Goal: Task Accomplishment & Management: Complete application form

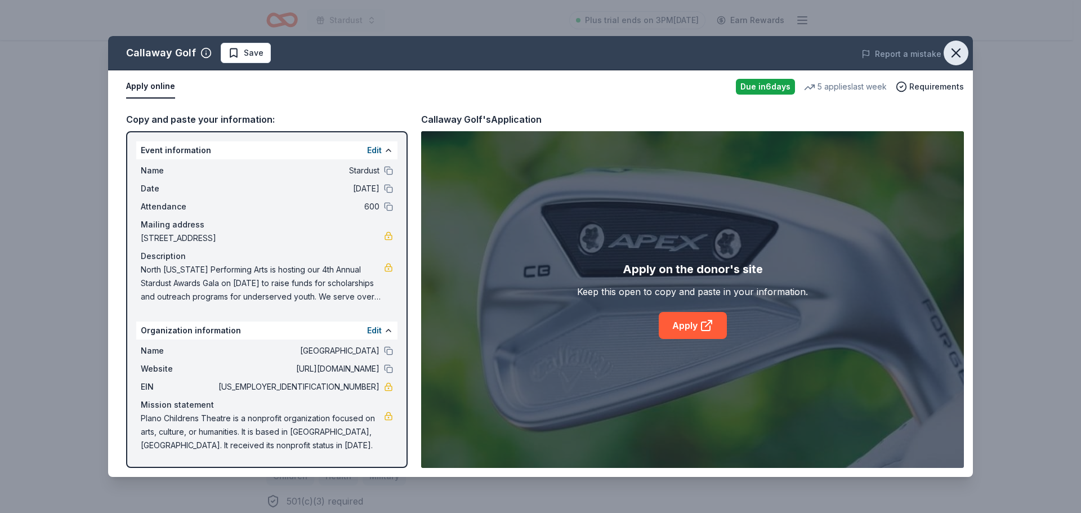
click at [956, 51] on icon "button" at bounding box center [956, 53] width 16 height 16
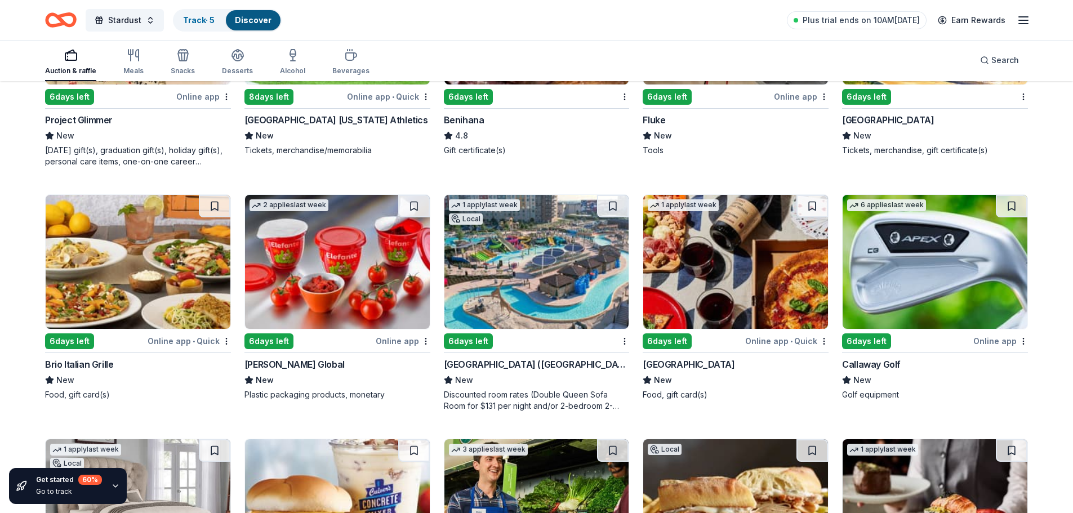
click at [703, 230] on img at bounding box center [735, 262] width 185 height 134
click at [524, 280] on img at bounding box center [536, 262] width 185 height 134
click at [176, 266] on img at bounding box center [138, 262] width 185 height 134
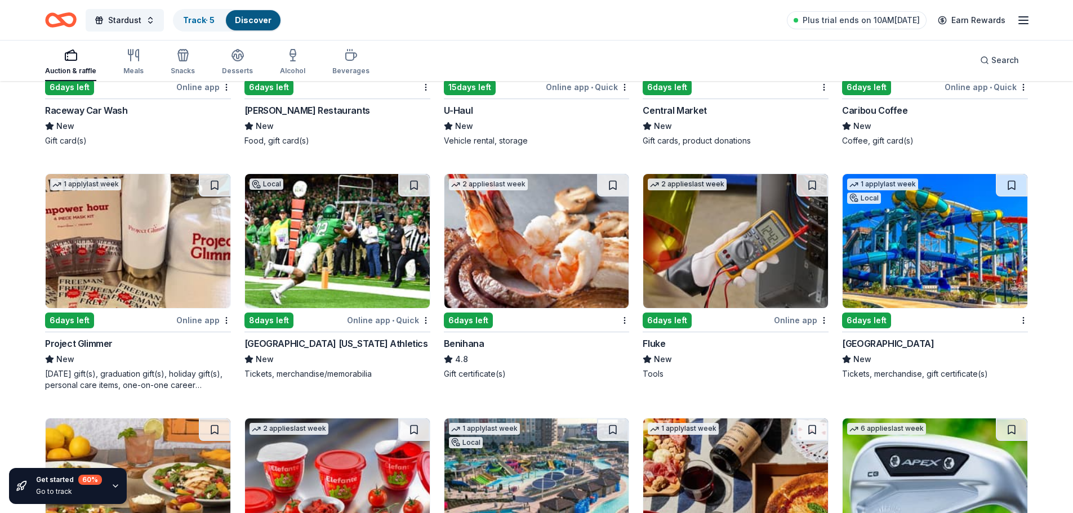
scroll to position [5286, 0]
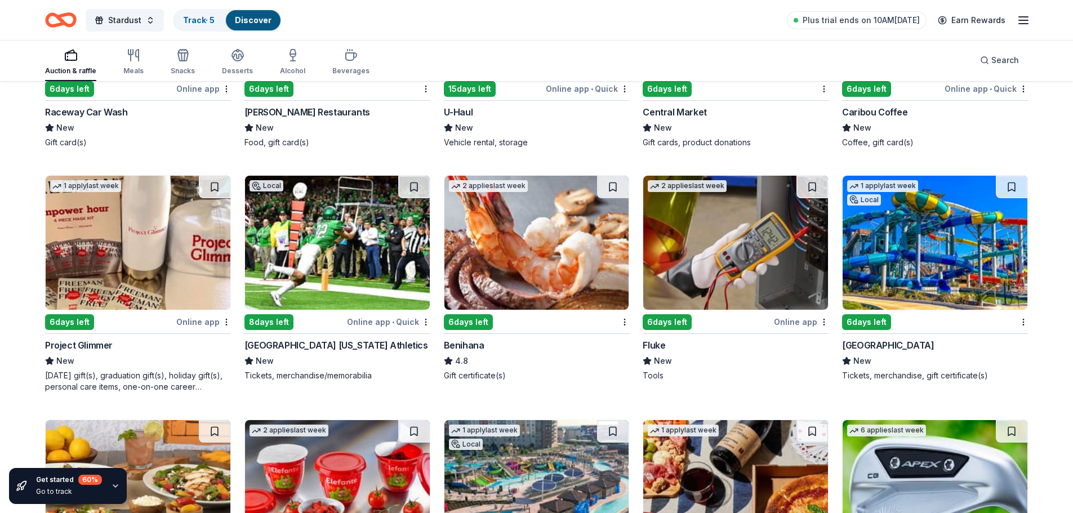
click at [965, 259] on img at bounding box center [935, 243] width 185 height 134
click at [734, 257] on img at bounding box center [735, 243] width 185 height 134
click at [545, 235] on img at bounding box center [536, 243] width 185 height 134
click at [370, 245] on img at bounding box center [337, 243] width 185 height 134
click at [157, 211] on img at bounding box center [138, 243] width 185 height 134
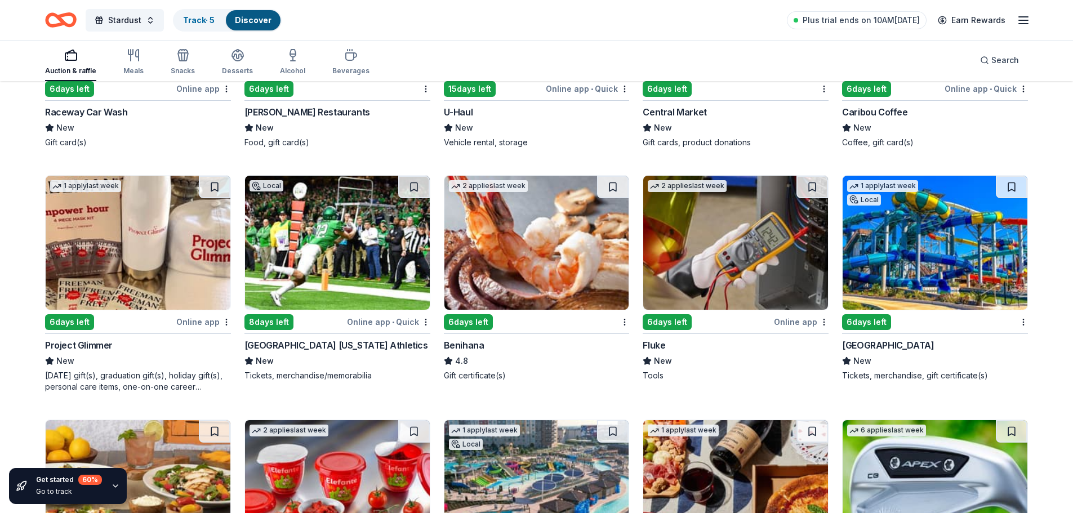
scroll to position [5060, 0]
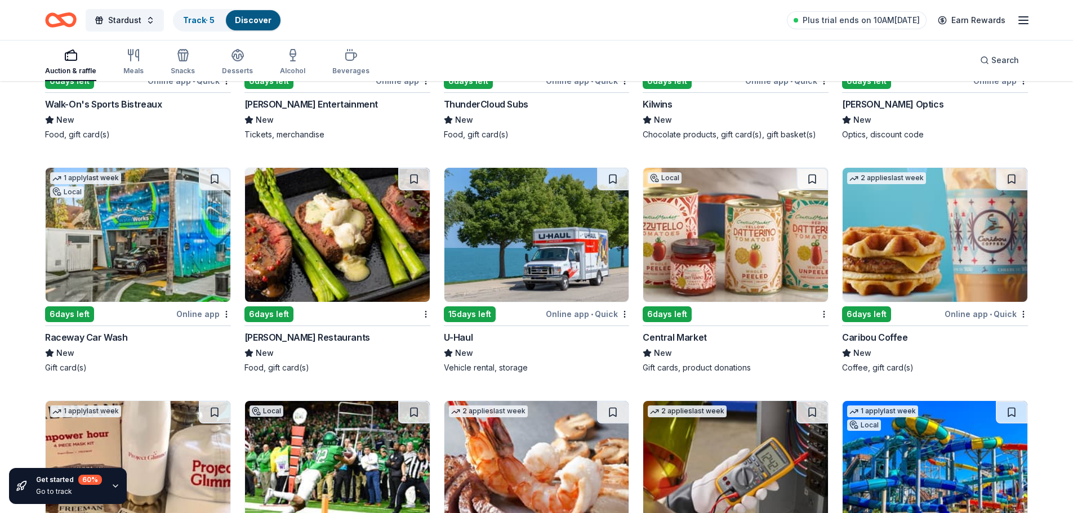
click at [748, 217] on img at bounding box center [735, 235] width 185 height 134
click at [522, 203] on img at bounding box center [536, 235] width 185 height 134
click at [360, 244] on img at bounding box center [337, 235] width 185 height 134
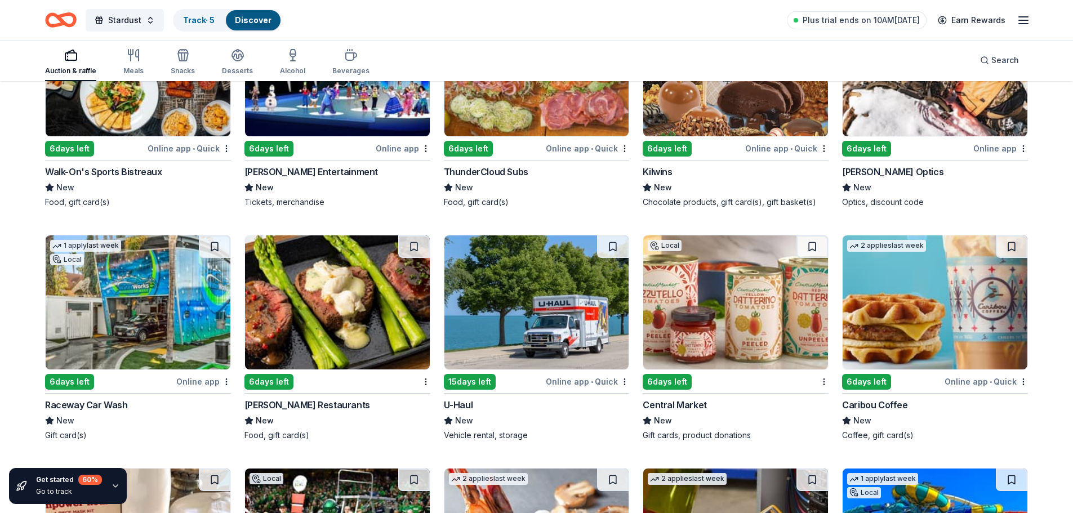
scroll to position [4779, 0]
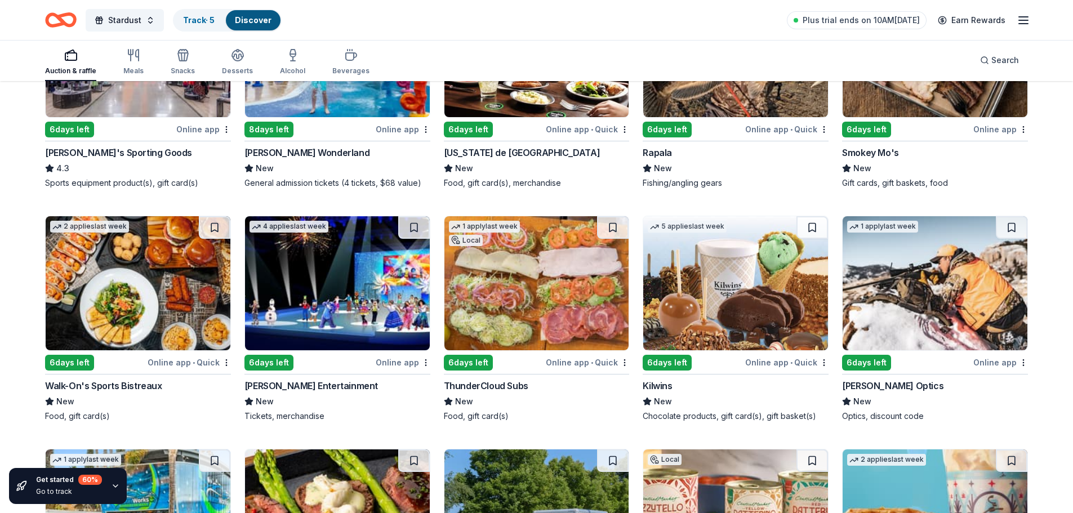
click at [959, 272] on img at bounding box center [935, 283] width 185 height 134
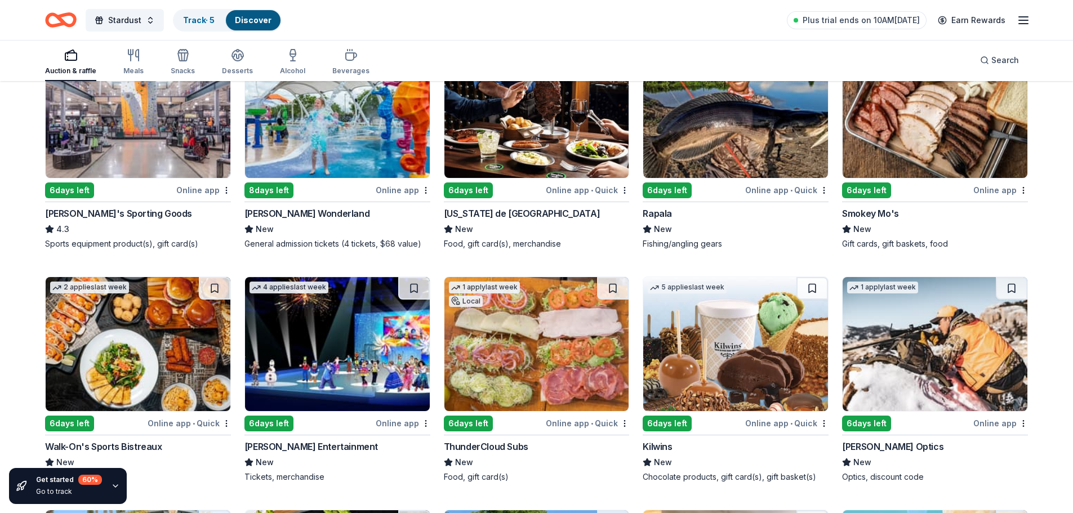
scroll to position [4722, 0]
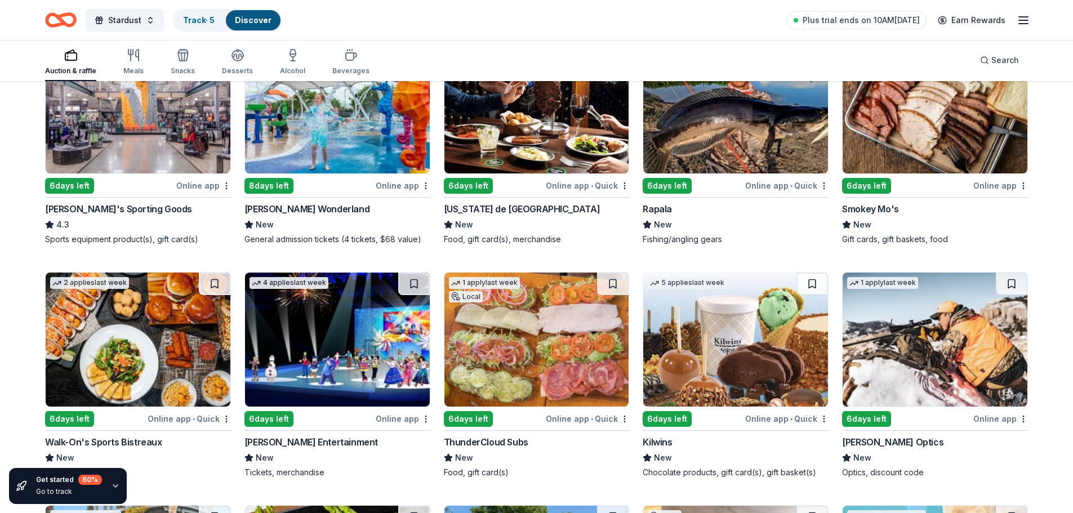
click at [752, 315] on img at bounding box center [735, 340] width 185 height 134
click at [532, 329] on img at bounding box center [536, 340] width 185 height 134
click at [311, 299] on img at bounding box center [337, 340] width 185 height 134
click at [115, 297] on img at bounding box center [138, 340] width 185 height 134
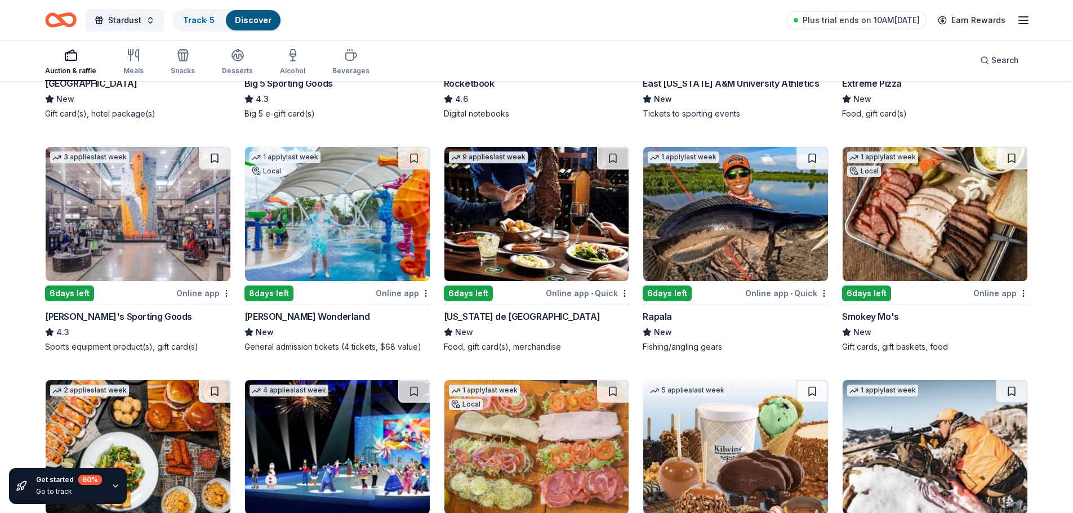
scroll to position [4610, 0]
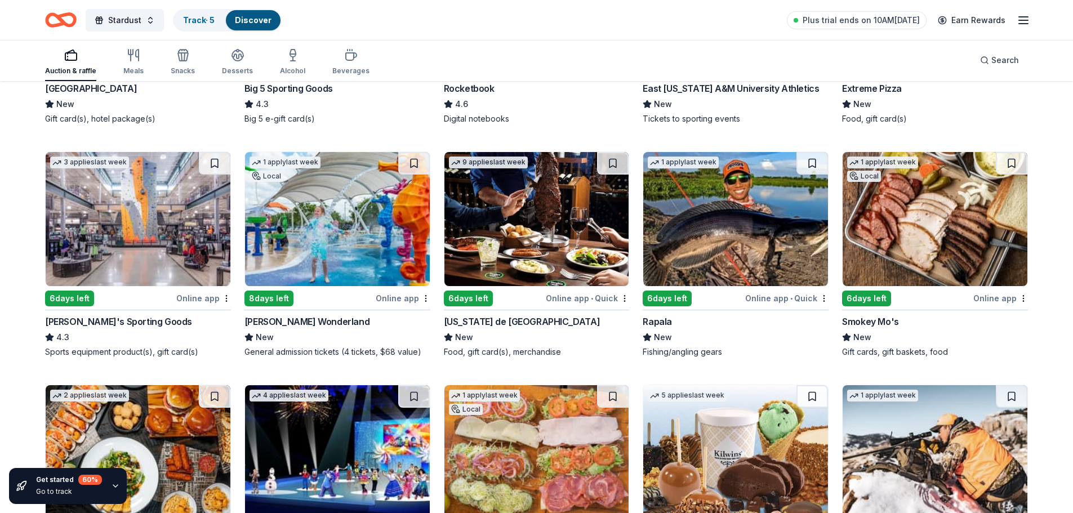
click at [935, 213] on img at bounding box center [935, 219] width 185 height 134
click at [760, 224] on img at bounding box center [735, 219] width 185 height 134
click at [543, 211] on img at bounding box center [536, 219] width 185 height 134
click at [324, 240] on img at bounding box center [337, 219] width 185 height 134
click at [166, 234] on img at bounding box center [138, 219] width 185 height 134
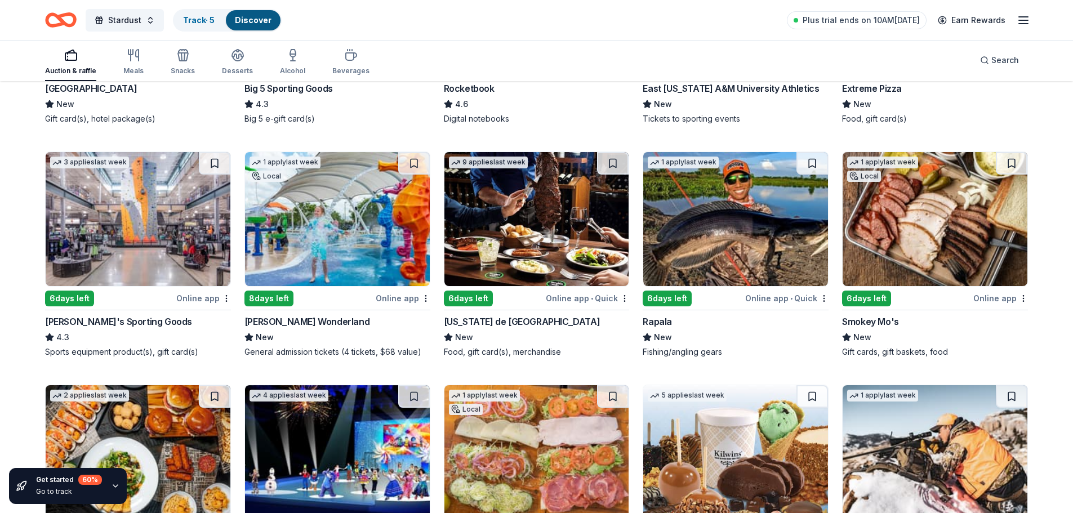
scroll to position [4384, 0]
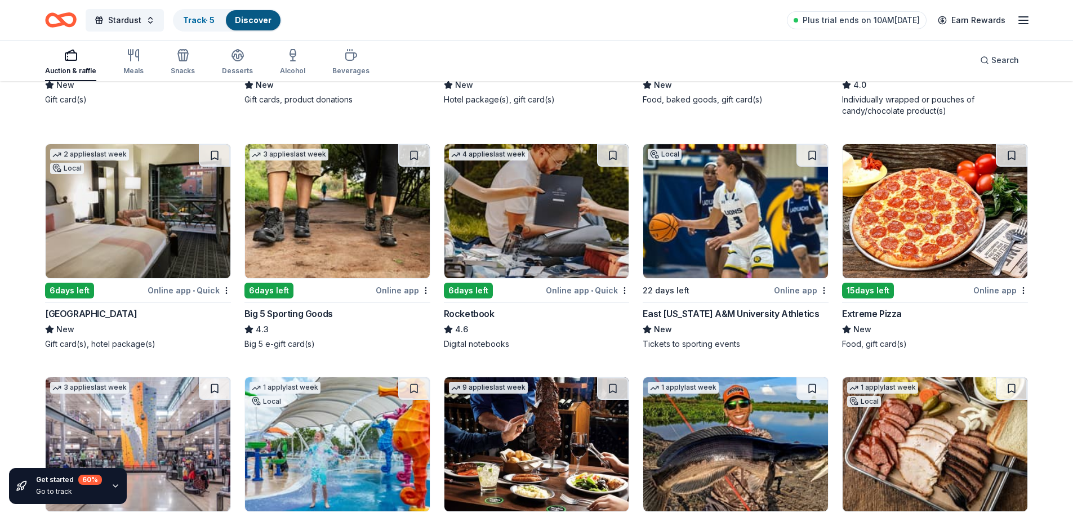
click at [942, 184] on img at bounding box center [935, 211] width 185 height 134
click at [516, 202] on img at bounding box center [536, 211] width 185 height 134
click at [353, 217] on img at bounding box center [337, 211] width 185 height 134
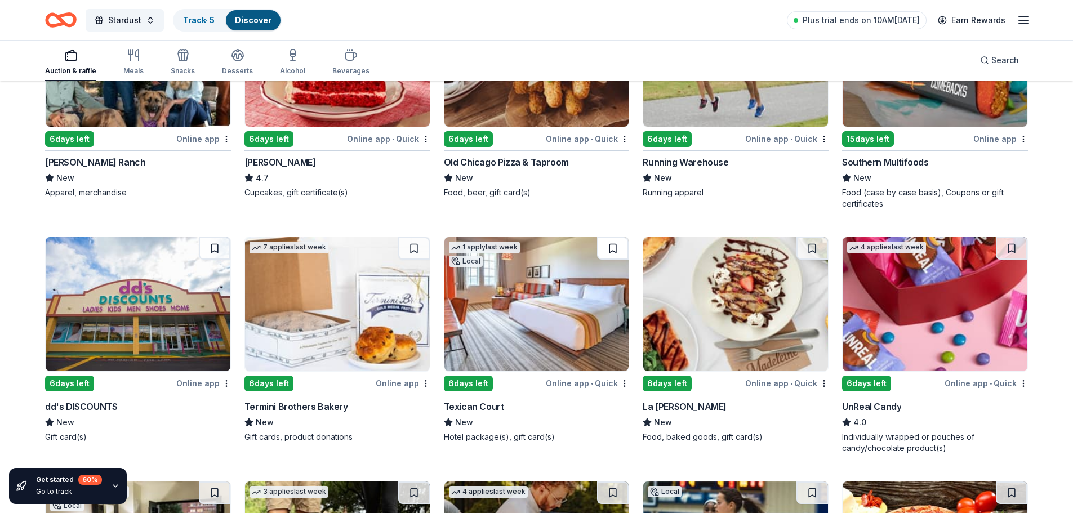
scroll to position [4047, 0]
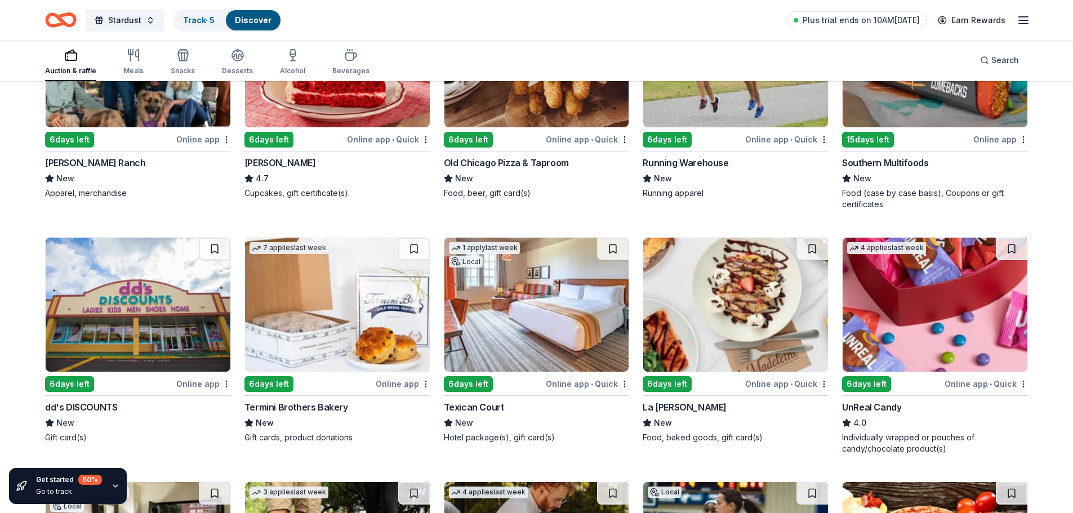
click at [946, 301] on img at bounding box center [935, 305] width 185 height 134
click at [710, 316] on img at bounding box center [735, 305] width 185 height 134
click at [351, 295] on img at bounding box center [337, 305] width 185 height 134
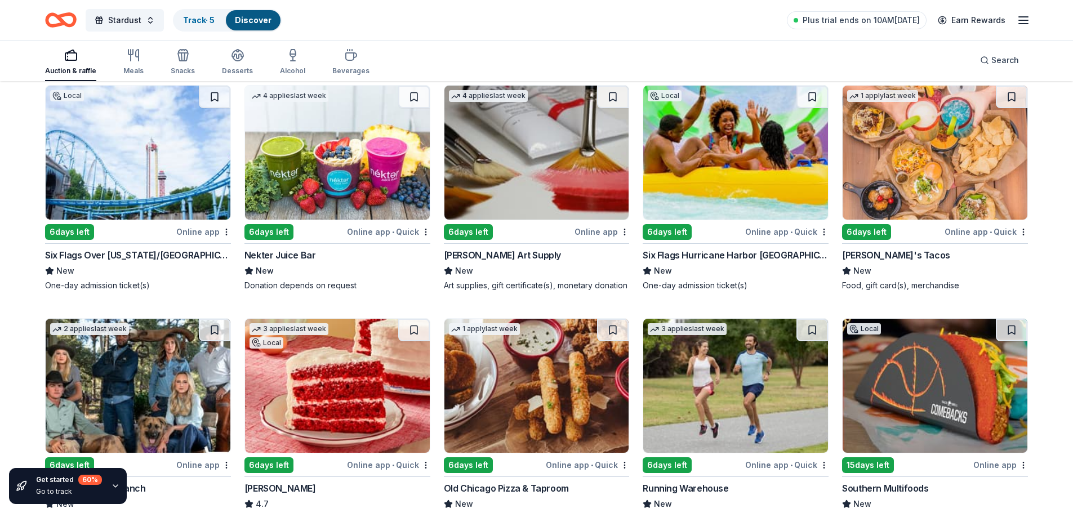
scroll to position [3652, 0]
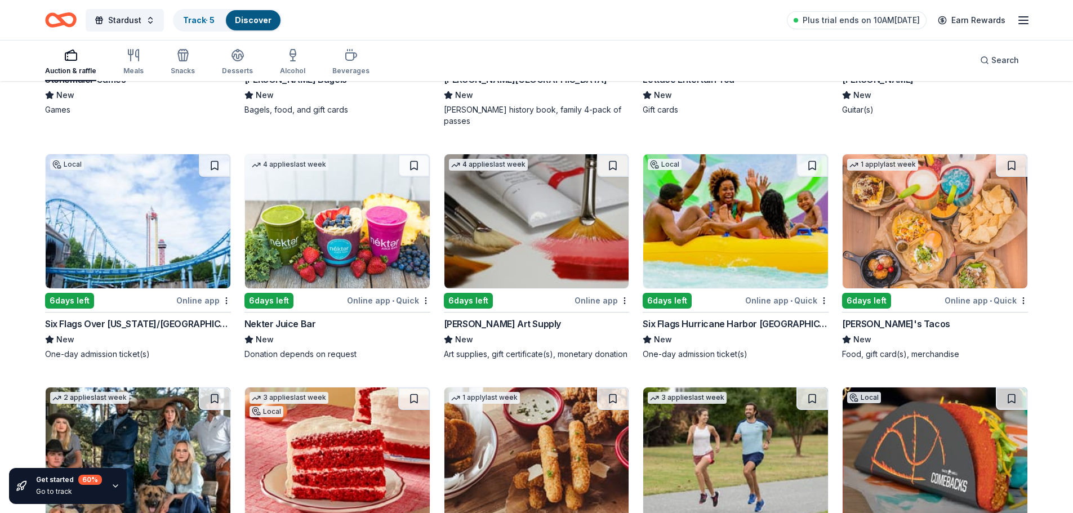
click at [169, 250] on img at bounding box center [138, 221] width 185 height 134
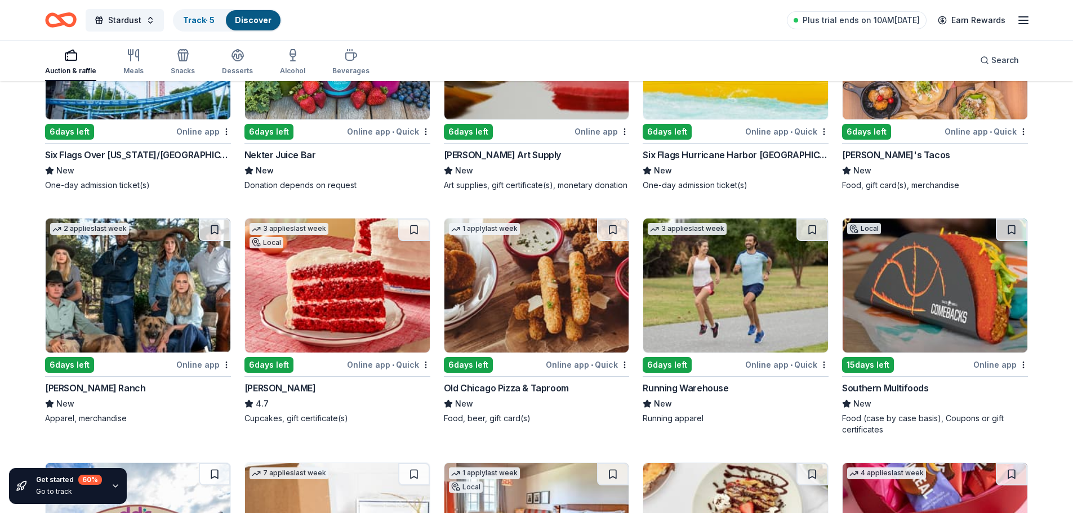
click at [904, 270] on img at bounding box center [935, 286] width 185 height 134
click at [712, 270] on img at bounding box center [735, 286] width 185 height 134
click at [551, 280] on img at bounding box center [536, 286] width 185 height 134
click at [320, 255] on img at bounding box center [337, 286] width 185 height 134
click at [69, 259] on img at bounding box center [138, 286] width 185 height 134
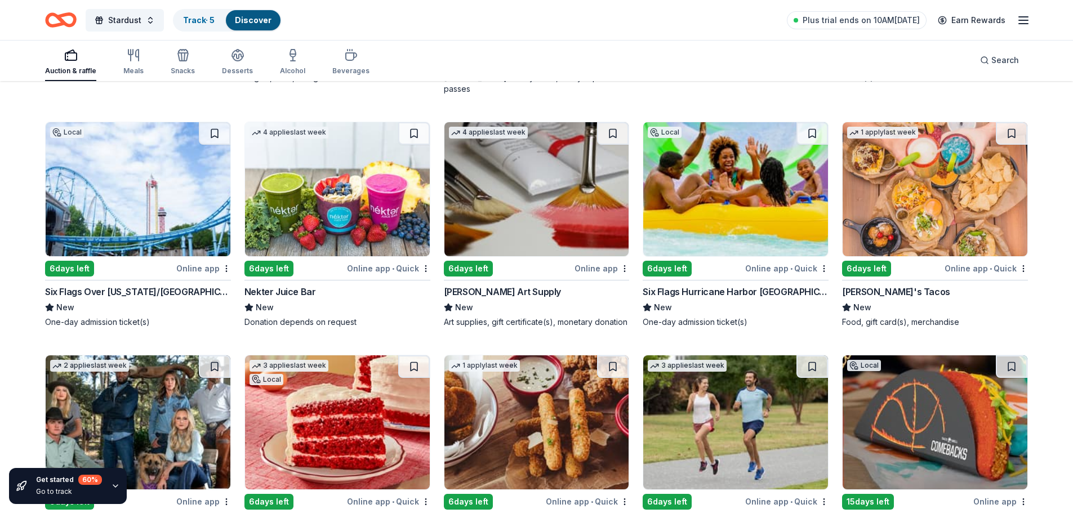
scroll to position [3652, 0]
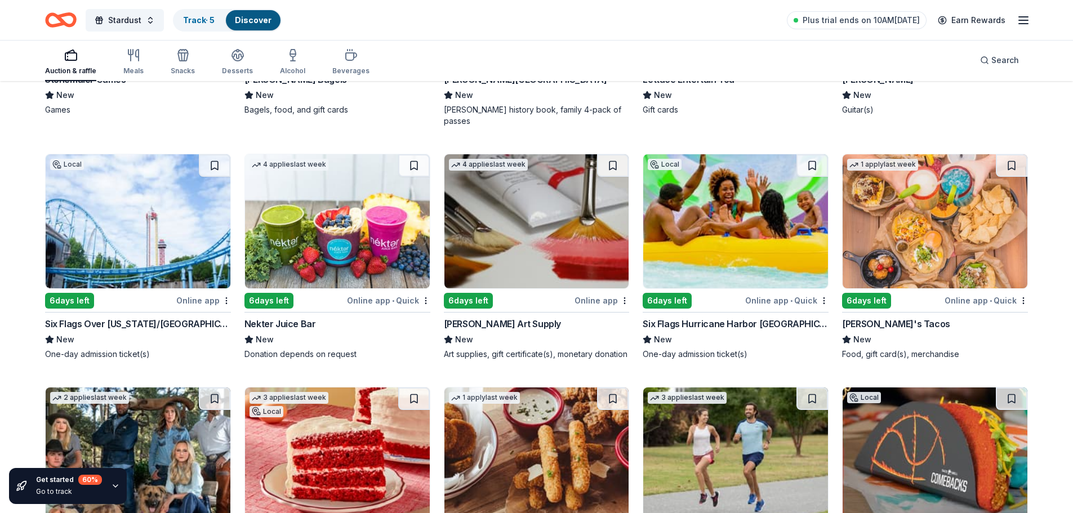
click at [941, 175] on img at bounding box center [935, 221] width 185 height 134
click at [542, 222] on img at bounding box center [536, 221] width 185 height 134
click at [313, 238] on img at bounding box center [337, 221] width 185 height 134
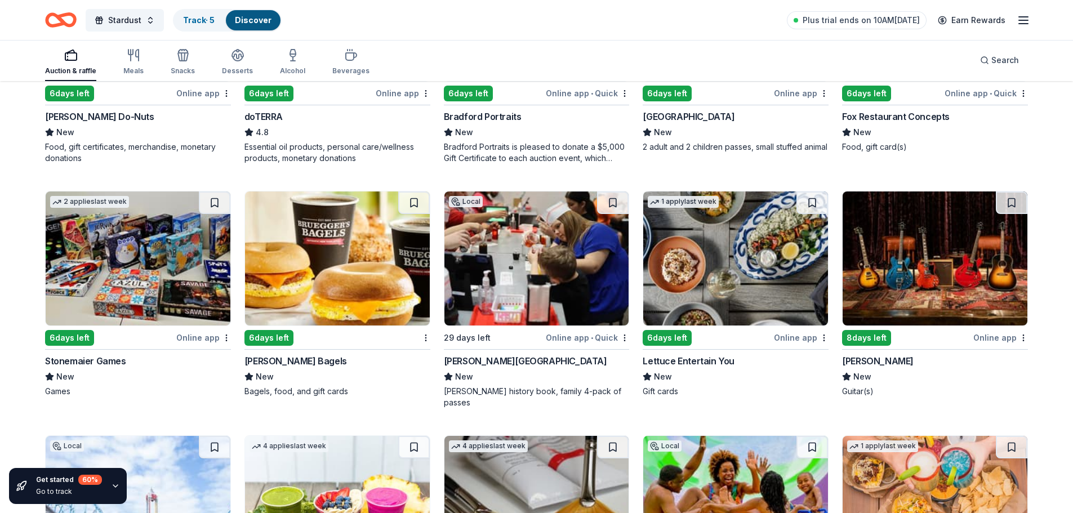
click at [959, 292] on img at bounding box center [935, 258] width 185 height 134
click at [747, 233] on img at bounding box center [735, 258] width 185 height 134
click at [520, 290] on img at bounding box center [536, 258] width 185 height 134
click at [317, 278] on img at bounding box center [337, 258] width 185 height 134
click at [117, 262] on img at bounding box center [138, 258] width 185 height 134
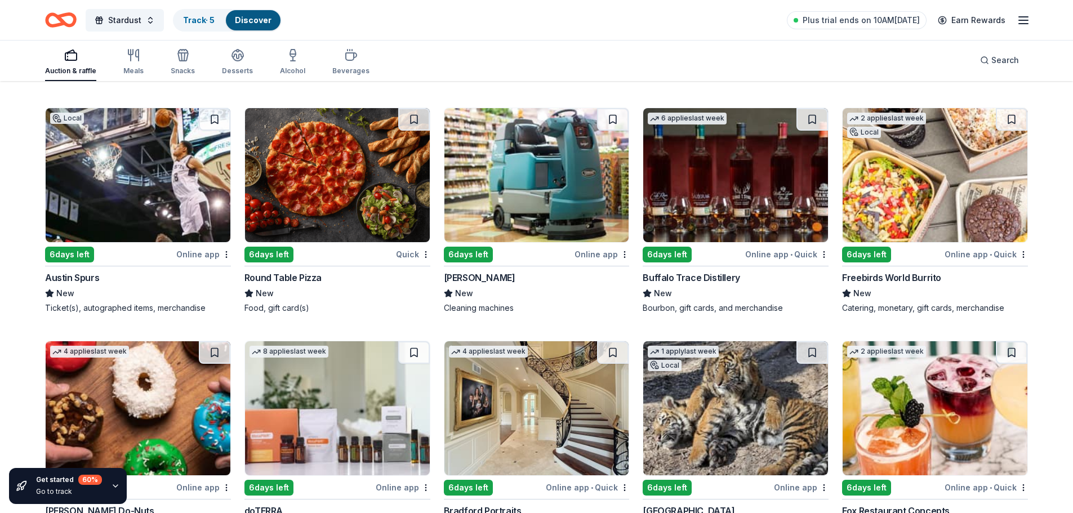
scroll to position [2980, 0]
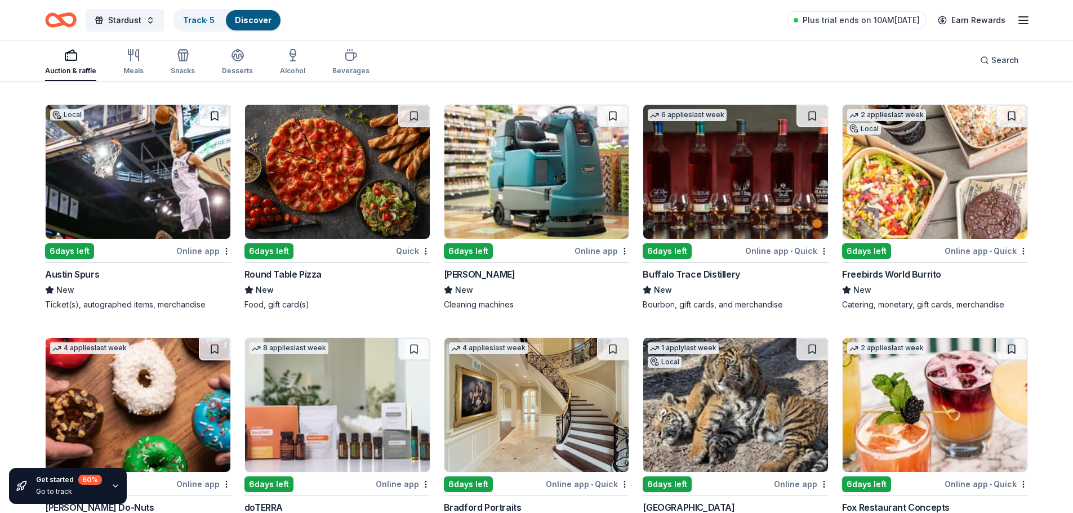
click at [923, 244] on div "6 days left" at bounding box center [892, 251] width 100 height 14
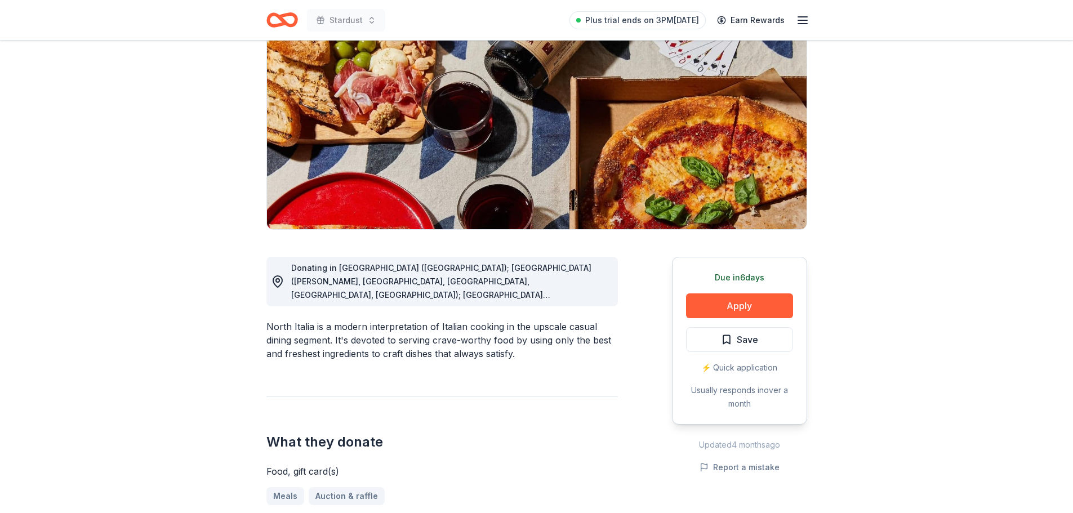
click at [725, 306] on button "Apply" at bounding box center [739, 305] width 107 height 25
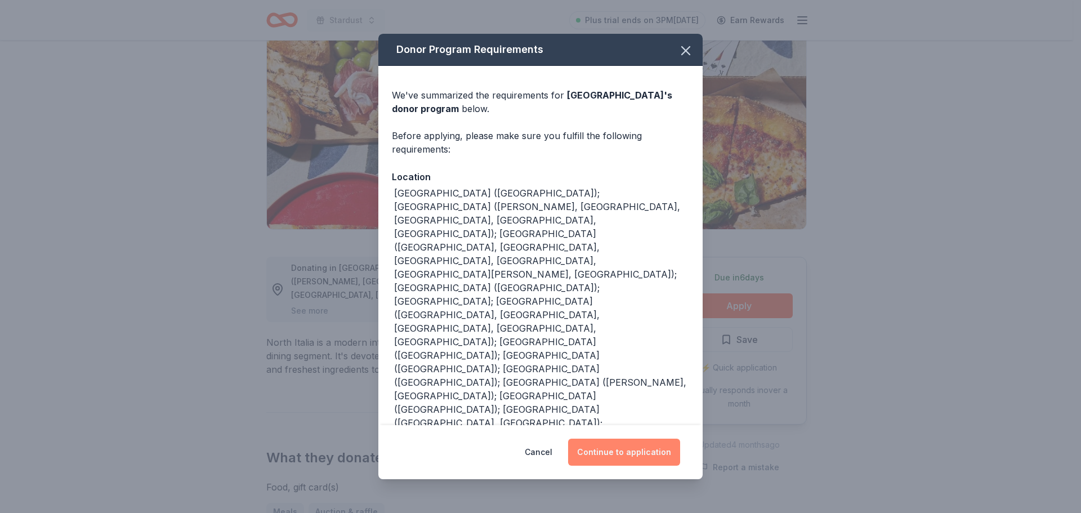
click at [633, 439] on button "Continue to application" at bounding box center [624, 452] width 112 height 27
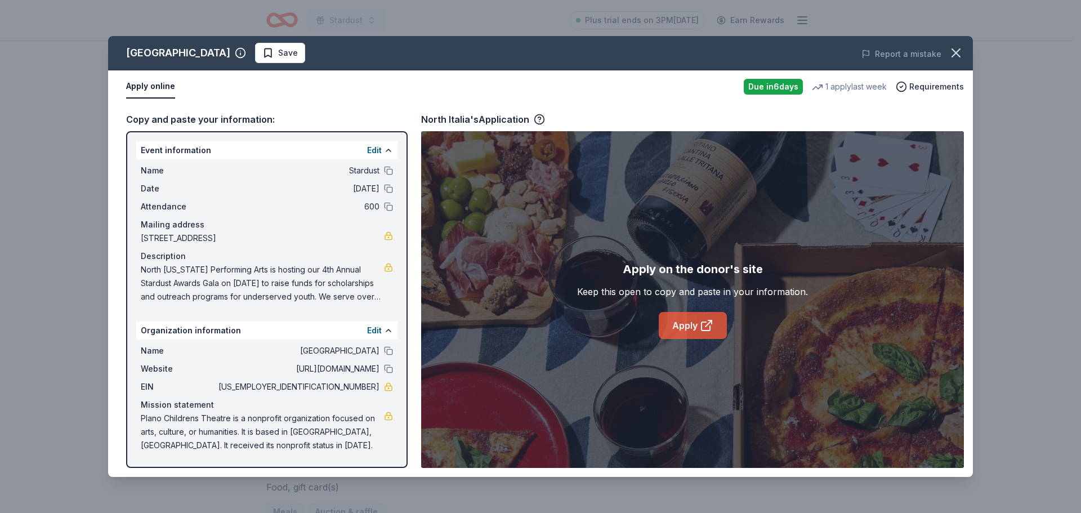
drag, startPoint x: 696, startPoint y: 329, endPoint x: 680, endPoint y: 325, distance: 16.4
click at [680, 325] on link "Apply" at bounding box center [693, 325] width 68 height 27
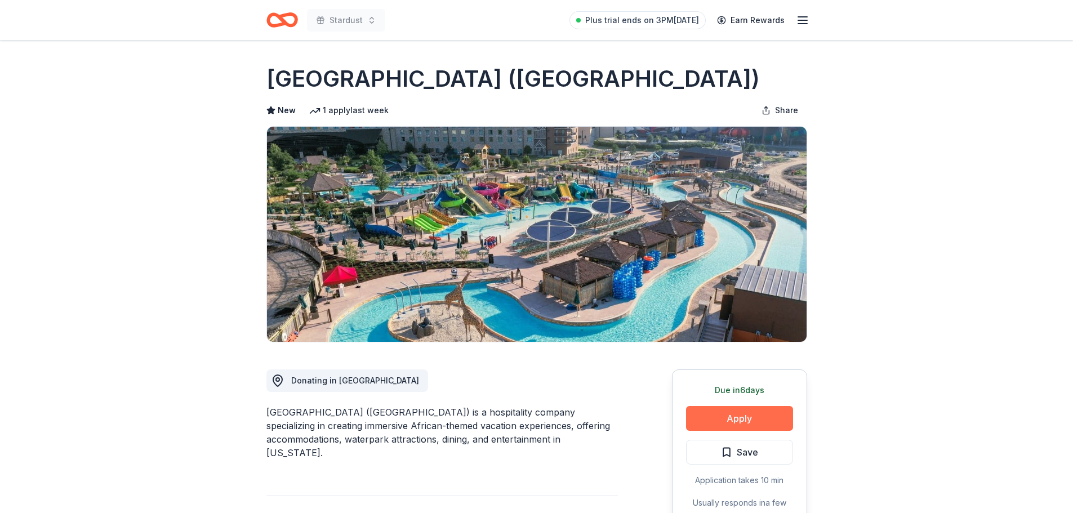
click at [723, 415] on button "Apply" at bounding box center [739, 418] width 107 height 25
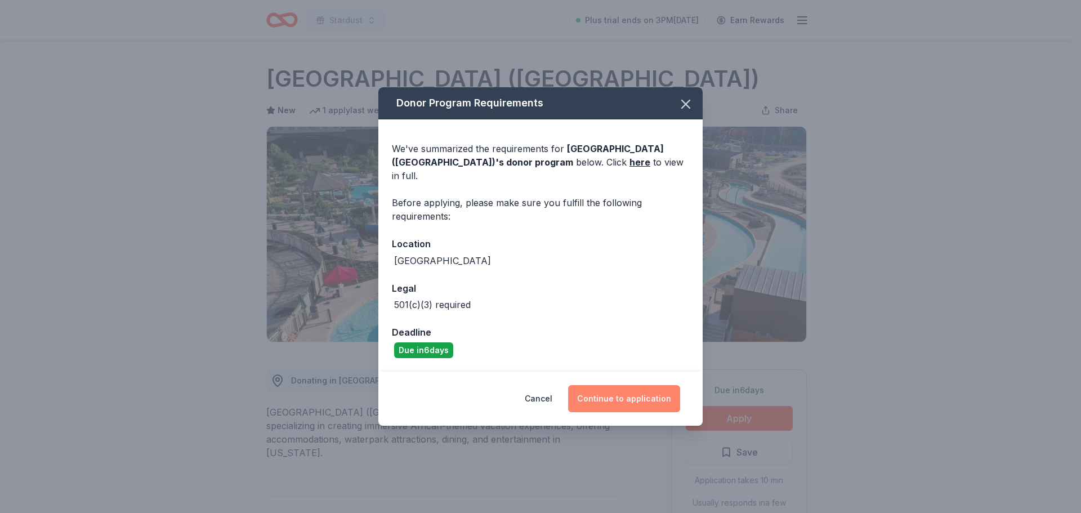
click at [604, 385] on button "Continue to application" at bounding box center [624, 398] width 112 height 27
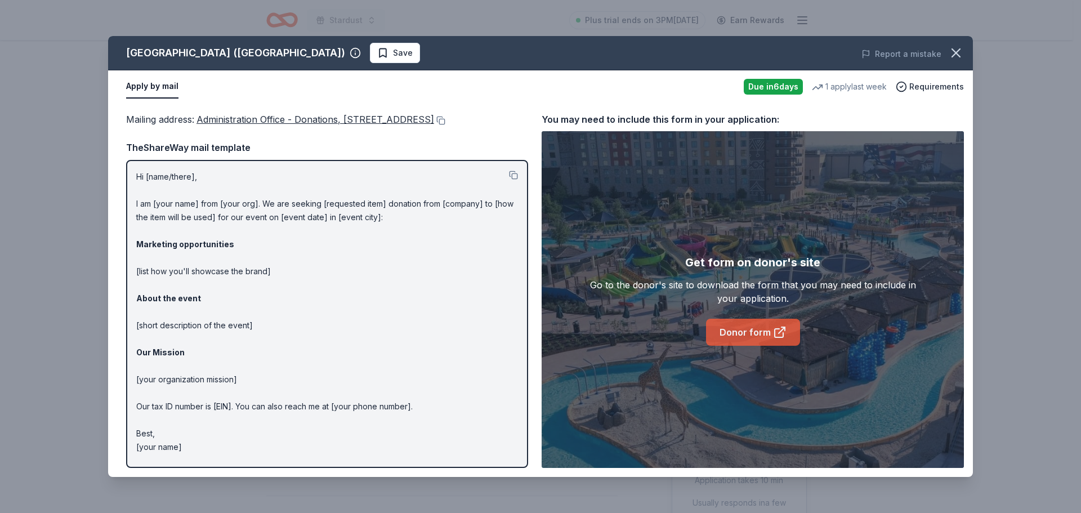
click at [773, 332] on icon at bounding box center [780, 333] width 14 height 14
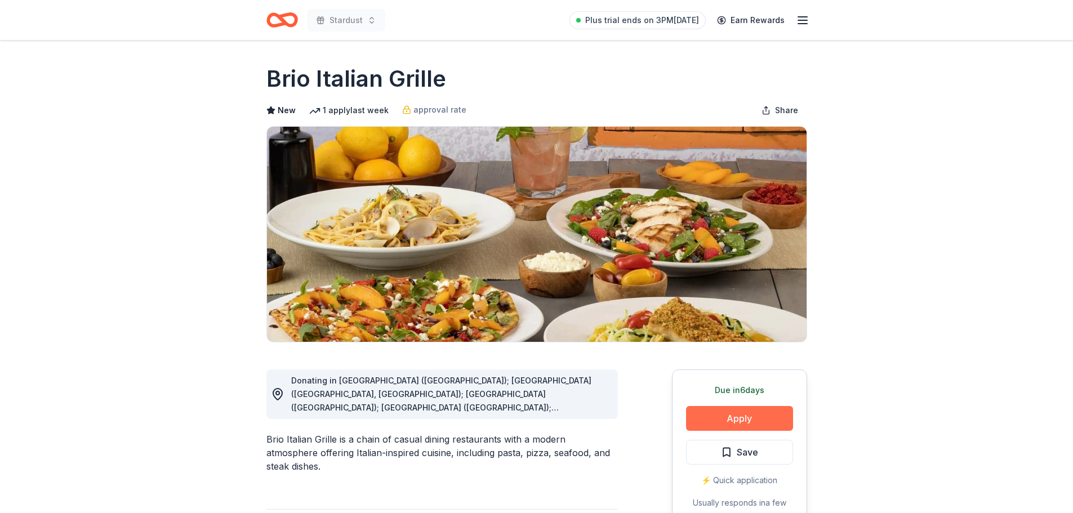
click at [760, 421] on button "Apply" at bounding box center [739, 418] width 107 height 25
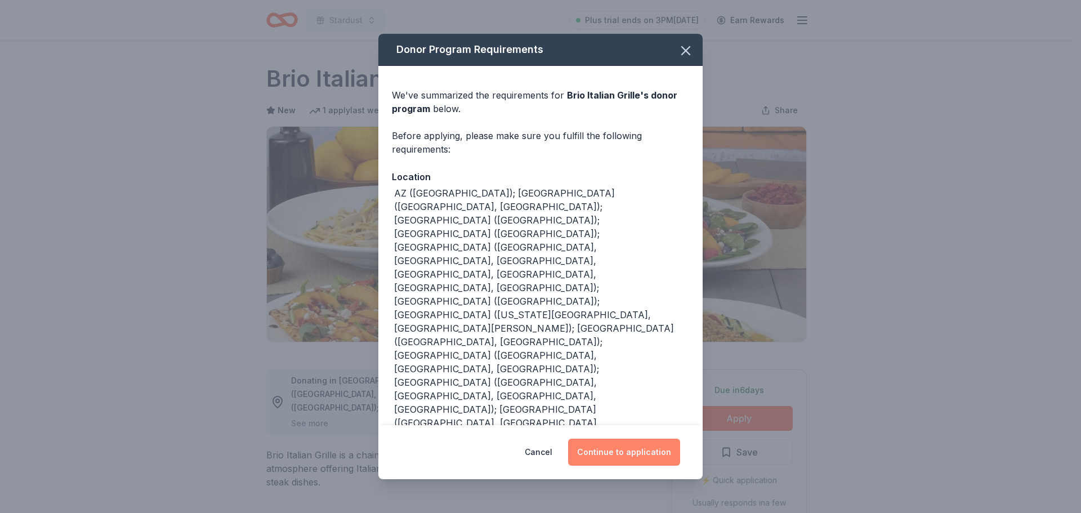
click at [639, 439] on button "Continue to application" at bounding box center [624, 452] width 112 height 27
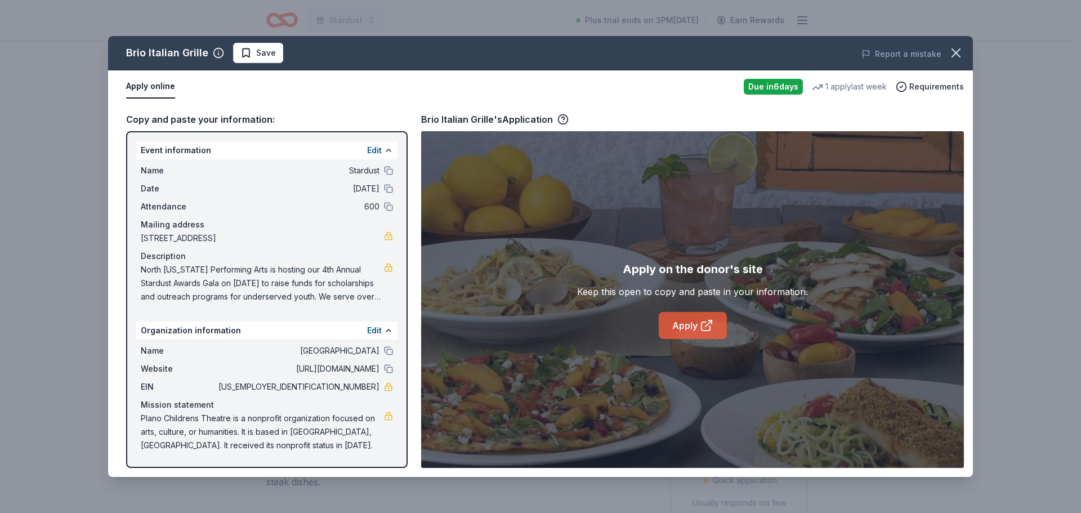
click at [705, 327] on icon at bounding box center [707, 326] width 14 height 14
drag, startPoint x: 126, startPoint y: 52, endPoint x: 193, endPoint y: 53, distance: 67.6
click at [193, 53] on div "Brio Italian Grille Save" at bounding box center [367, 53] width 519 height 20
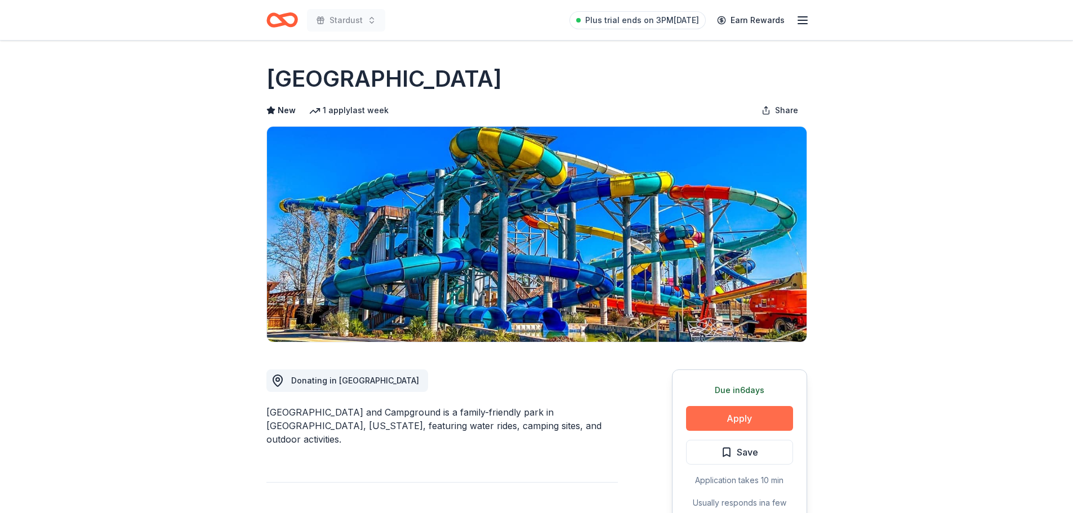
click at [723, 413] on button "Apply" at bounding box center [739, 418] width 107 height 25
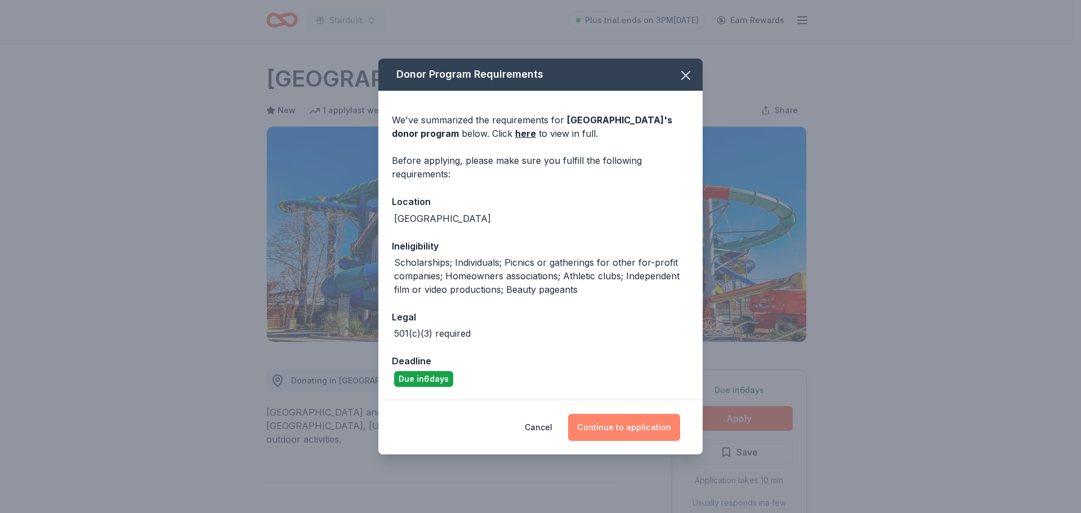
click at [647, 426] on button "Continue to application" at bounding box center [624, 427] width 112 height 27
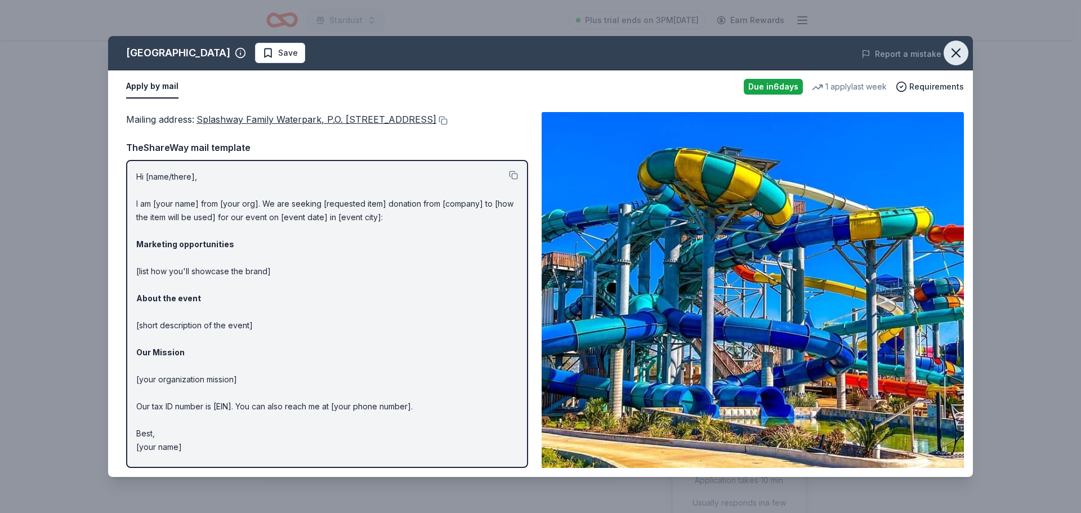
click at [955, 55] on icon "button" at bounding box center [956, 53] width 8 height 8
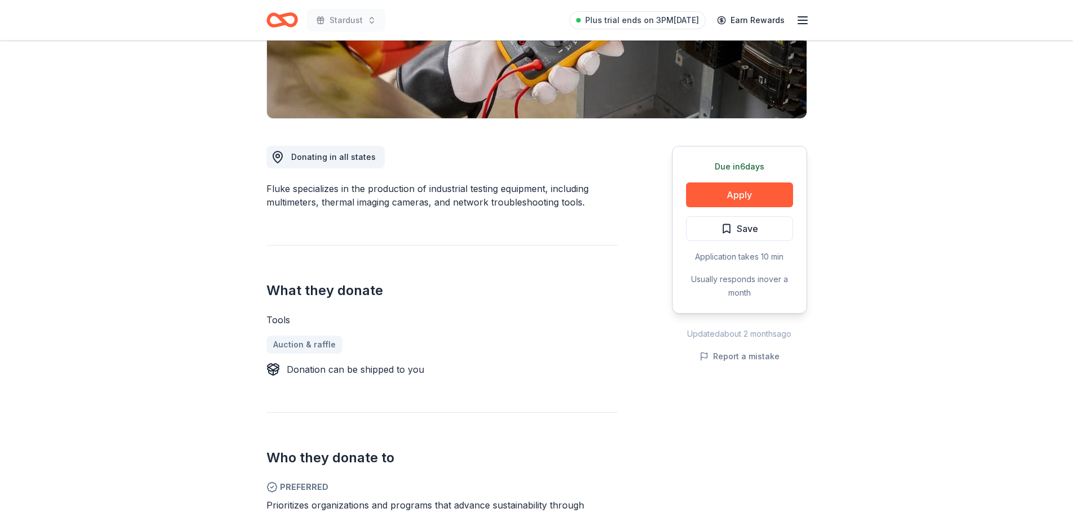
scroll to position [338, 0]
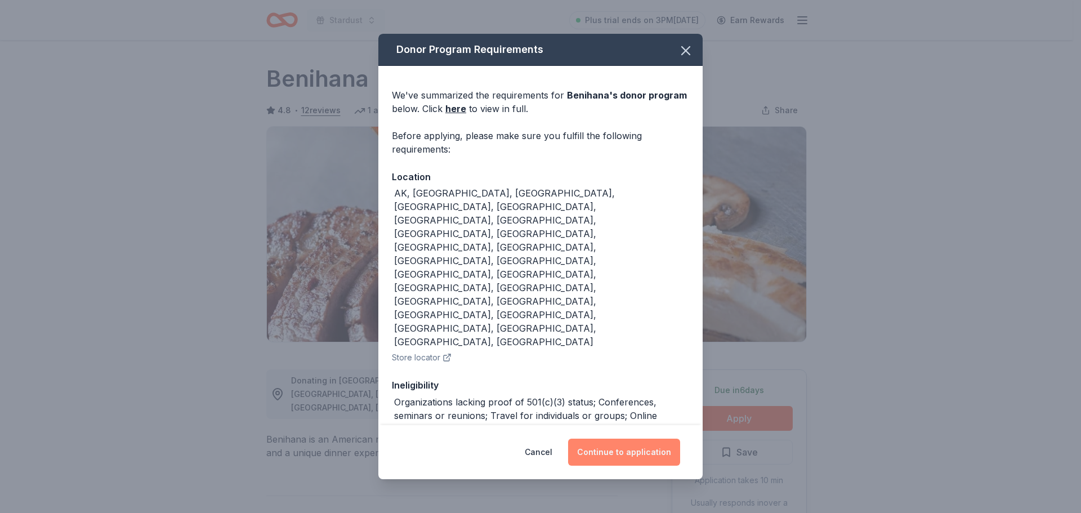
click at [631, 440] on button "Continue to application" at bounding box center [624, 452] width 112 height 27
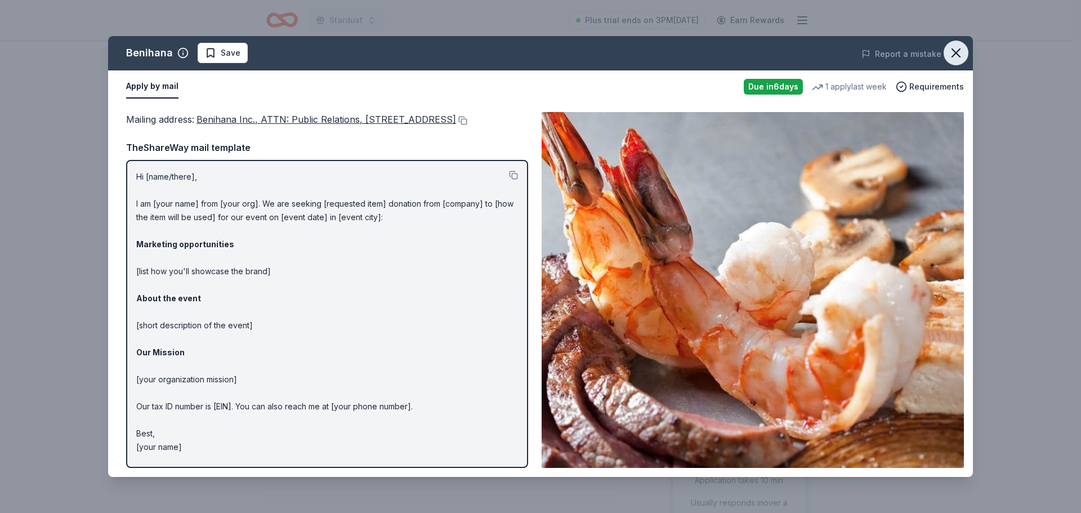
click at [956, 53] on icon "button" at bounding box center [956, 53] width 8 height 8
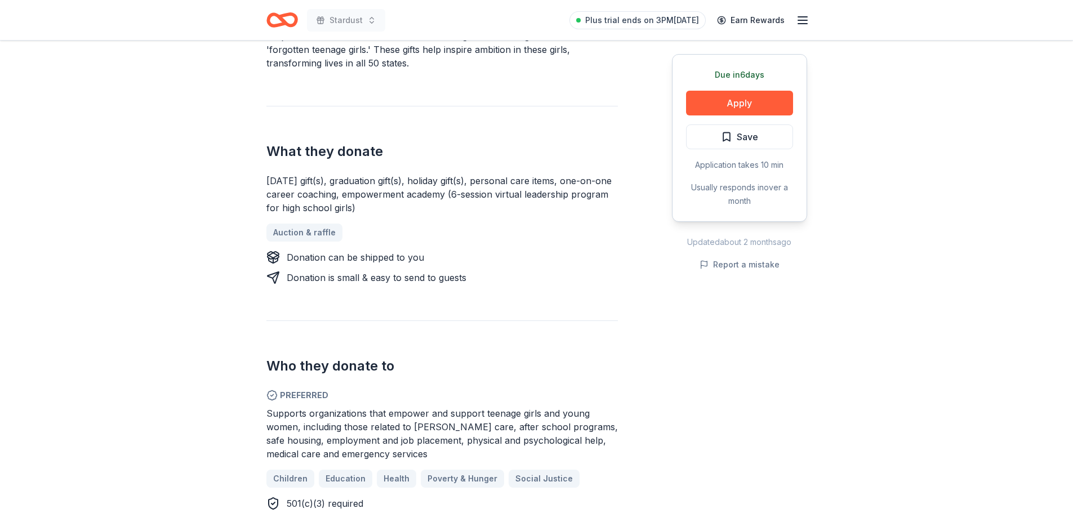
scroll to position [394, 0]
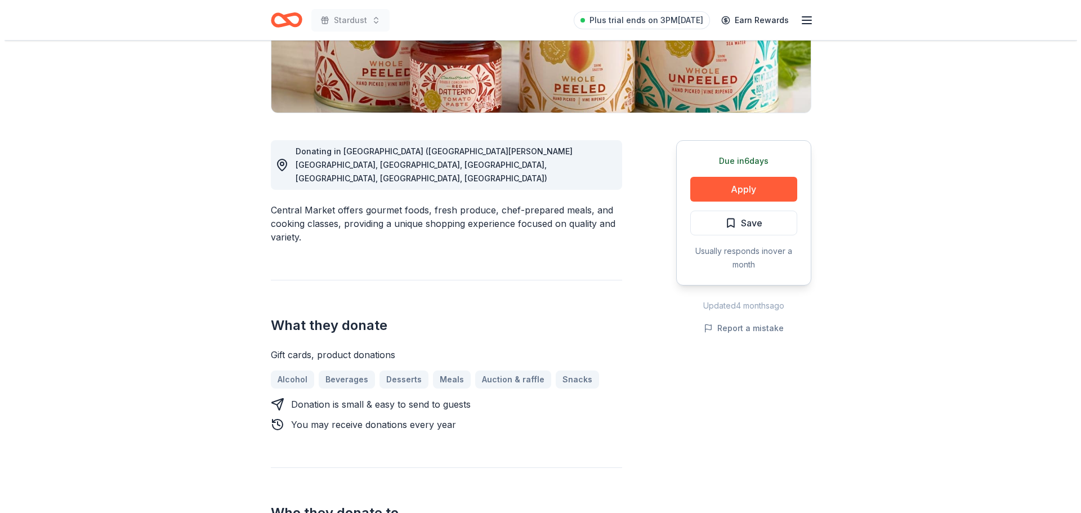
scroll to position [225, 0]
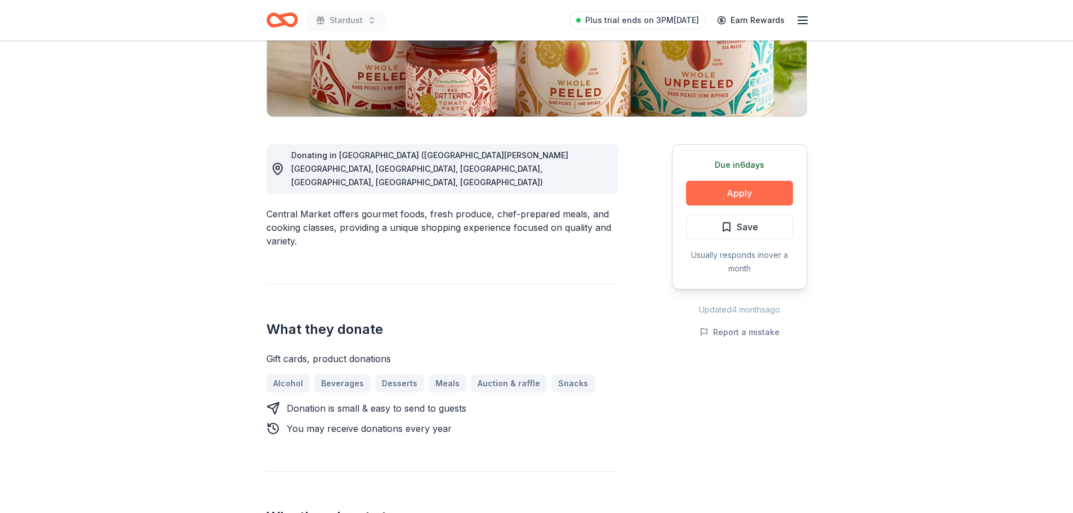
click at [772, 196] on button "Apply" at bounding box center [739, 193] width 107 height 25
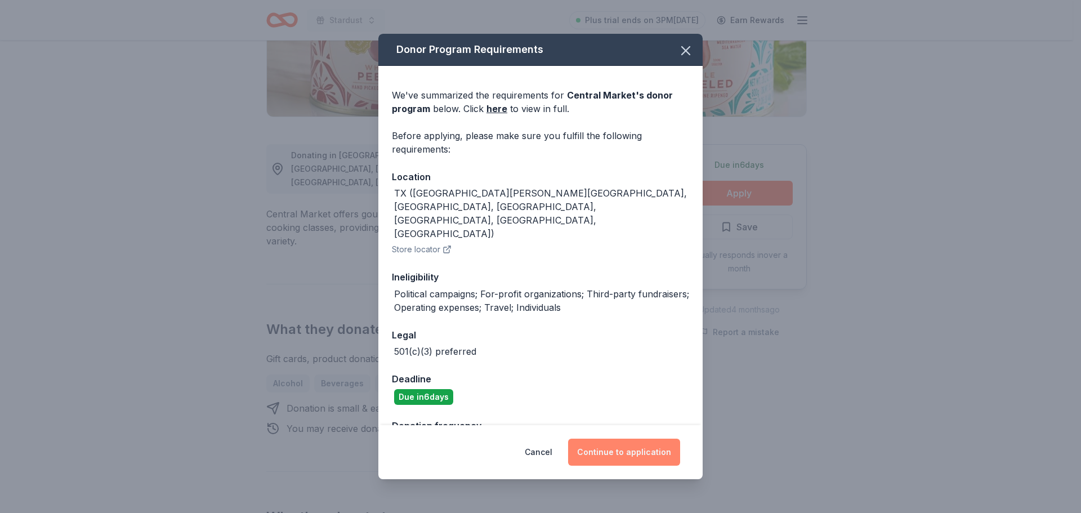
click at [645, 457] on button "Continue to application" at bounding box center [624, 452] width 112 height 27
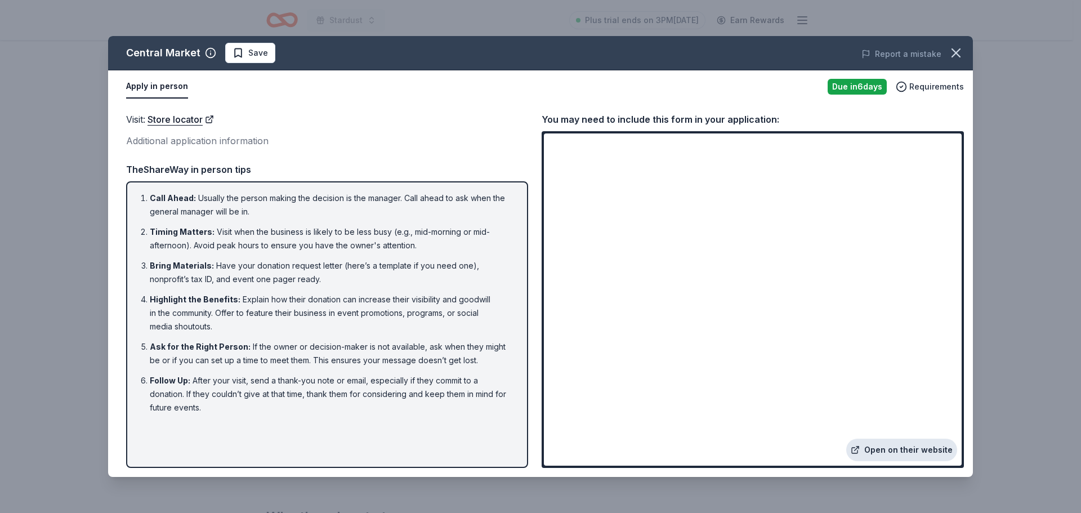
click at [897, 451] on link "Open on their website" at bounding box center [901, 450] width 111 height 23
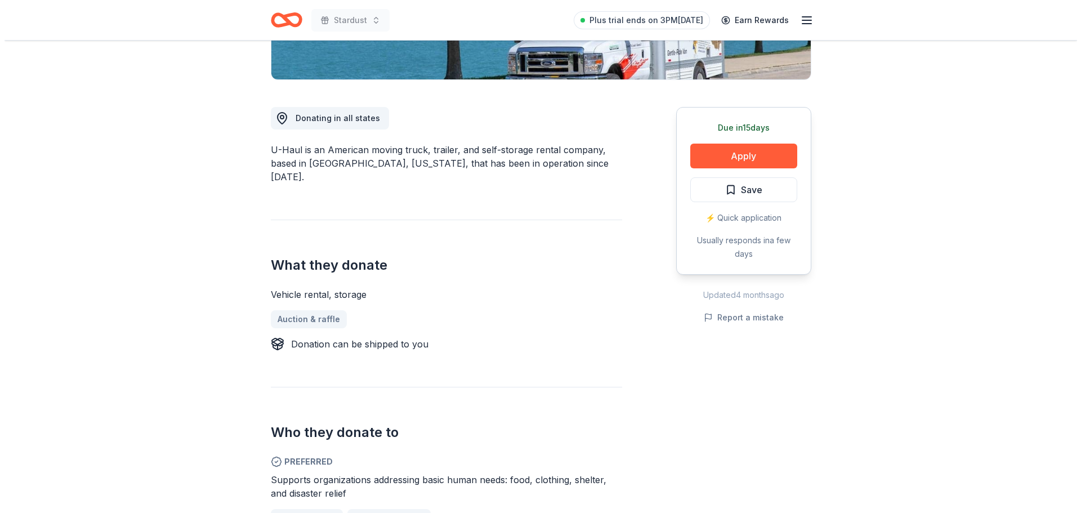
scroll to position [338, 0]
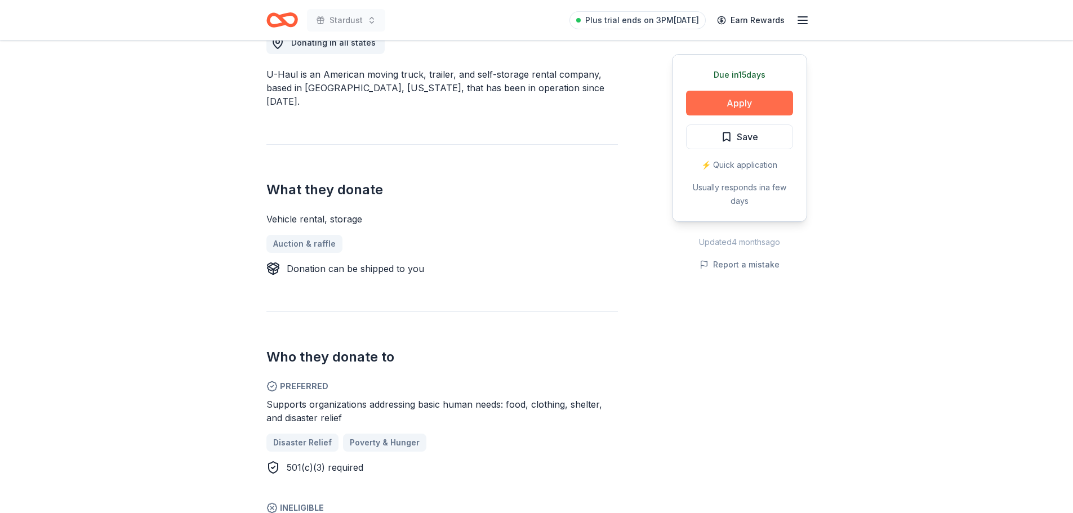
click at [734, 105] on button "Apply" at bounding box center [739, 103] width 107 height 25
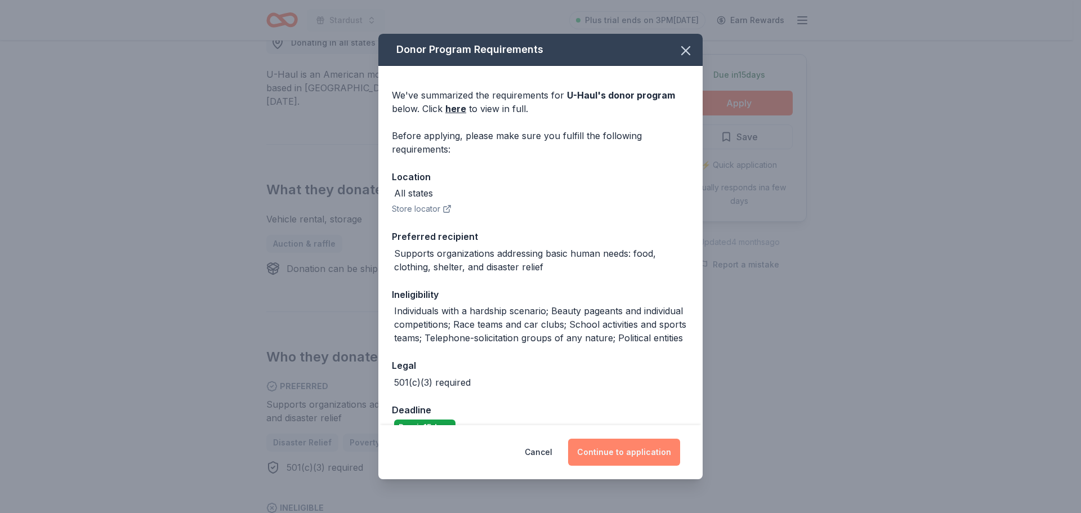
click at [628, 457] on button "Continue to application" at bounding box center [624, 452] width 112 height 27
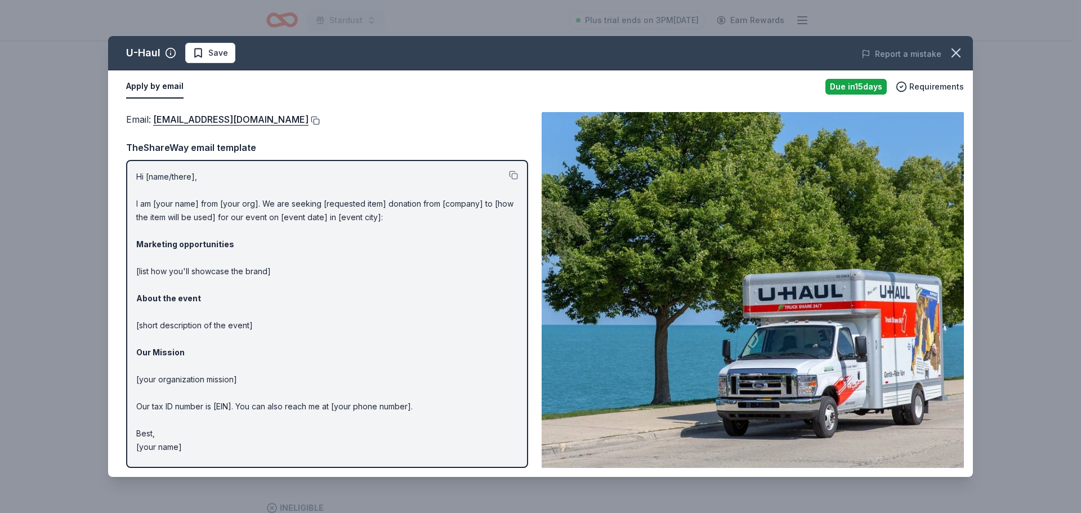
click at [309, 119] on button at bounding box center [314, 120] width 11 height 9
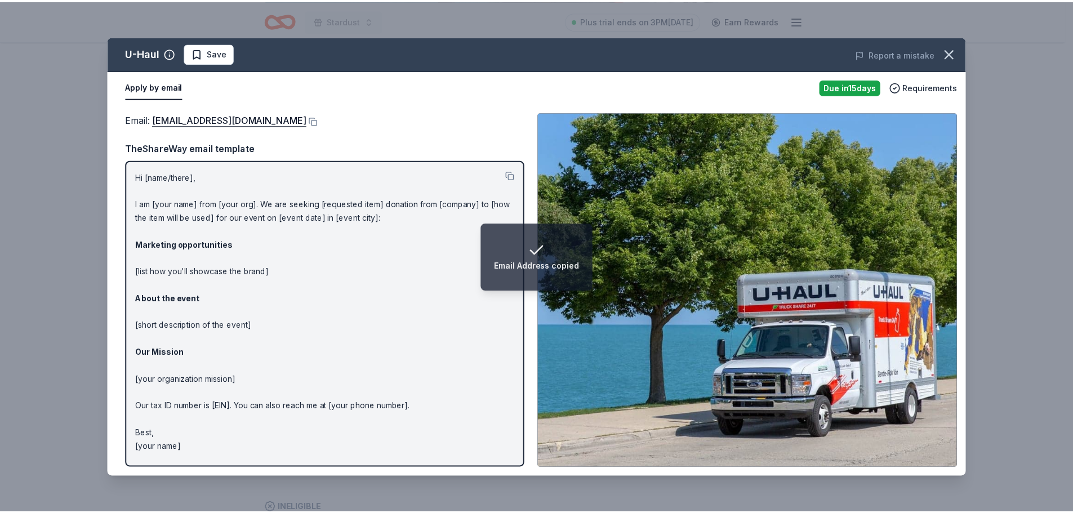
scroll to position [0, 0]
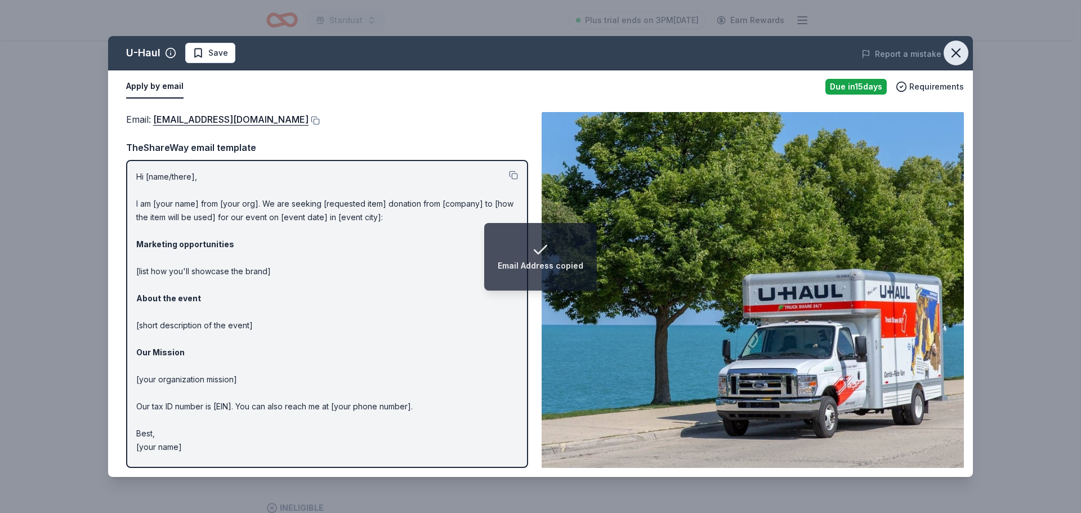
click at [953, 49] on icon "button" at bounding box center [956, 53] width 16 height 16
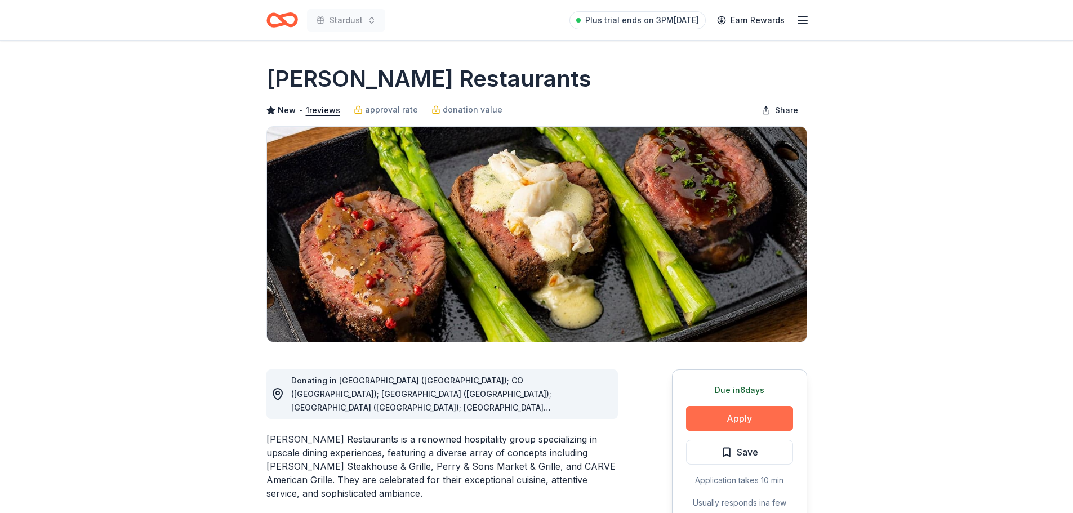
click at [740, 426] on button "Apply" at bounding box center [739, 418] width 107 height 25
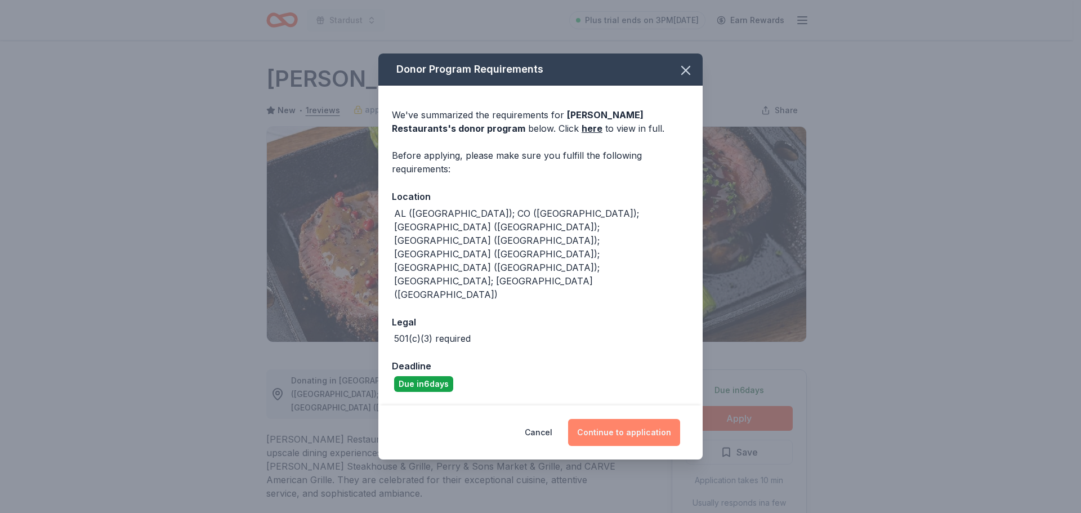
click at [632, 419] on button "Continue to application" at bounding box center [624, 432] width 112 height 27
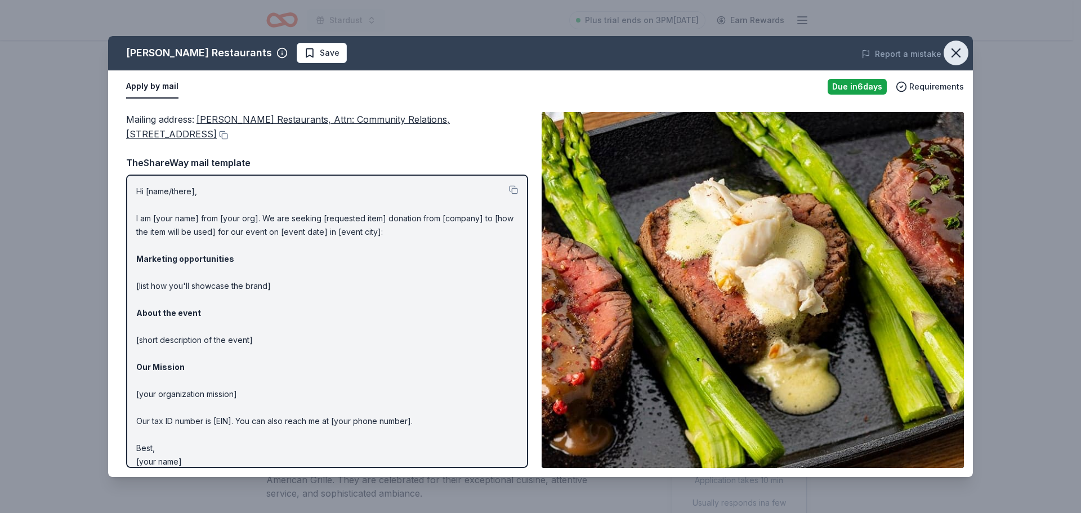
click at [958, 52] on icon "button" at bounding box center [956, 53] width 8 height 8
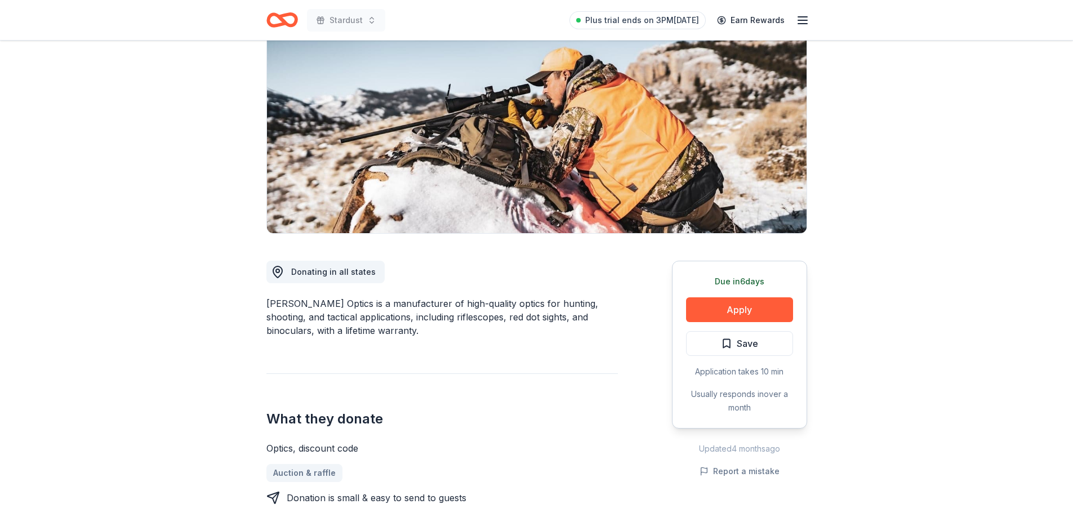
scroll to position [113, 0]
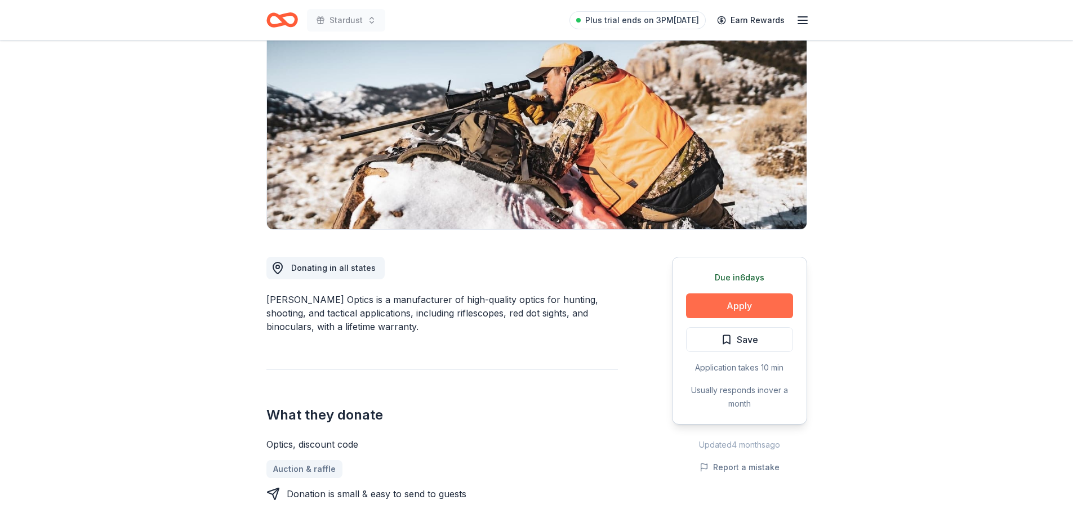
click at [741, 308] on button "Apply" at bounding box center [739, 305] width 107 height 25
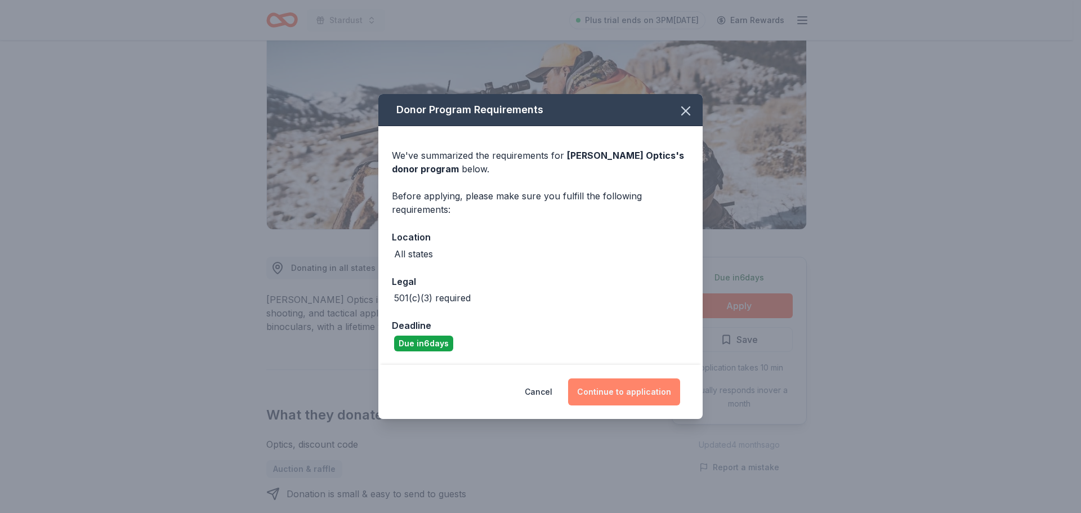
click at [625, 391] on button "Continue to application" at bounding box center [624, 391] width 112 height 27
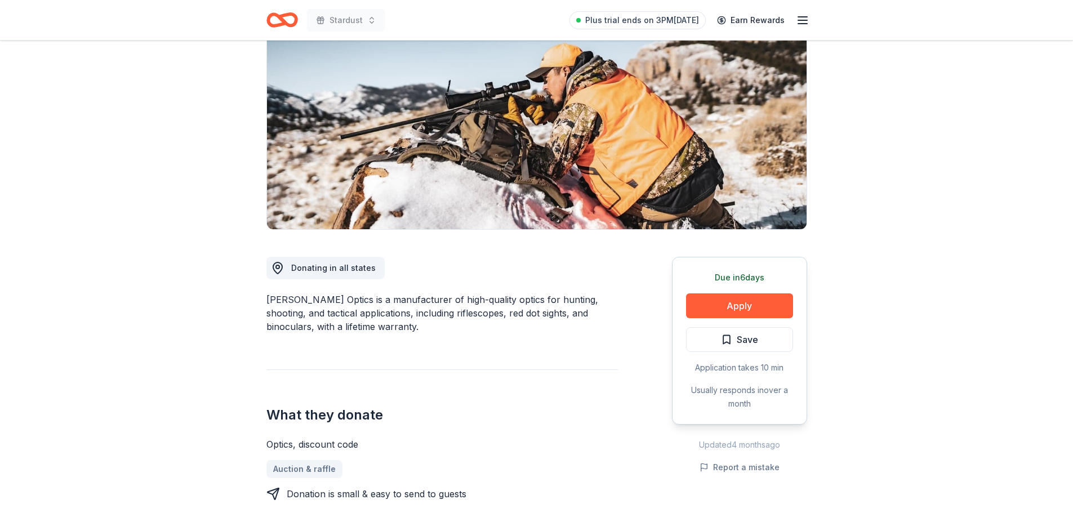
scroll to position [0, 0]
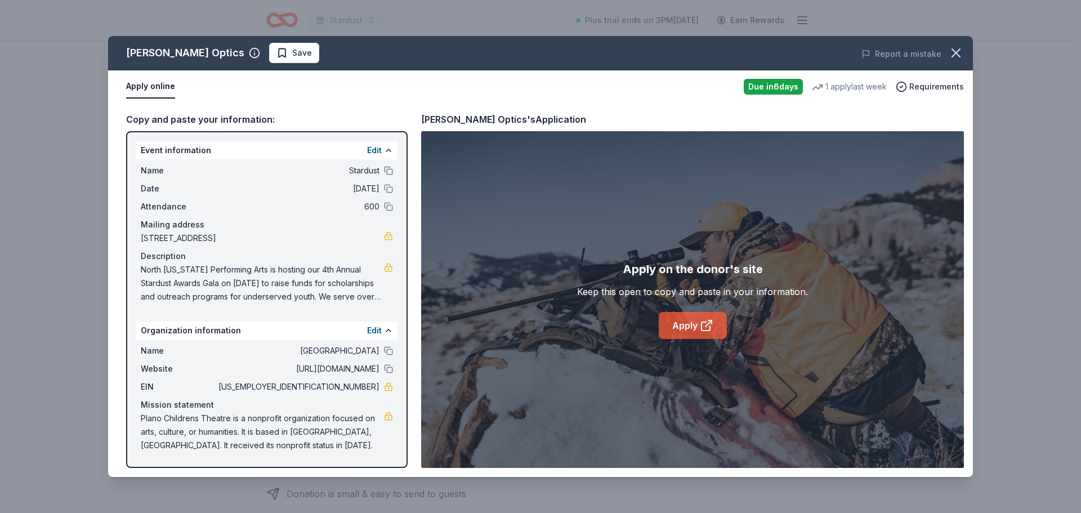
click at [695, 325] on link "Apply" at bounding box center [693, 325] width 68 height 27
click at [961, 53] on icon "button" at bounding box center [956, 53] width 16 height 16
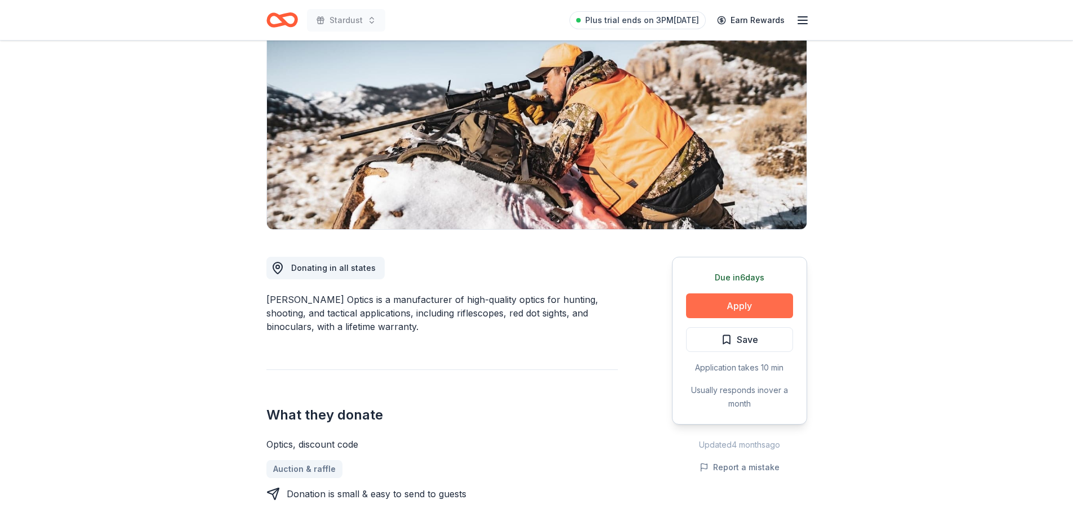
click at [718, 300] on button "Apply" at bounding box center [739, 305] width 107 height 25
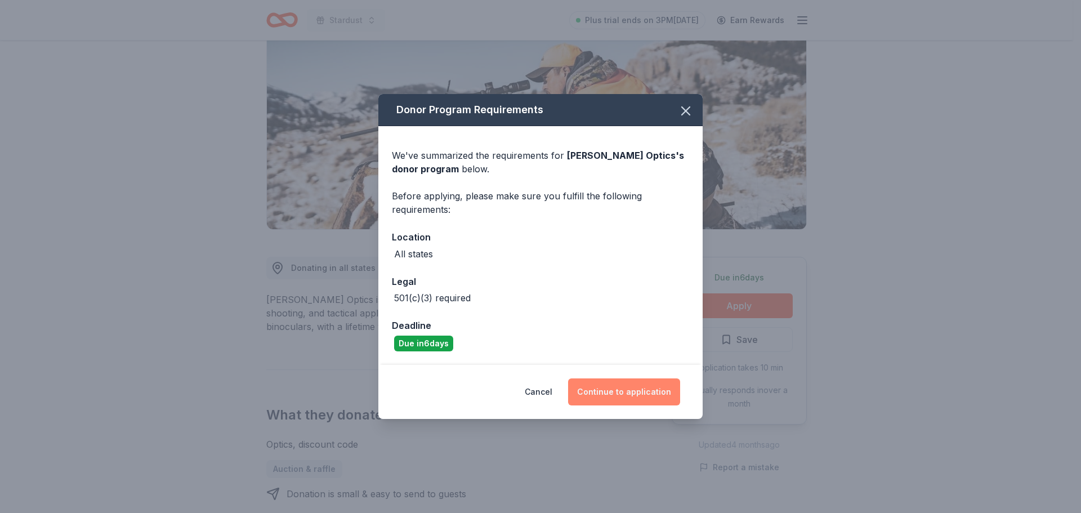
click at [634, 395] on button "Continue to application" at bounding box center [624, 391] width 112 height 27
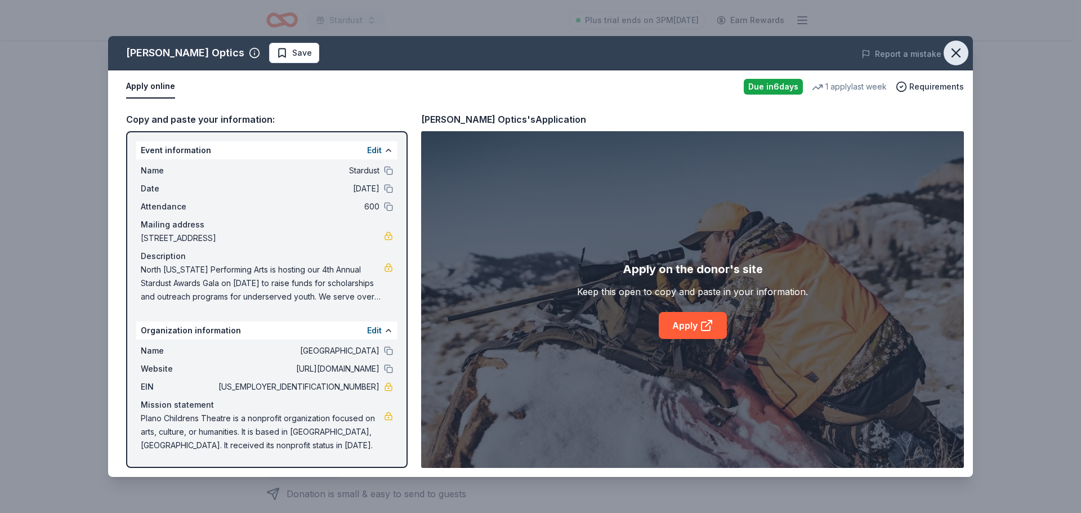
click at [956, 48] on icon "button" at bounding box center [956, 53] width 16 height 16
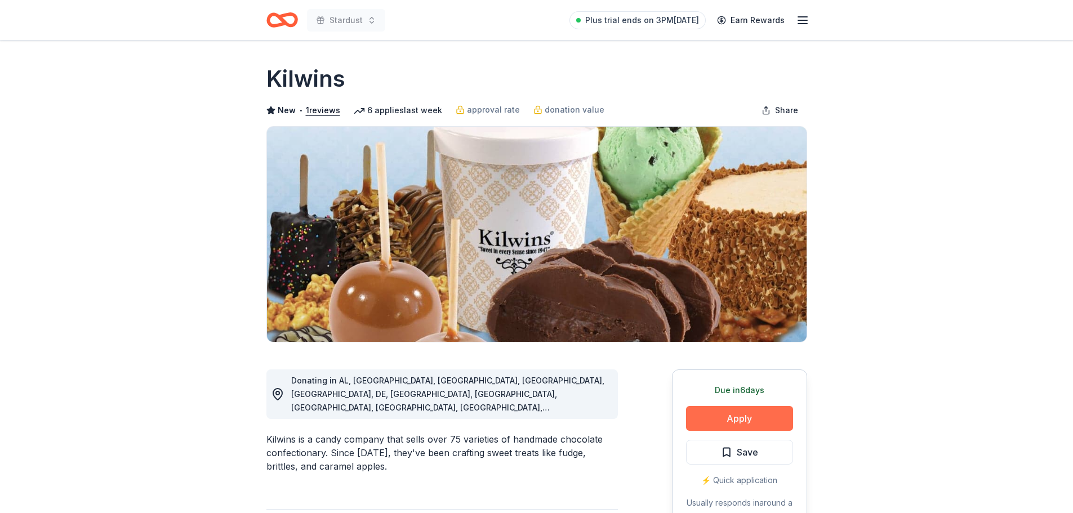
click at [716, 416] on button "Apply" at bounding box center [739, 418] width 107 height 25
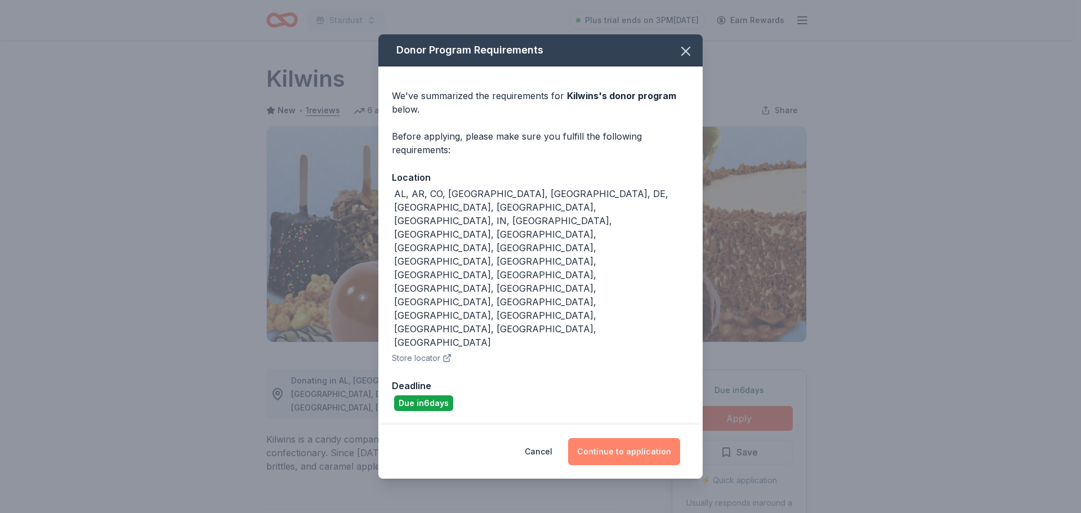
click at [625, 438] on button "Continue to application" at bounding box center [624, 451] width 112 height 27
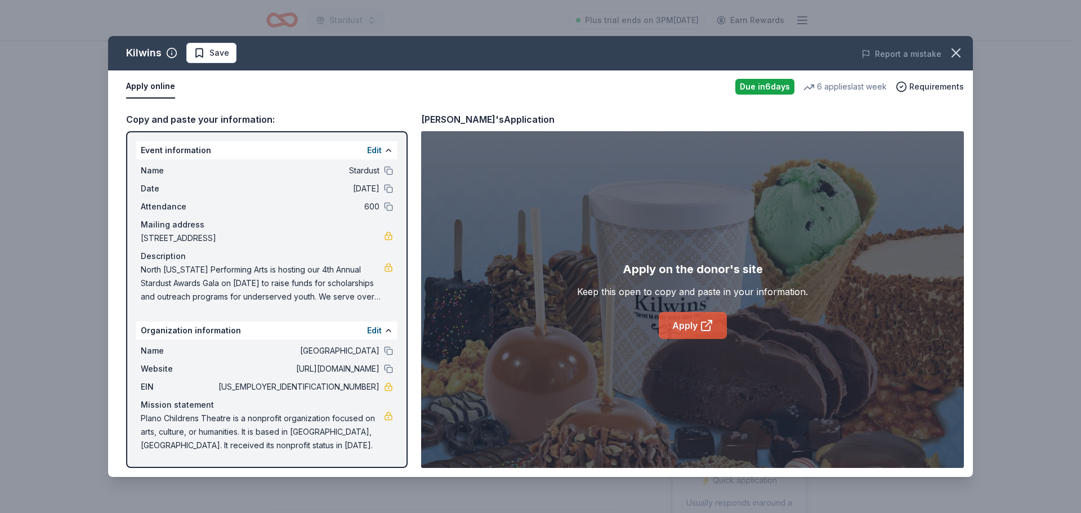
click at [710, 324] on icon at bounding box center [707, 326] width 14 height 14
click at [960, 58] on icon "button" at bounding box center [956, 53] width 16 height 16
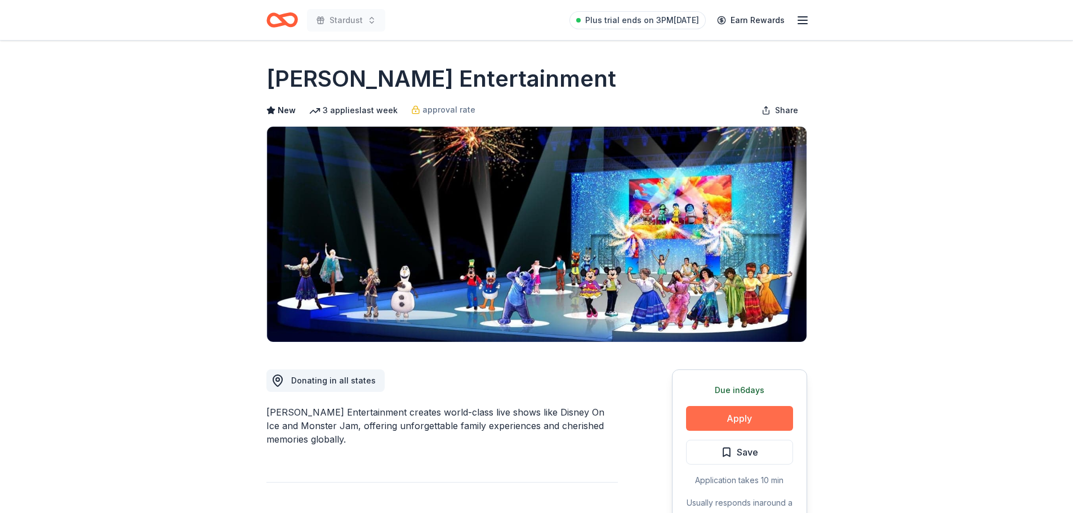
click at [751, 418] on button "Apply" at bounding box center [739, 418] width 107 height 25
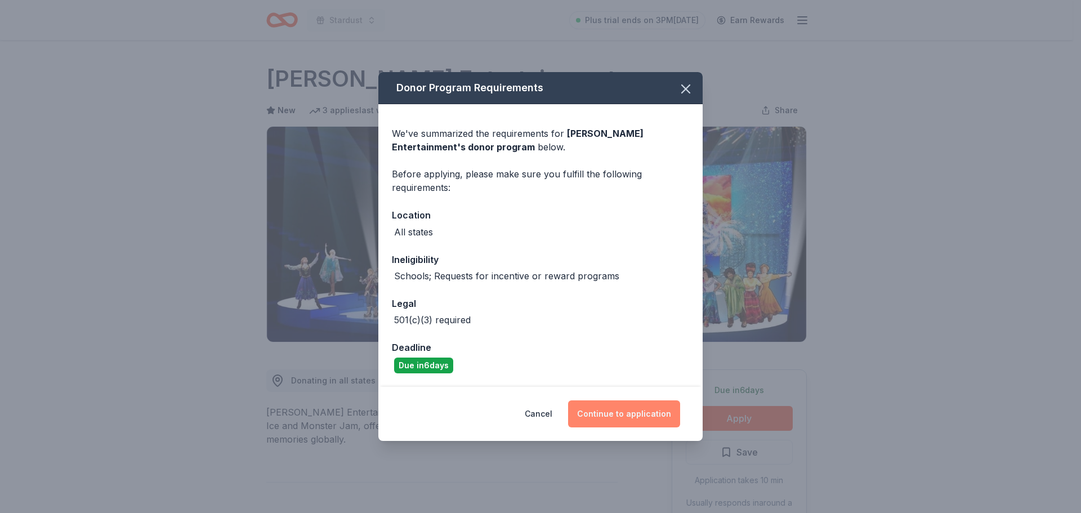
click at [619, 425] on button "Continue to application" at bounding box center [624, 413] width 112 height 27
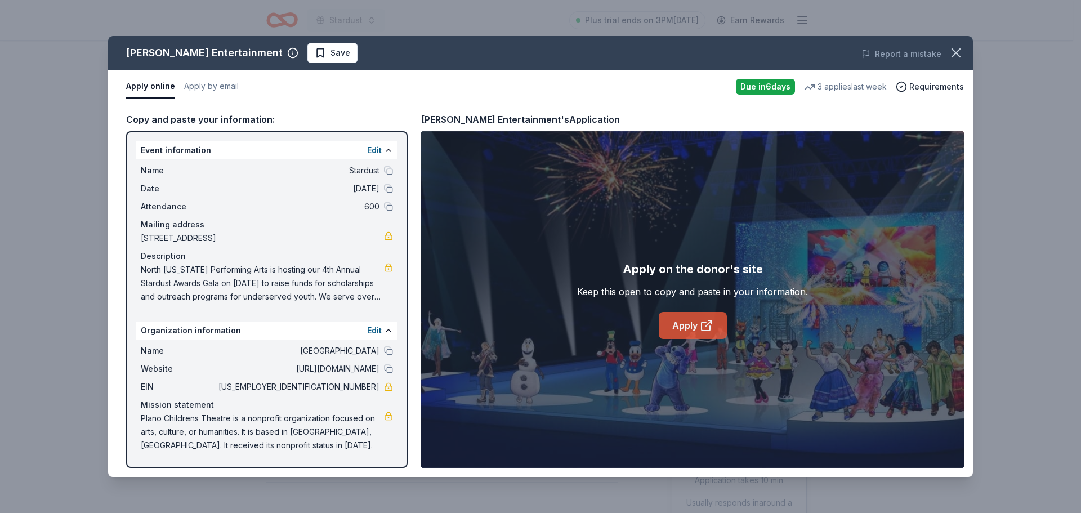
click at [691, 328] on link "Apply" at bounding box center [693, 325] width 68 height 27
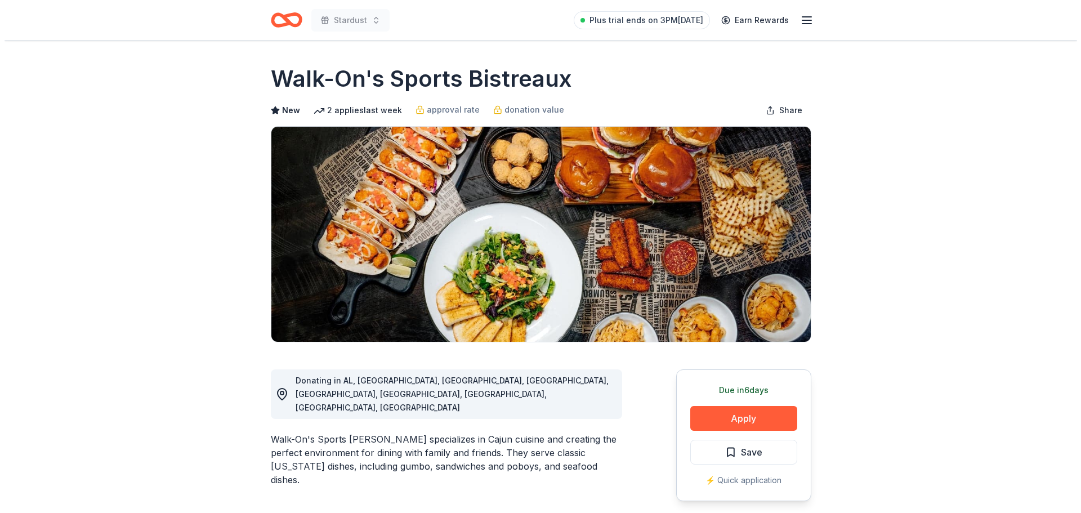
scroll to position [113, 0]
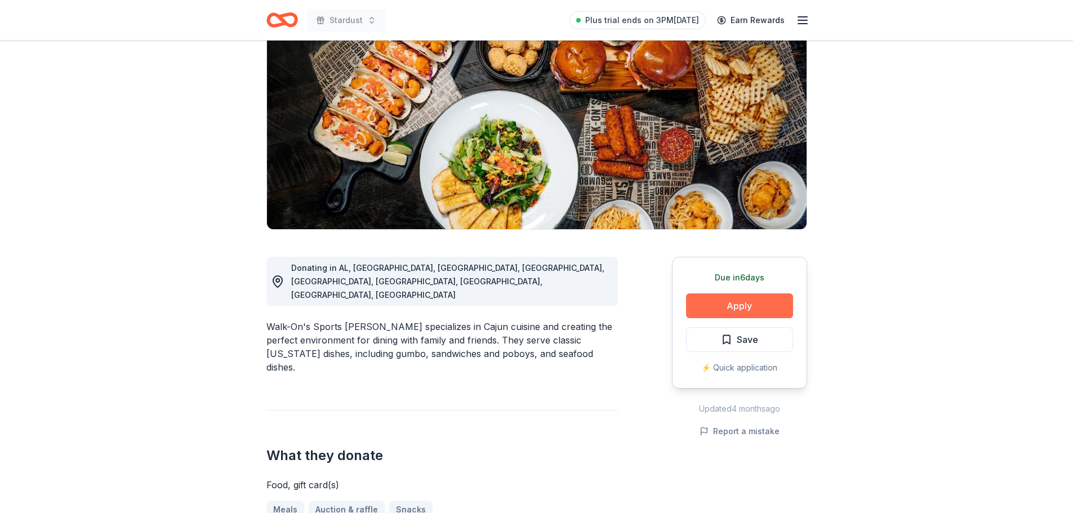
click at [744, 307] on button "Apply" at bounding box center [739, 305] width 107 height 25
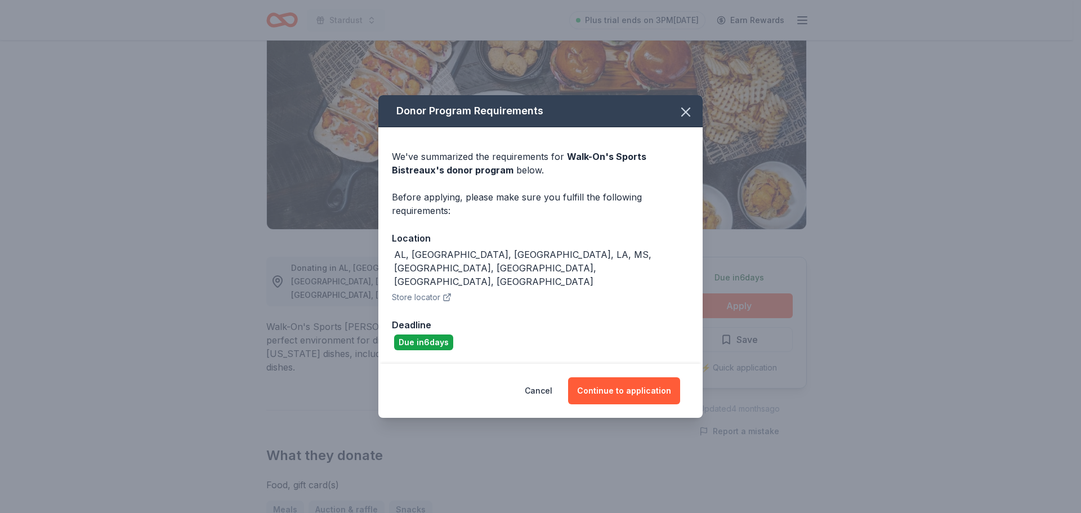
scroll to position [0, 0]
click at [418, 291] on button "Store locator" at bounding box center [422, 298] width 60 height 14
click at [647, 377] on button "Continue to application" at bounding box center [624, 390] width 112 height 27
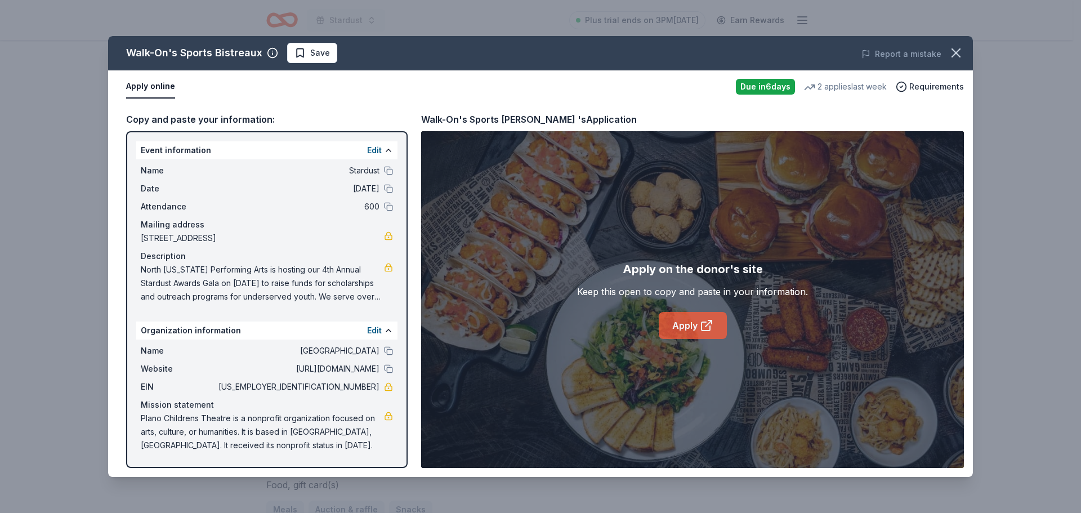
click at [705, 339] on link "Apply" at bounding box center [693, 325] width 68 height 27
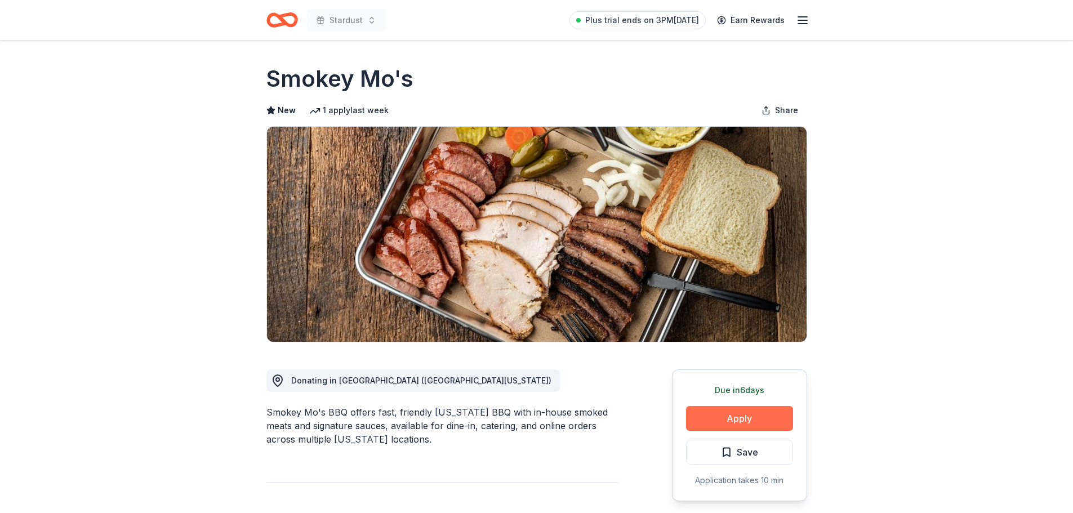
click at [761, 415] on button "Apply" at bounding box center [739, 418] width 107 height 25
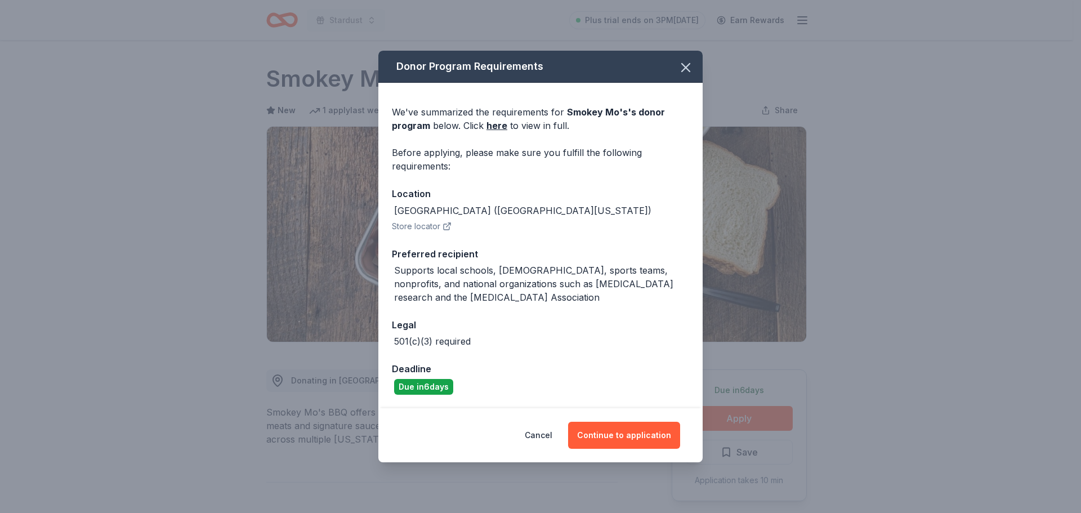
click at [428, 227] on button "Store locator" at bounding box center [422, 227] width 60 height 14
click at [681, 65] on icon "button" at bounding box center [686, 68] width 16 height 16
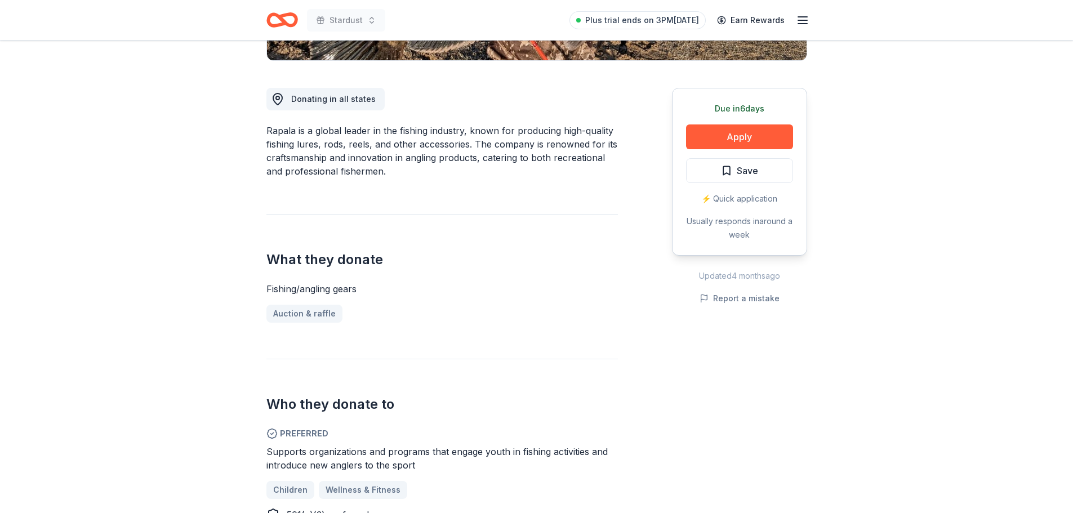
scroll to position [338, 0]
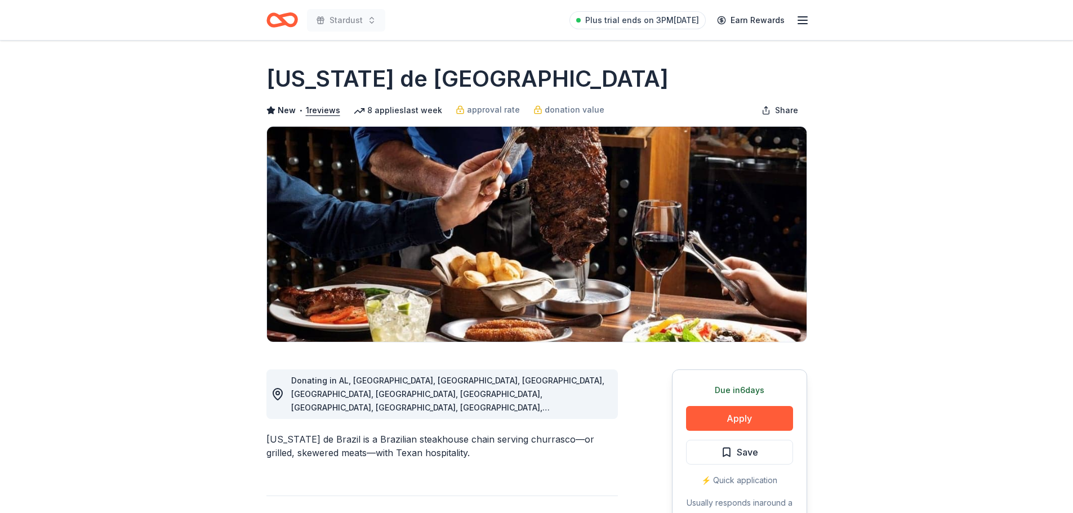
click at [760, 416] on button "Apply" at bounding box center [739, 418] width 107 height 25
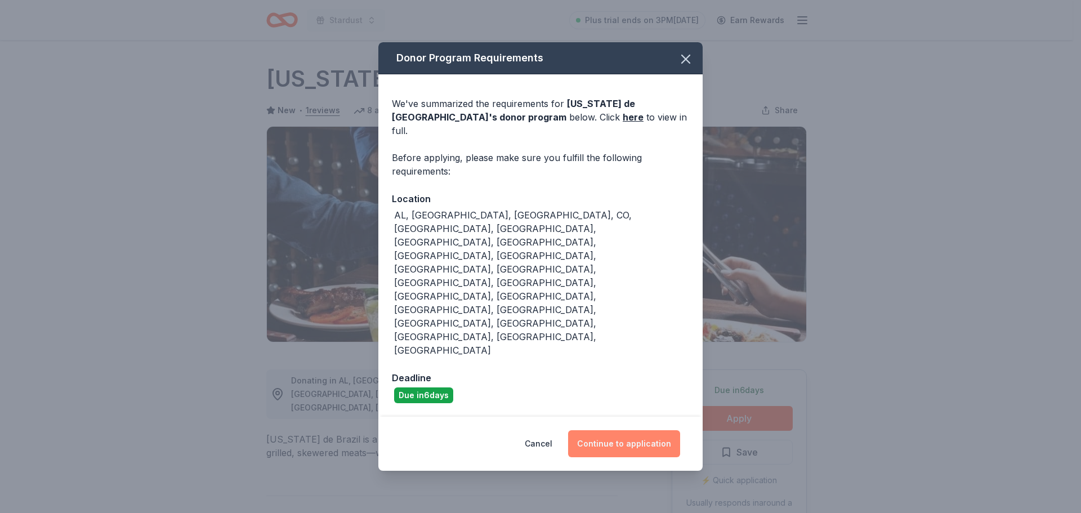
click at [619, 430] on button "Continue to application" at bounding box center [624, 443] width 112 height 27
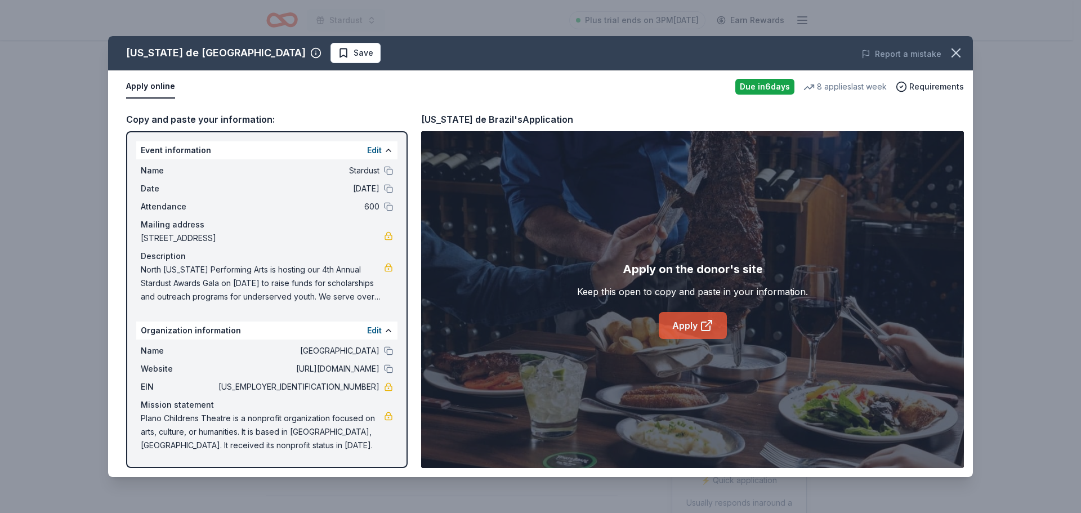
click at [687, 329] on link "Apply" at bounding box center [693, 325] width 68 height 27
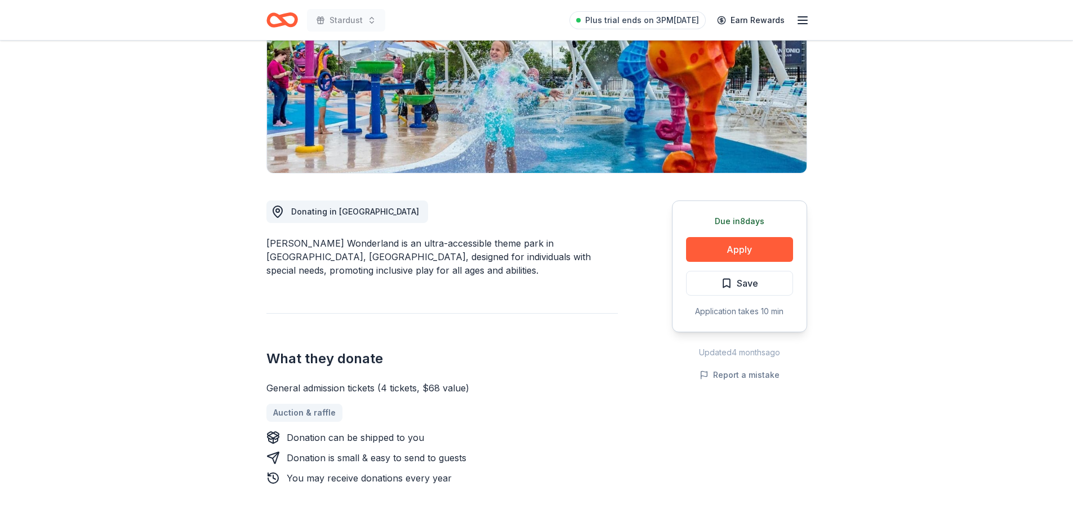
scroll to position [169, 0]
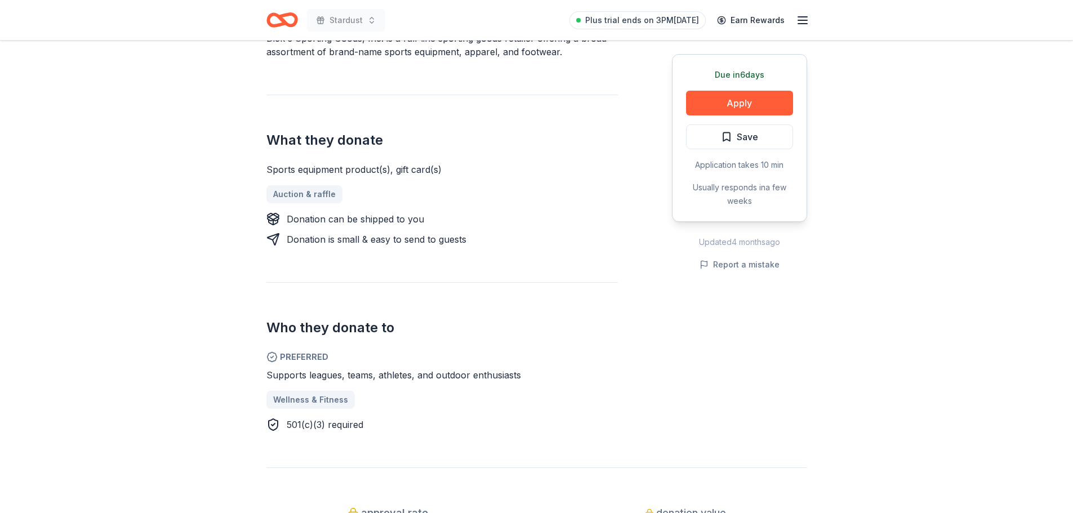
scroll to position [394, 0]
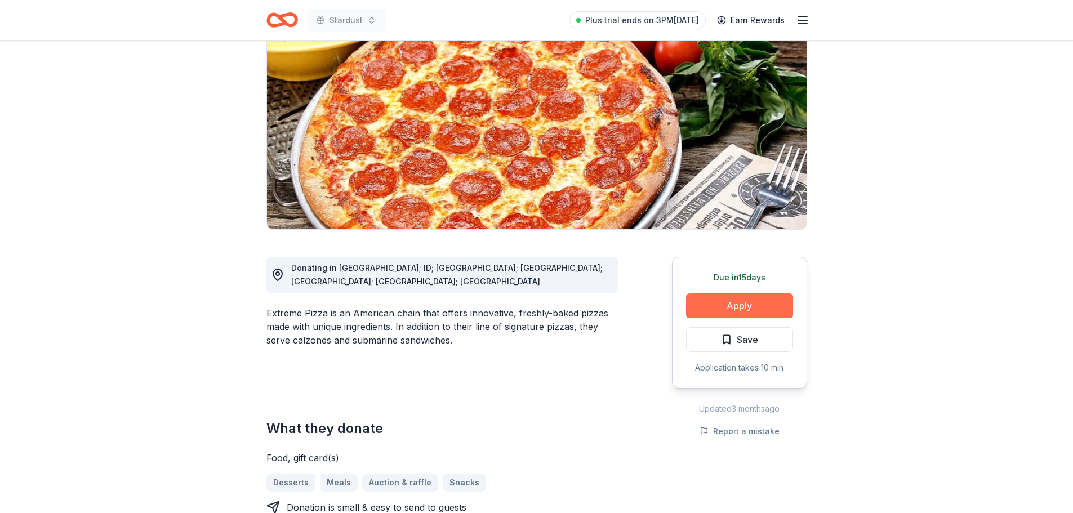
click at [736, 305] on button "Apply" at bounding box center [739, 305] width 107 height 25
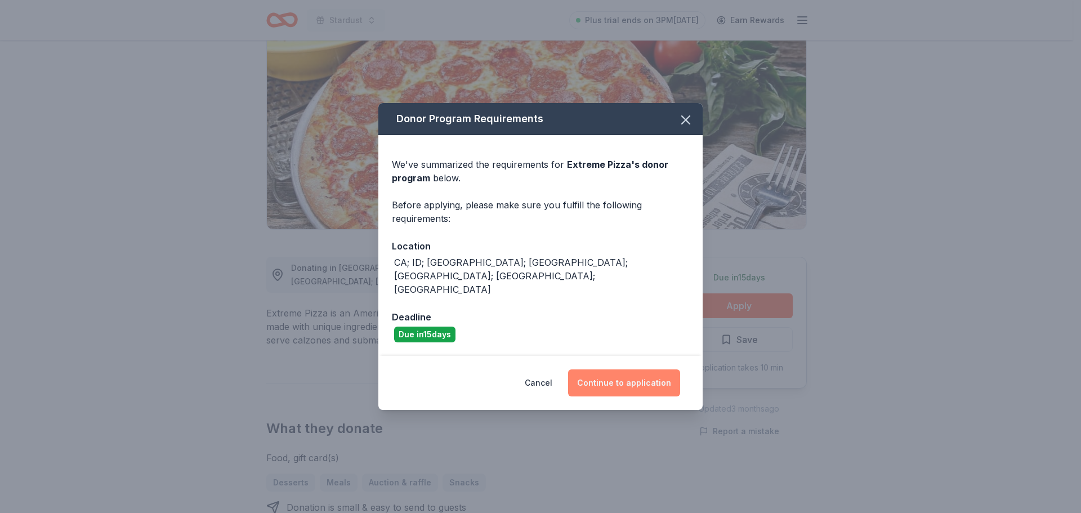
click at [655, 369] on button "Continue to application" at bounding box center [624, 382] width 112 height 27
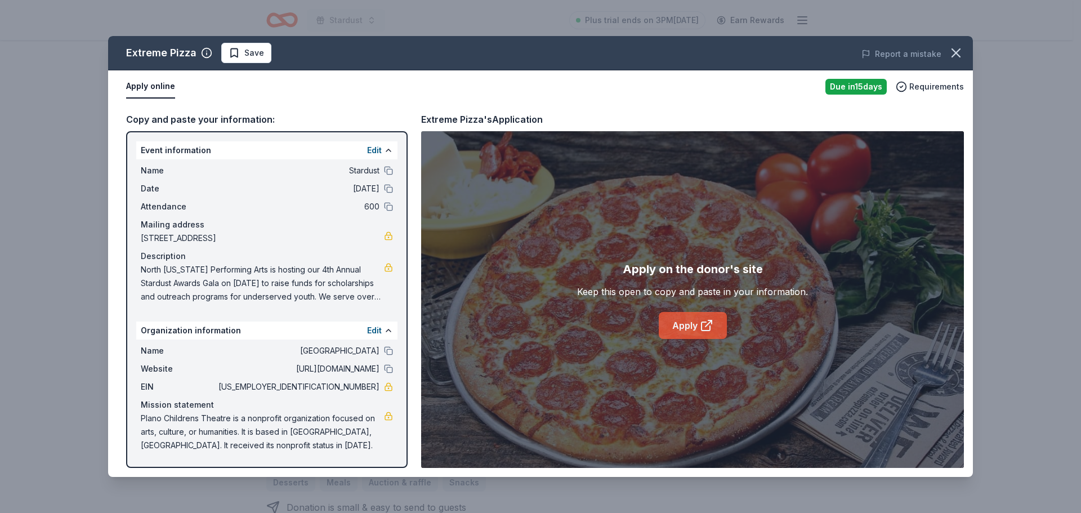
click at [686, 326] on link "Apply" at bounding box center [693, 325] width 68 height 27
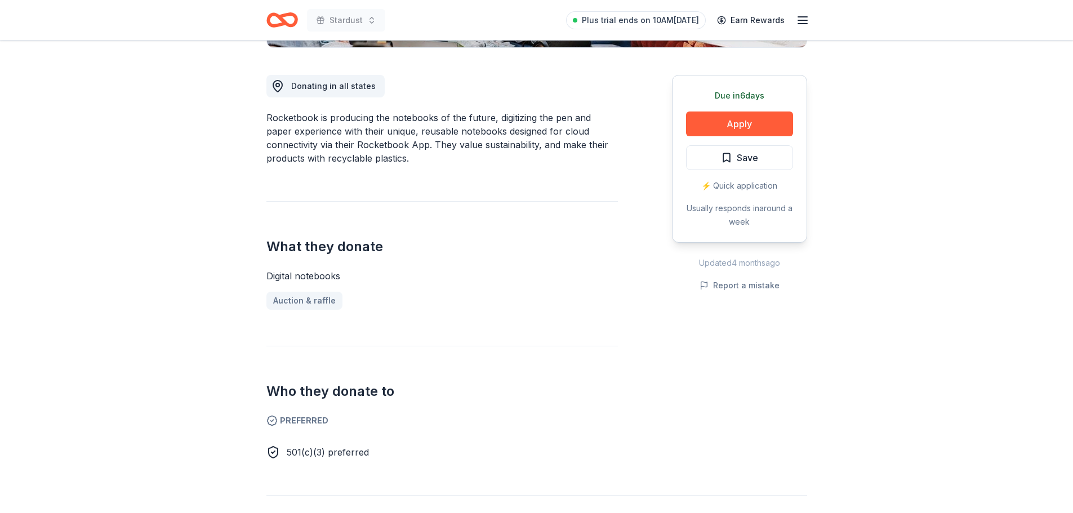
scroll to position [282, 0]
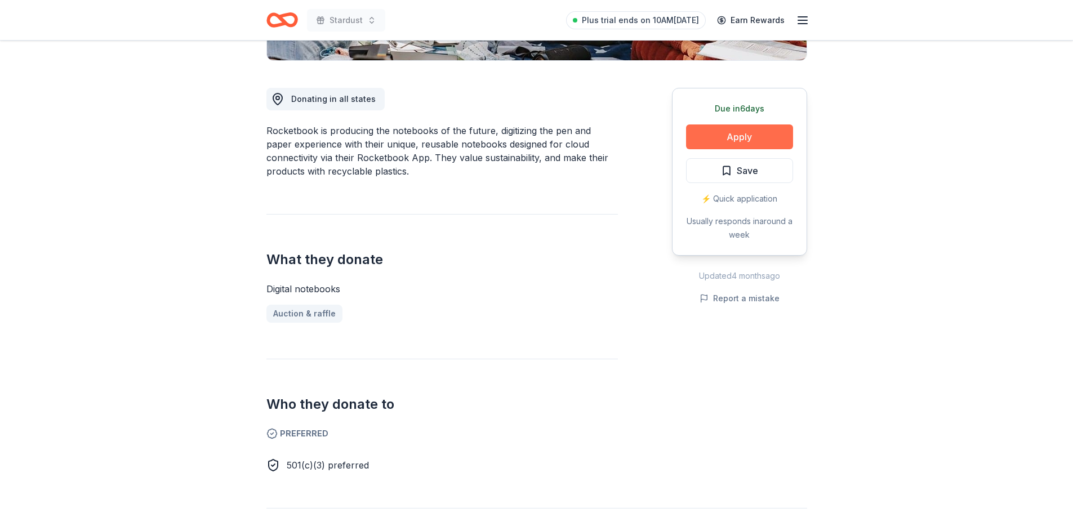
click at [734, 133] on button "Apply" at bounding box center [739, 136] width 107 height 25
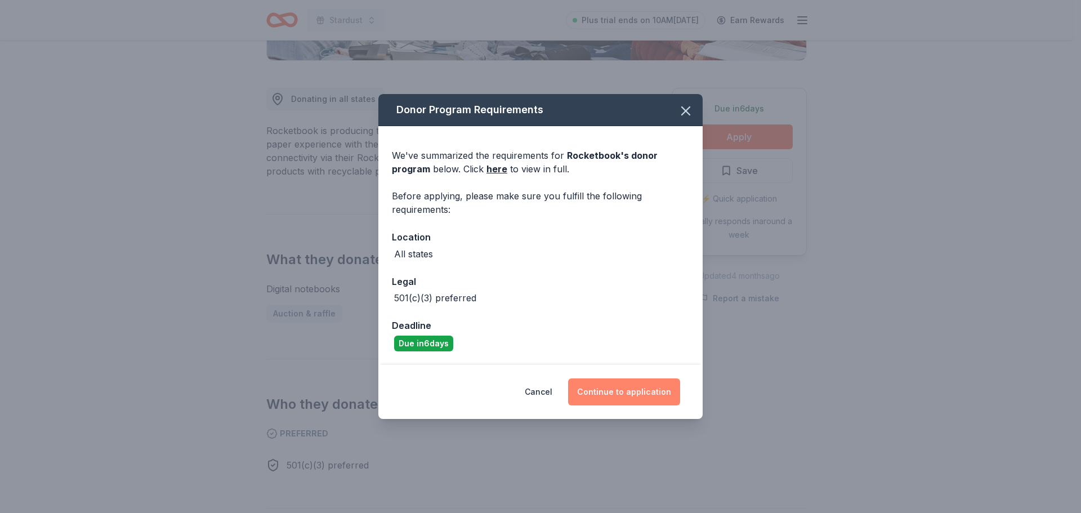
click at [641, 393] on button "Continue to application" at bounding box center [624, 391] width 112 height 27
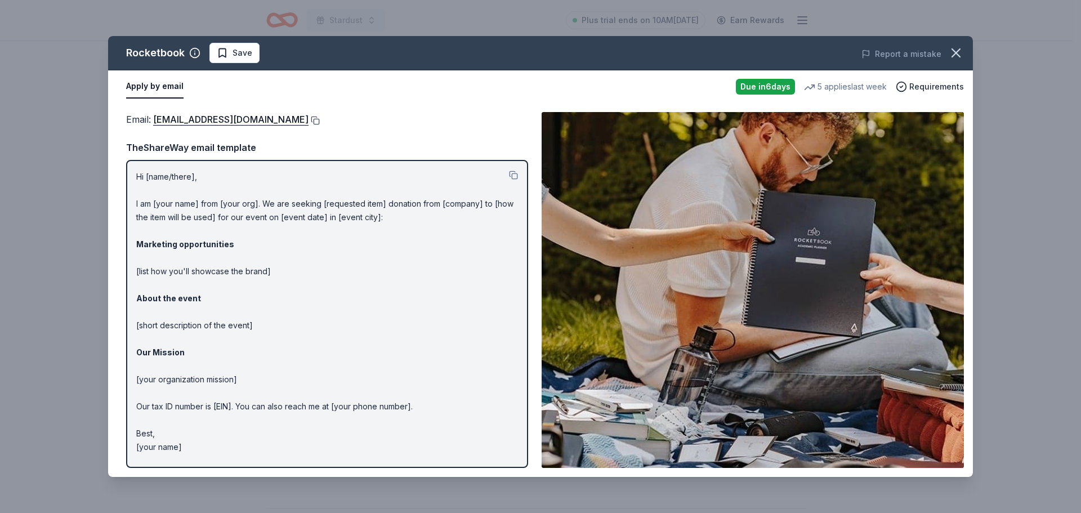
click at [320, 122] on button at bounding box center [314, 120] width 11 height 9
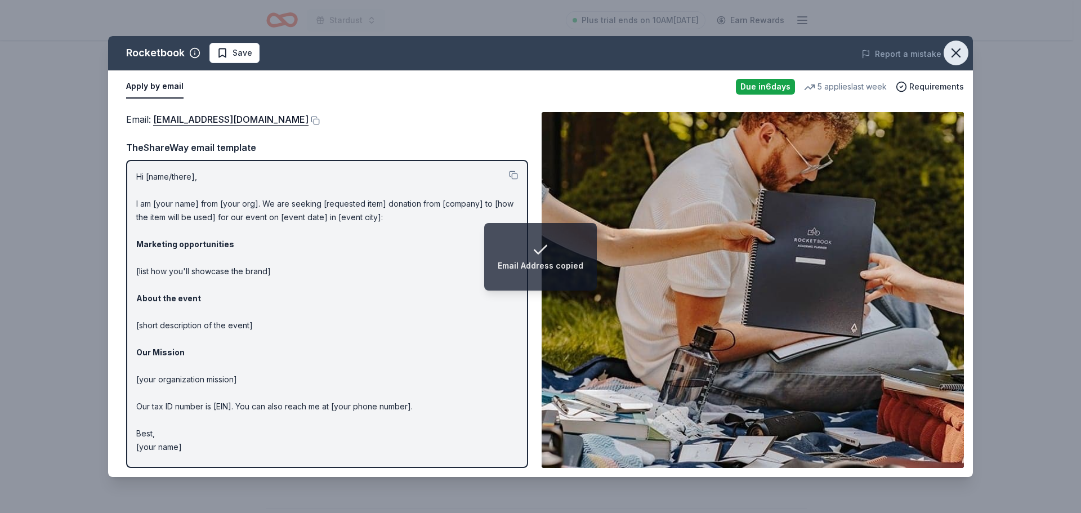
click at [953, 50] on icon "button" at bounding box center [956, 53] width 8 height 8
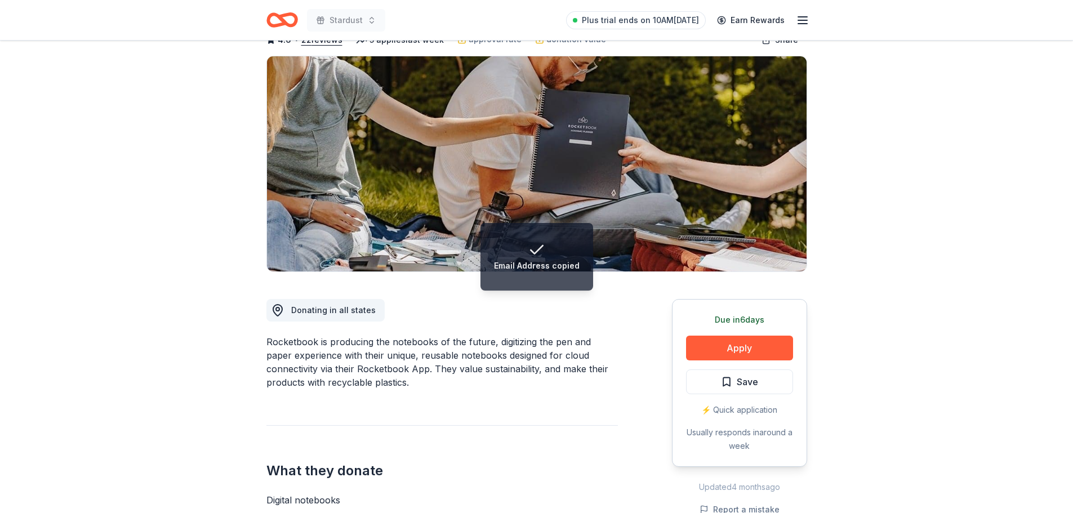
scroll to position [0, 0]
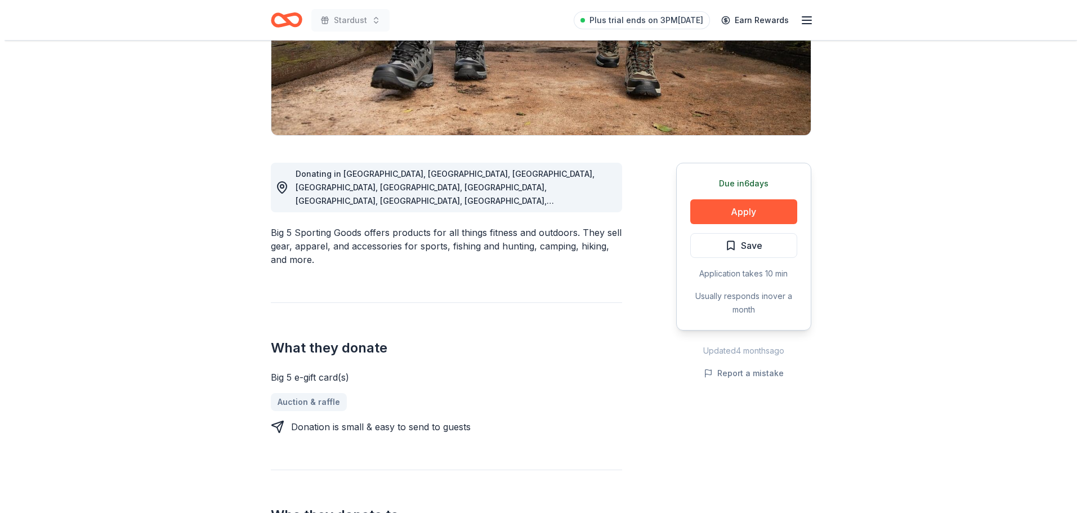
scroll to position [56, 0]
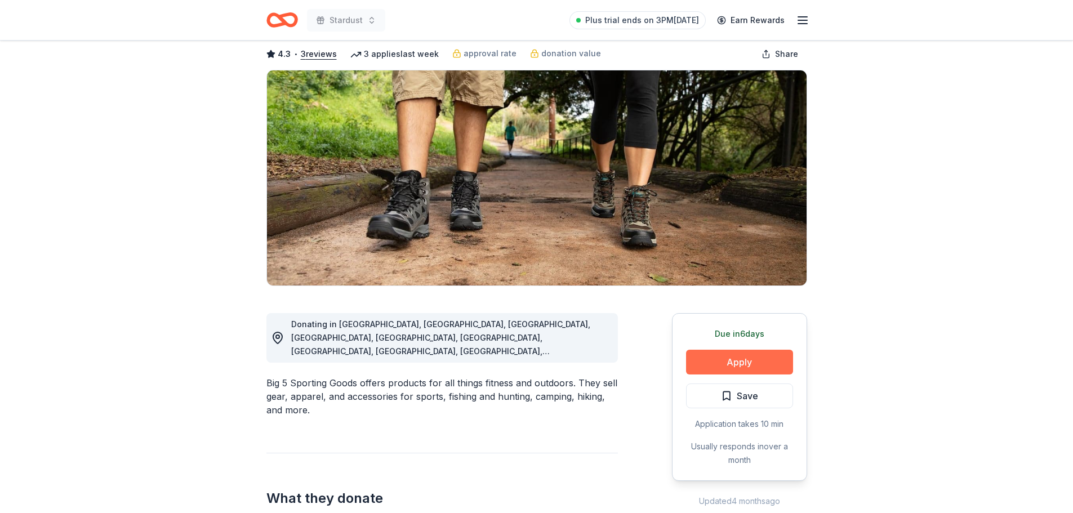
click at [733, 357] on button "Apply" at bounding box center [739, 362] width 107 height 25
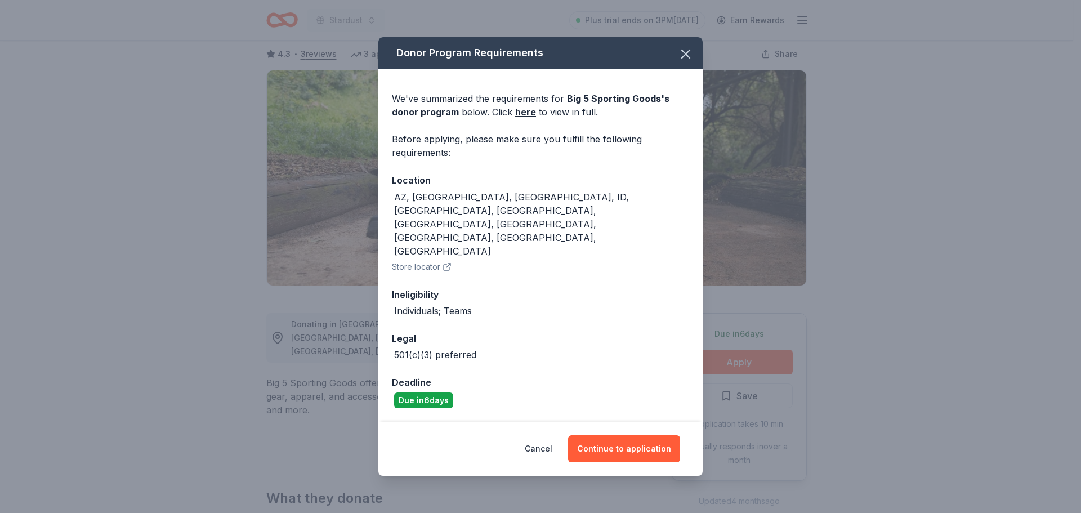
click at [425, 260] on button "Store locator" at bounding box center [422, 267] width 60 height 14
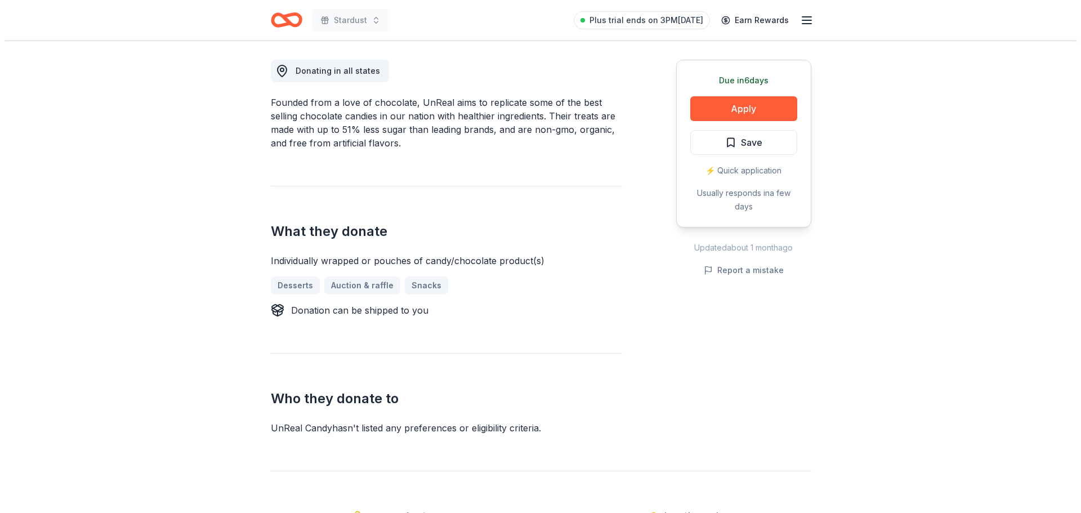
scroll to position [338, 0]
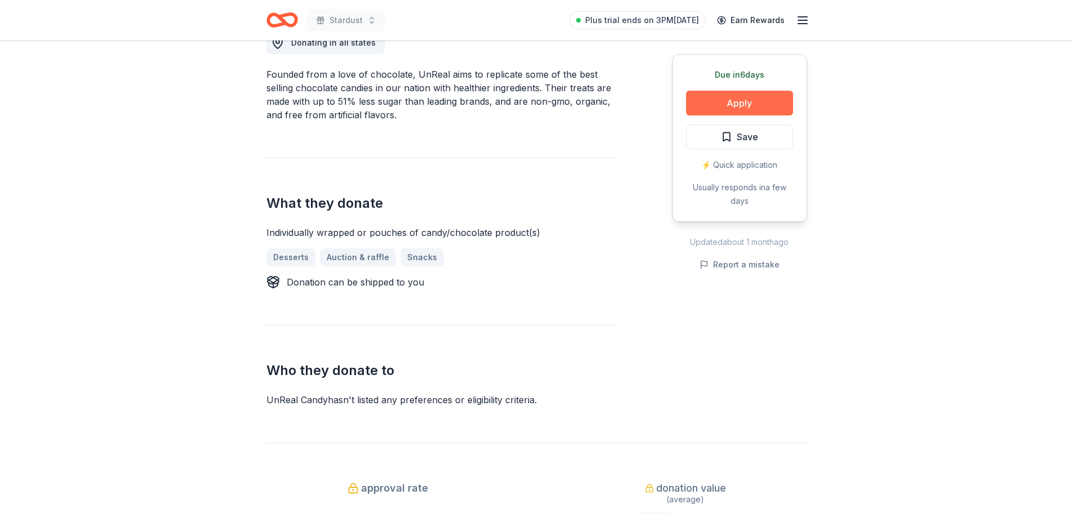
click at [724, 101] on button "Apply" at bounding box center [739, 103] width 107 height 25
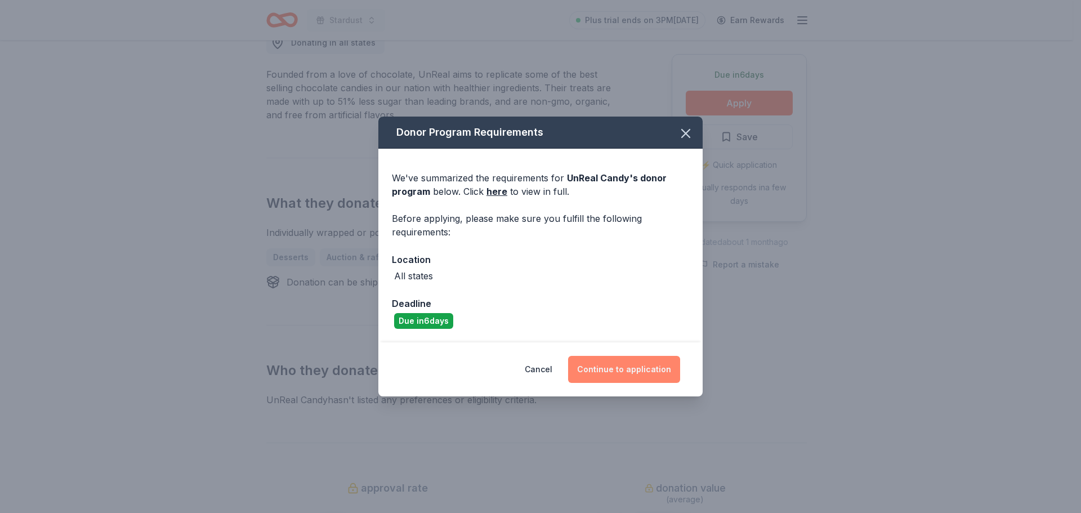
click at [618, 366] on button "Continue to application" at bounding box center [624, 369] width 112 height 27
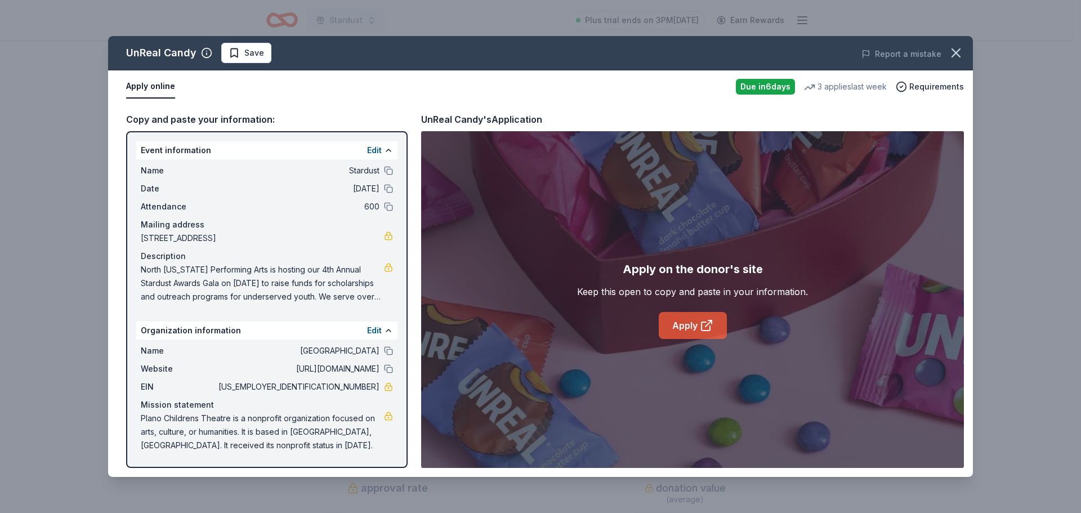
click at [680, 325] on link "Apply" at bounding box center [693, 325] width 68 height 27
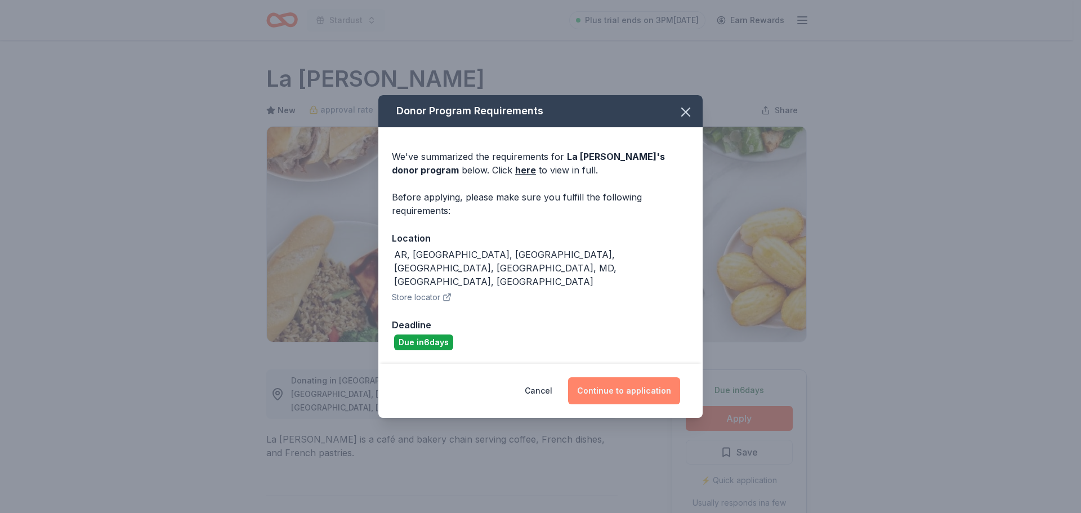
click at [632, 377] on button "Continue to application" at bounding box center [624, 390] width 112 height 27
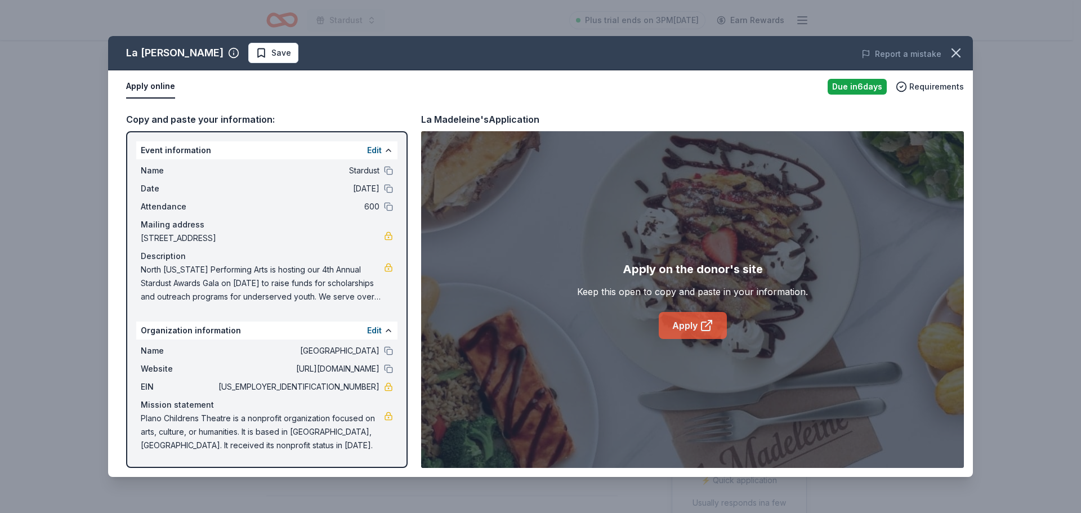
click at [689, 324] on link "Apply" at bounding box center [693, 325] width 68 height 27
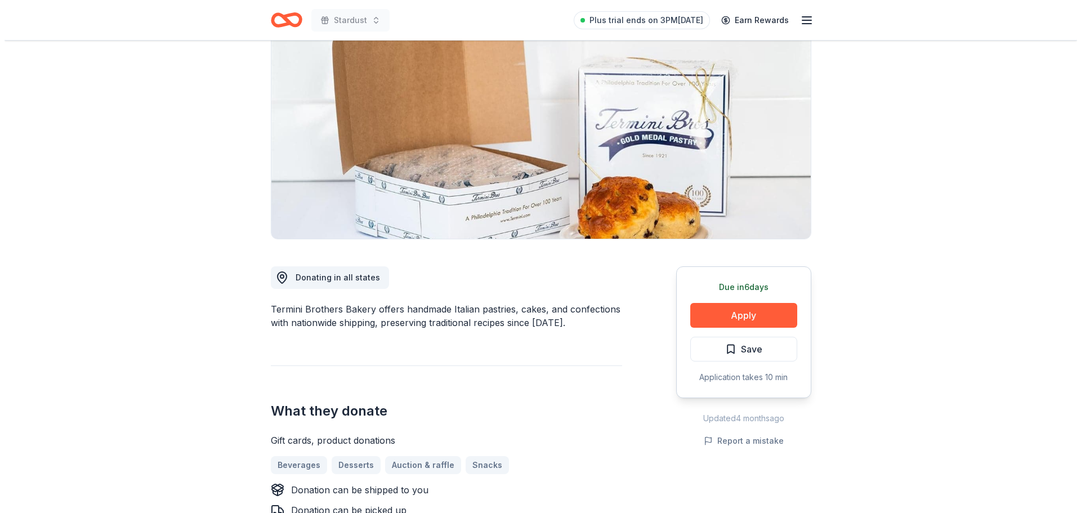
scroll to position [113, 0]
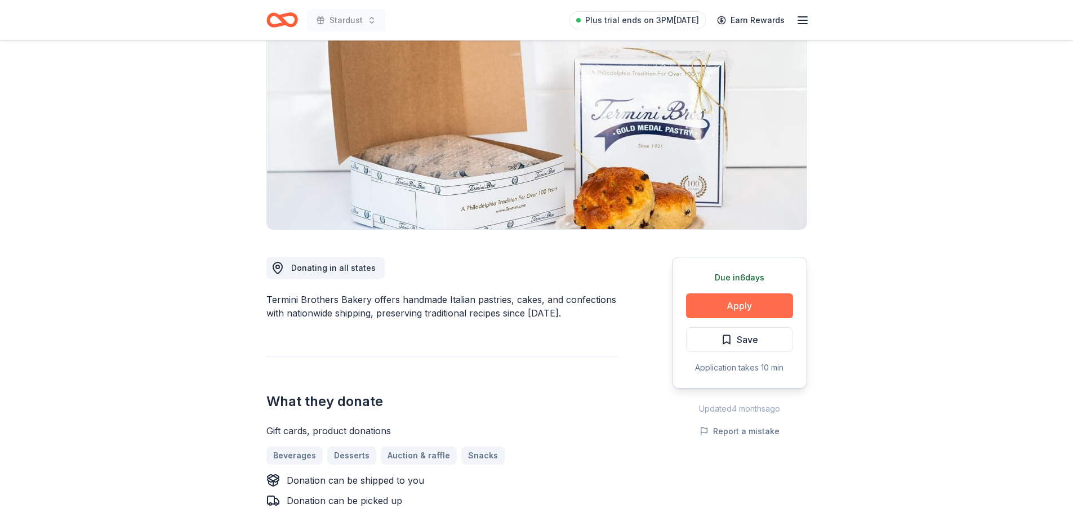
click at [727, 307] on button "Apply" at bounding box center [739, 305] width 107 height 25
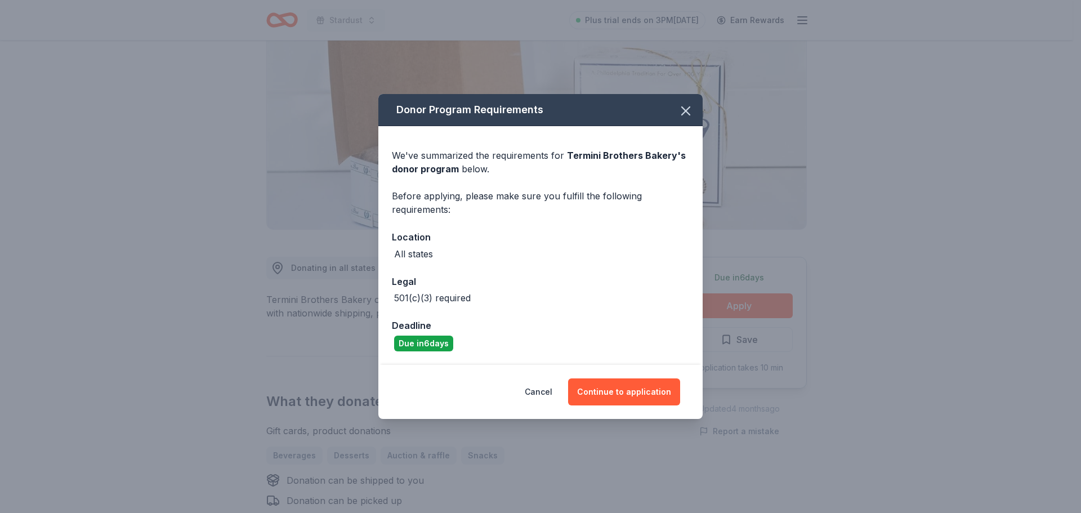
scroll to position [0, 0]
click at [631, 395] on button "Continue to application" at bounding box center [624, 391] width 112 height 27
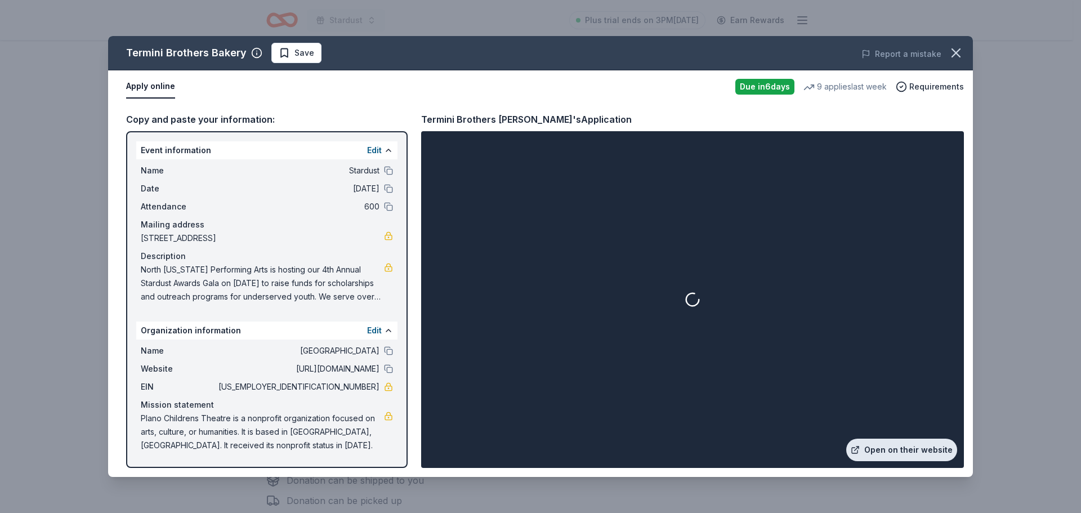
click at [917, 452] on link "Open on their website" at bounding box center [901, 450] width 111 height 23
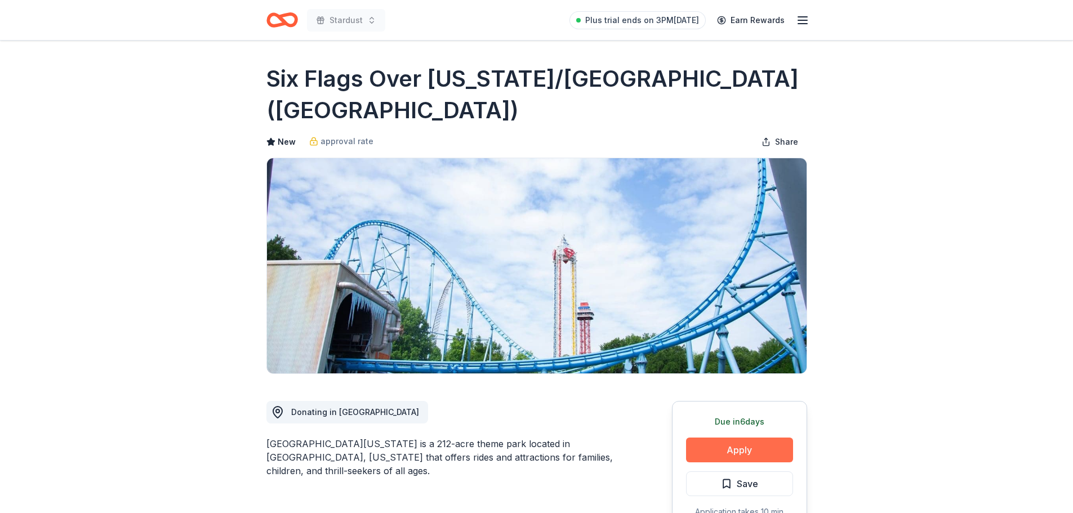
click at [726, 444] on button "Apply" at bounding box center [739, 450] width 107 height 25
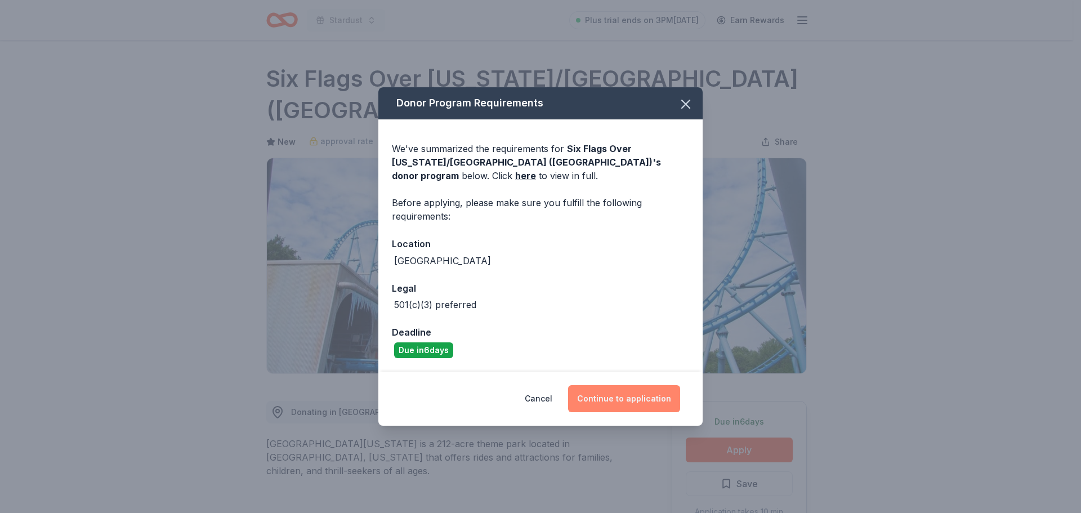
click at [632, 400] on button "Continue to application" at bounding box center [624, 398] width 112 height 27
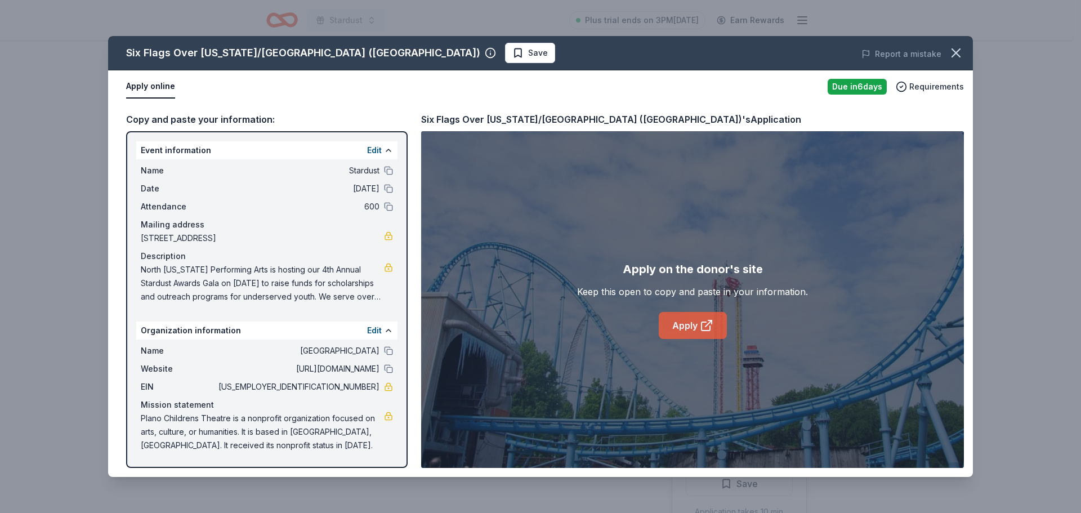
click at [683, 329] on link "Apply" at bounding box center [693, 325] width 68 height 27
click at [957, 47] on icon "button" at bounding box center [956, 53] width 16 height 16
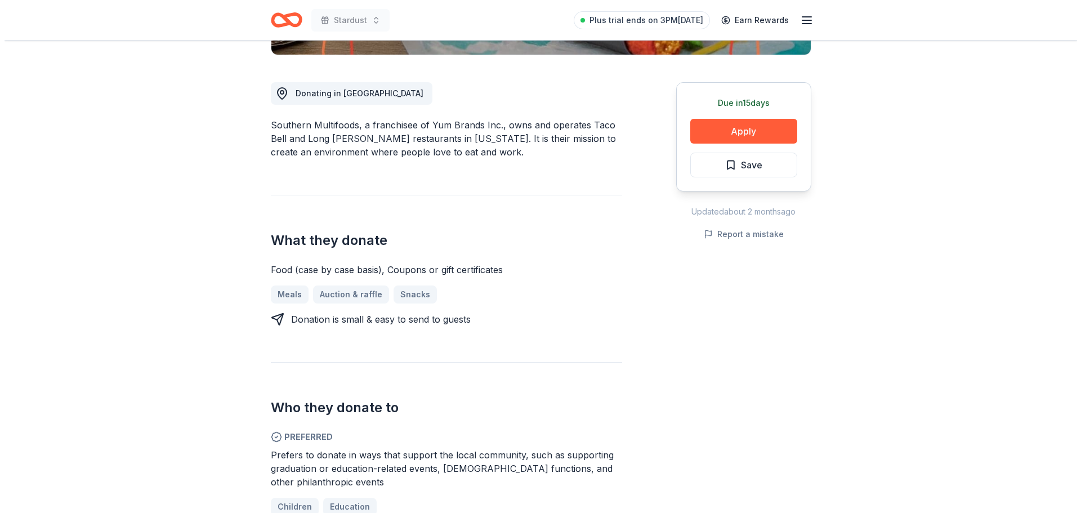
scroll to position [282, 0]
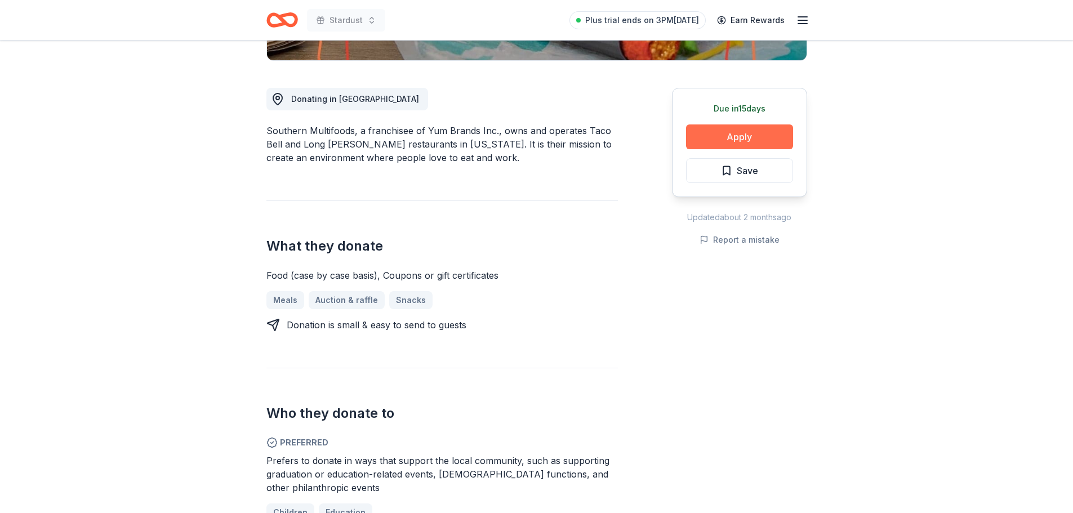
click at [721, 139] on button "Apply" at bounding box center [739, 136] width 107 height 25
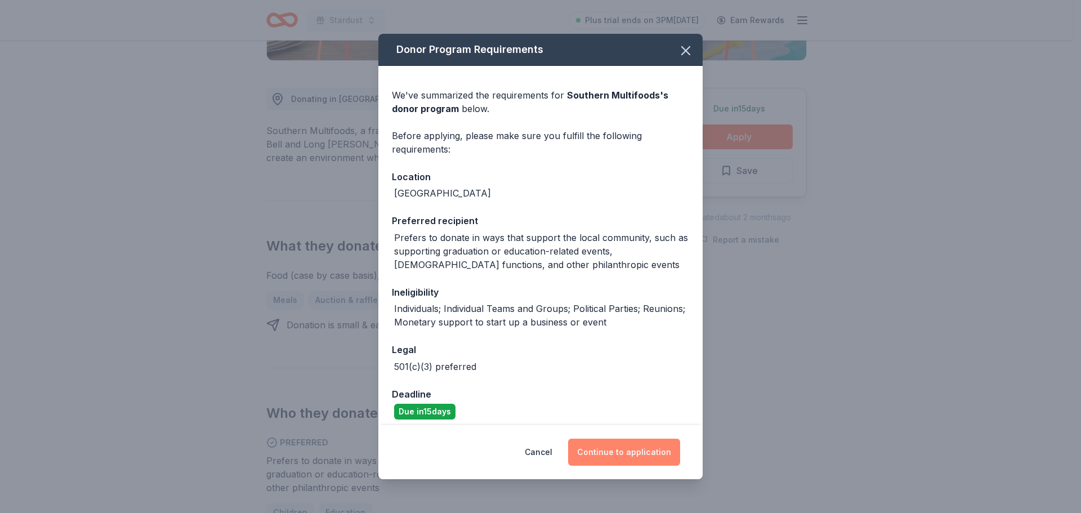
click at [656, 453] on button "Continue to application" at bounding box center [624, 452] width 112 height 27
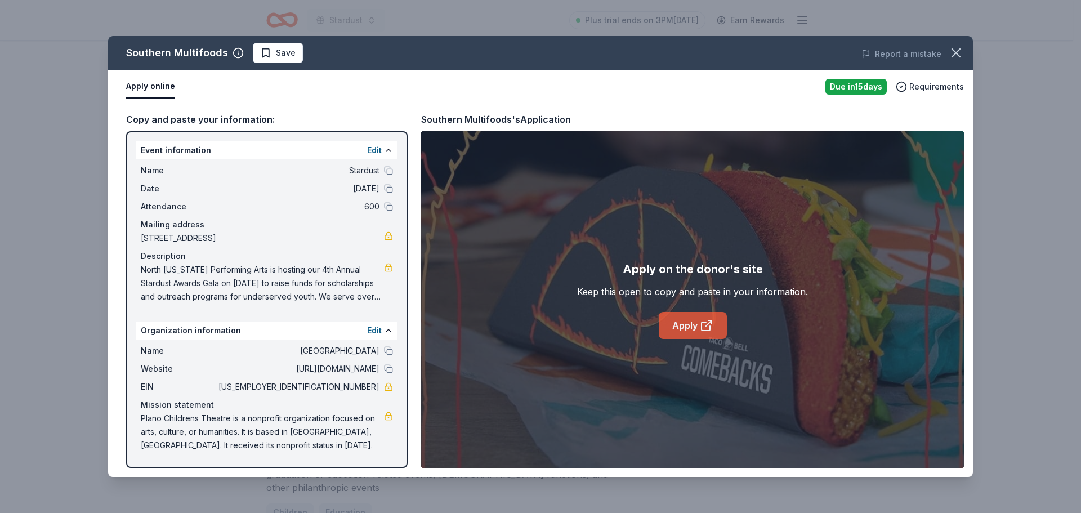
click at [682, 321] on link "Apply" at bounding box center [693, 325] width 68 height 27
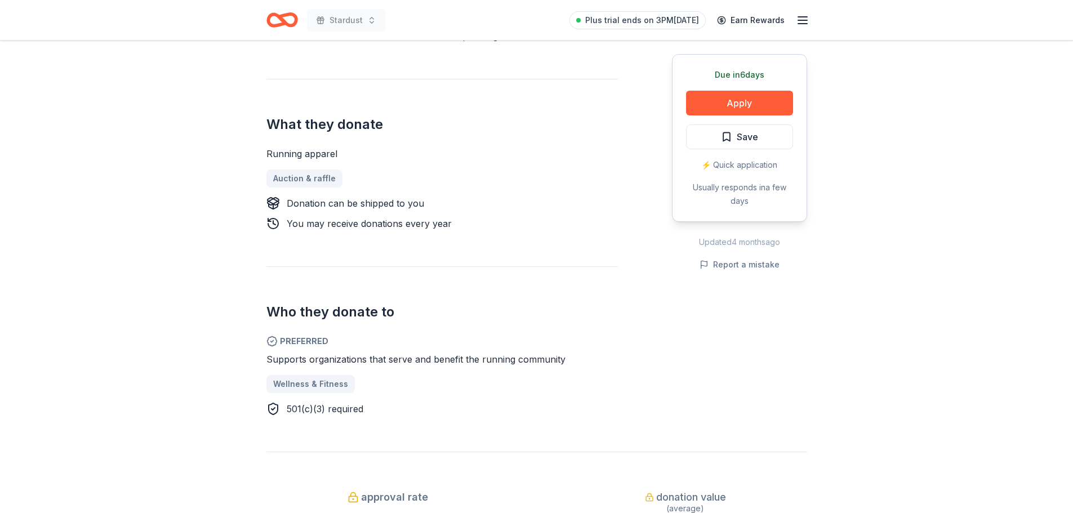
scroll to position [451, 0]
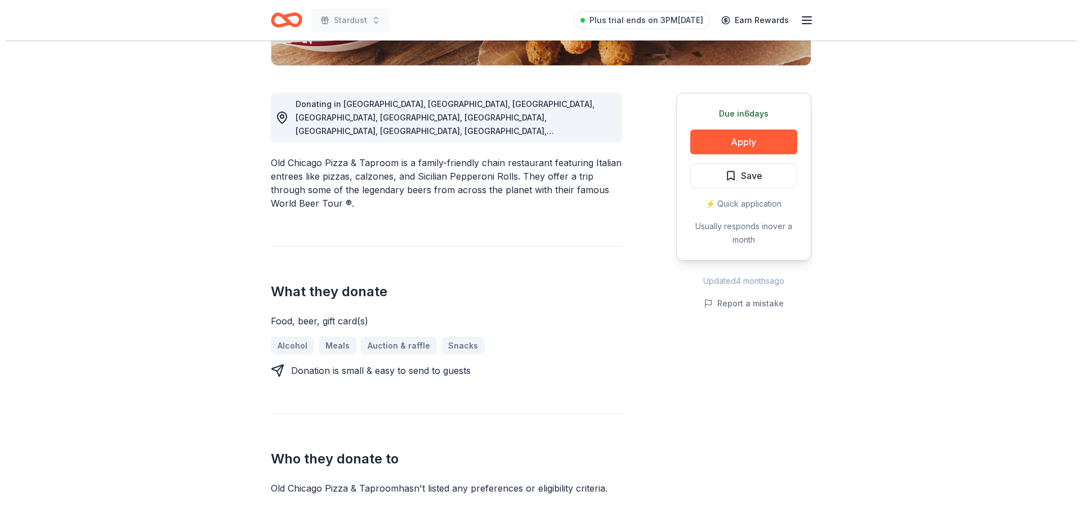
scroll to position [282, 0]
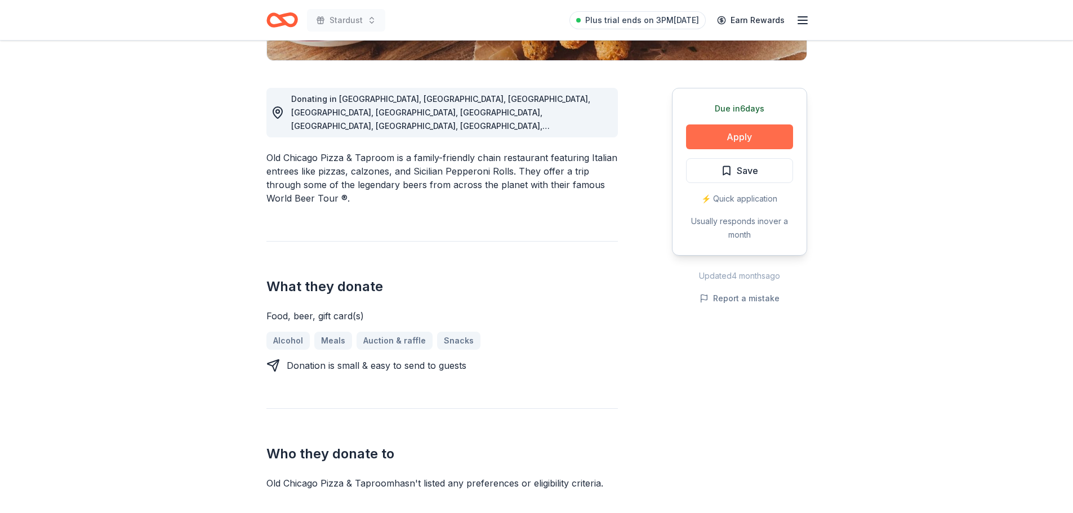
click at [733, 136] on button "Apply" at bounding box center [739, 136] width 107 height 25
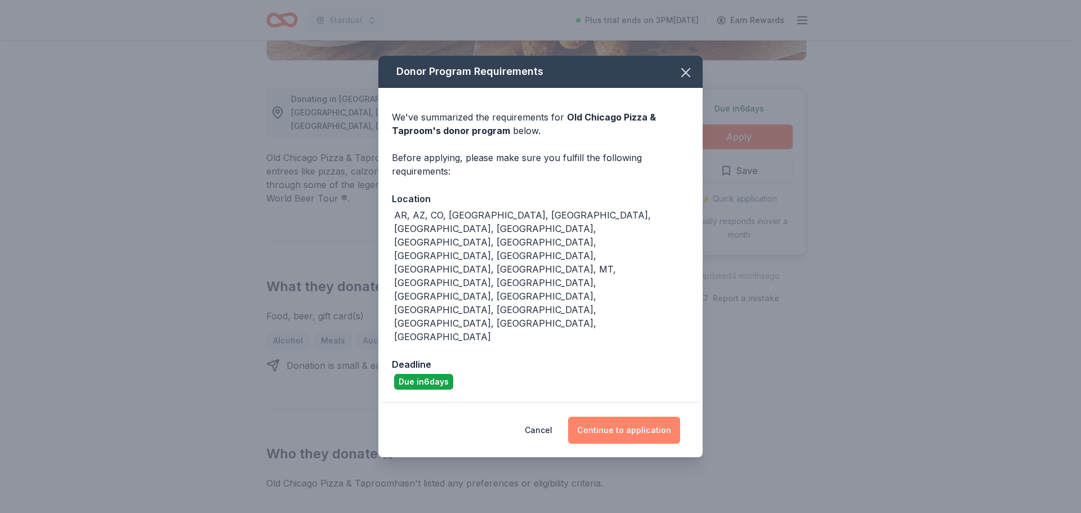
click at [629, 417] on button "Continue to application" at bounding box center [624, 430] width 112 height 27
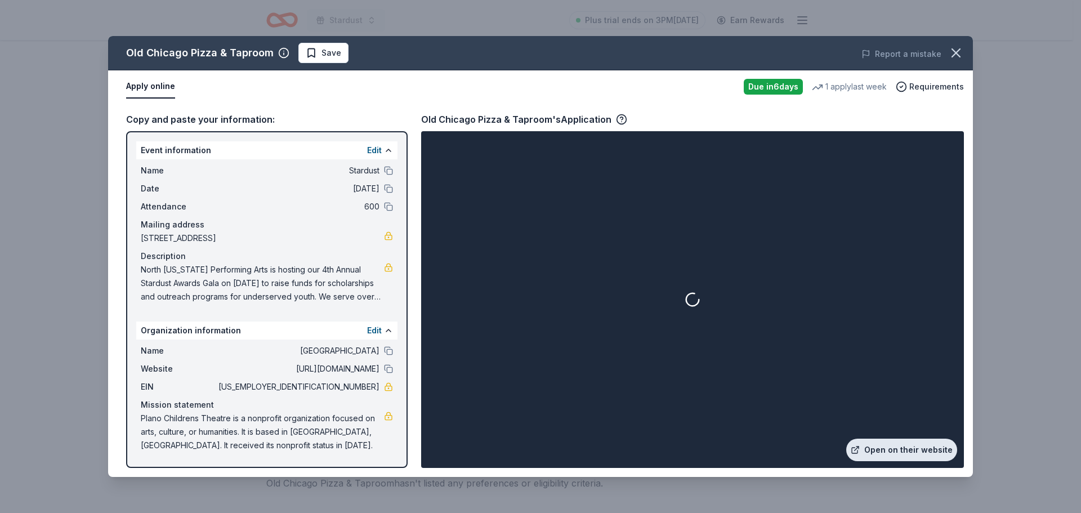
click at [915, 451] on link "Open on their website" at bounding box center [901, 450] width 111 height 23
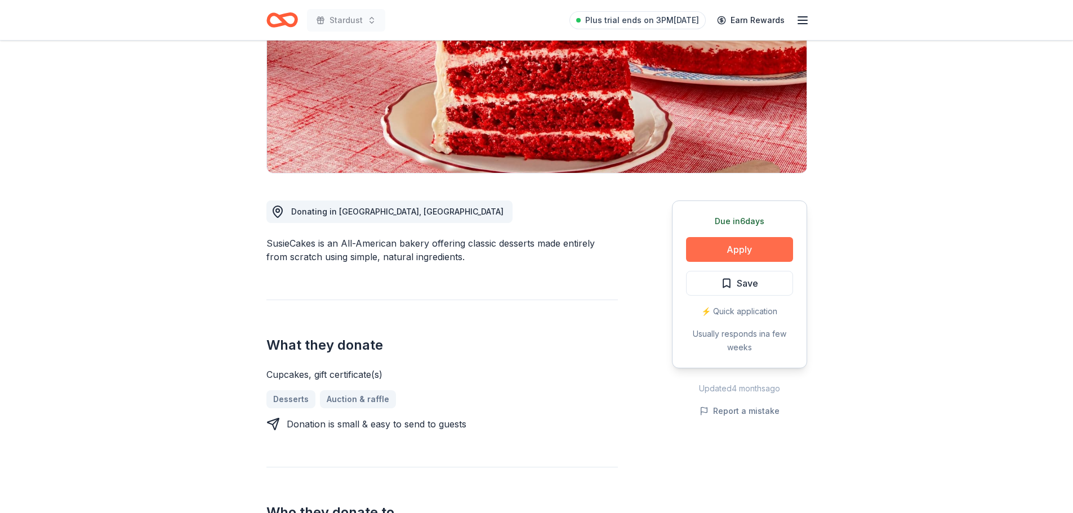
click at [726, 243] on button "Apply" at bounding box center [739, 249] width 107 height 25
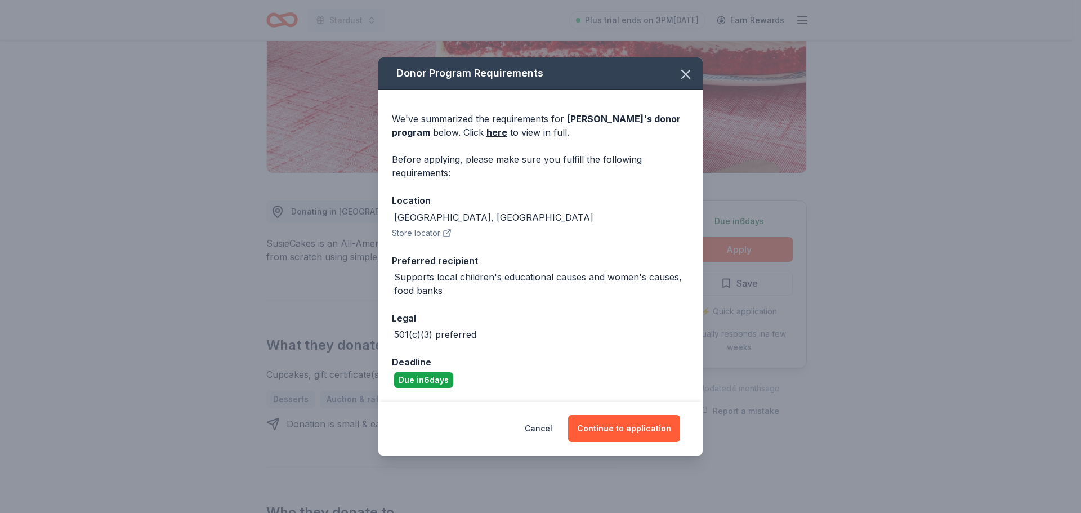
click at [424, 236] on button "Store locator" at bounding box center [422, 233] width 60 height 14
click at [631, 431] on button "Continue to application" at bounding box center [624, 428] width 112 height 27
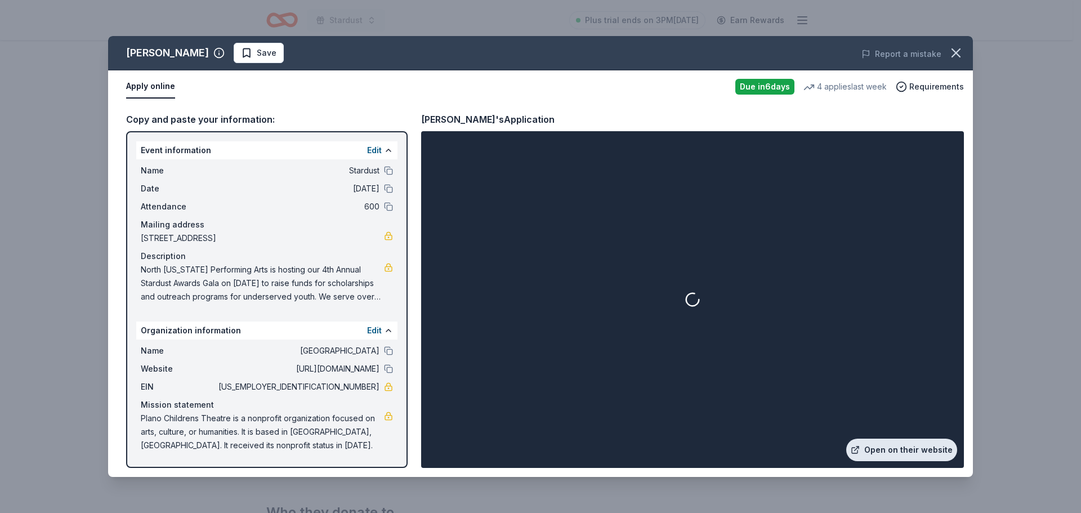
click at [932, 453] on link "Open on their website" at bounding box center [901, 450] width 111 height 23
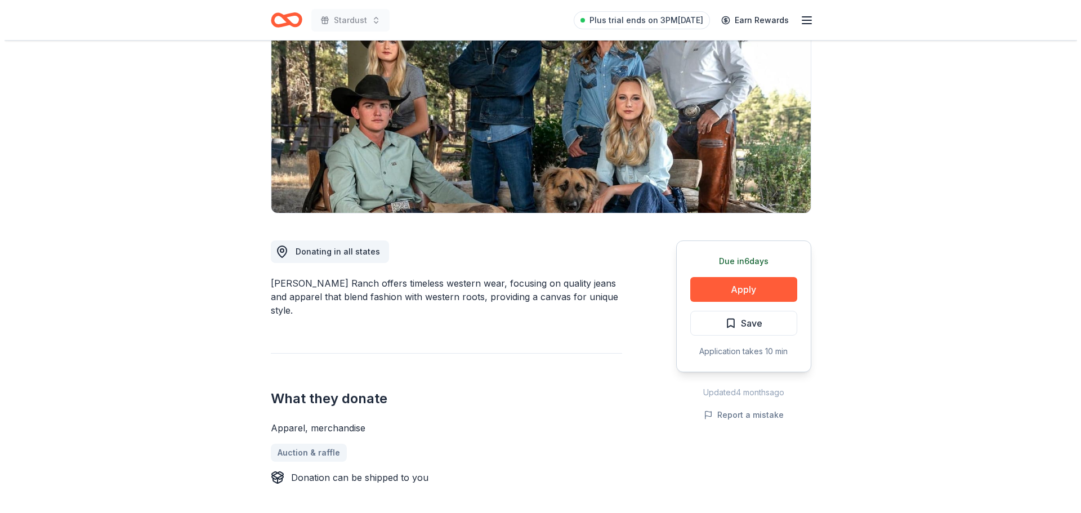
scroll to position [113, 0]
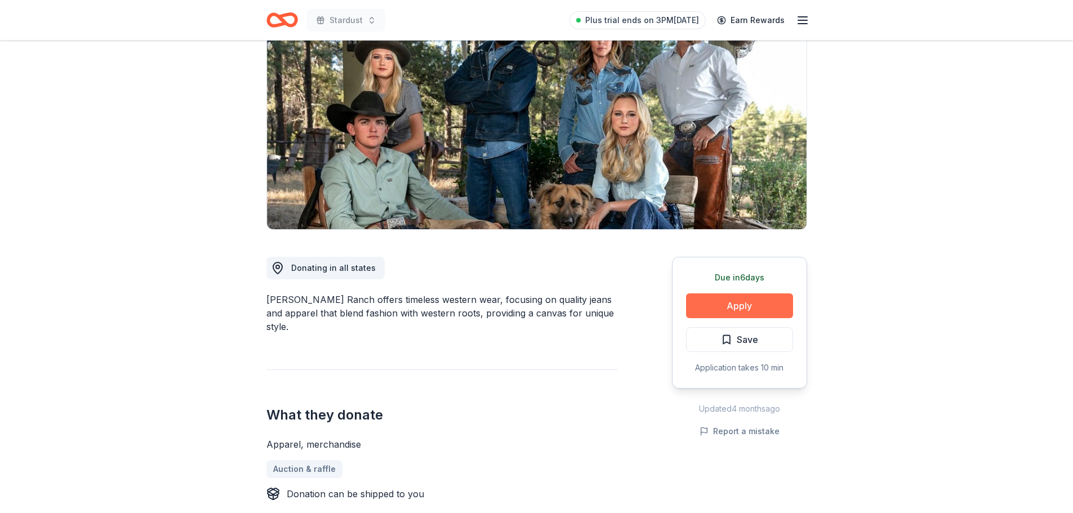
click at [752, 304] on button "Apply" at bounding box center [739, 305] width 107 height 25
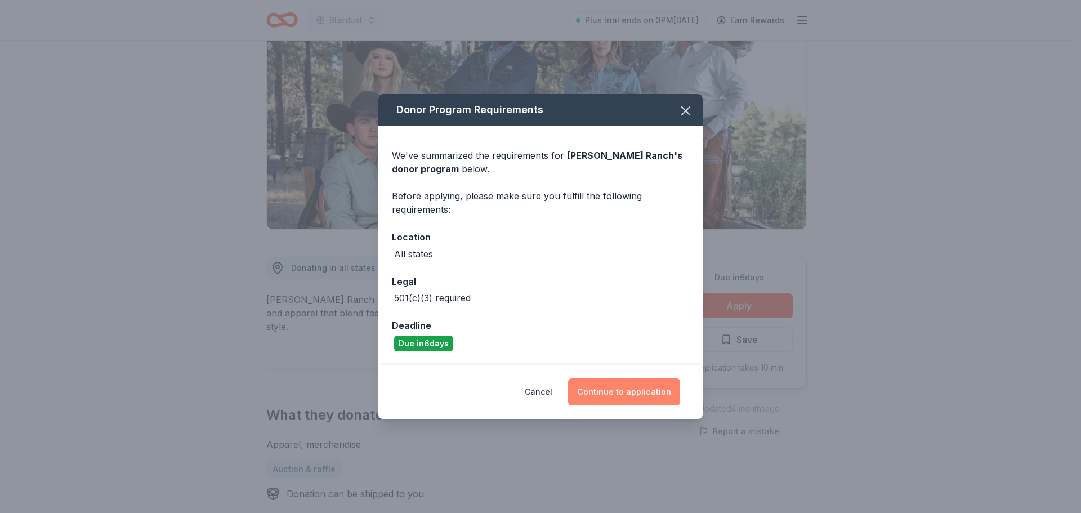
click at [623, 396] on button "Continue to application" at bounding box center [624, 391] width 112 height 27
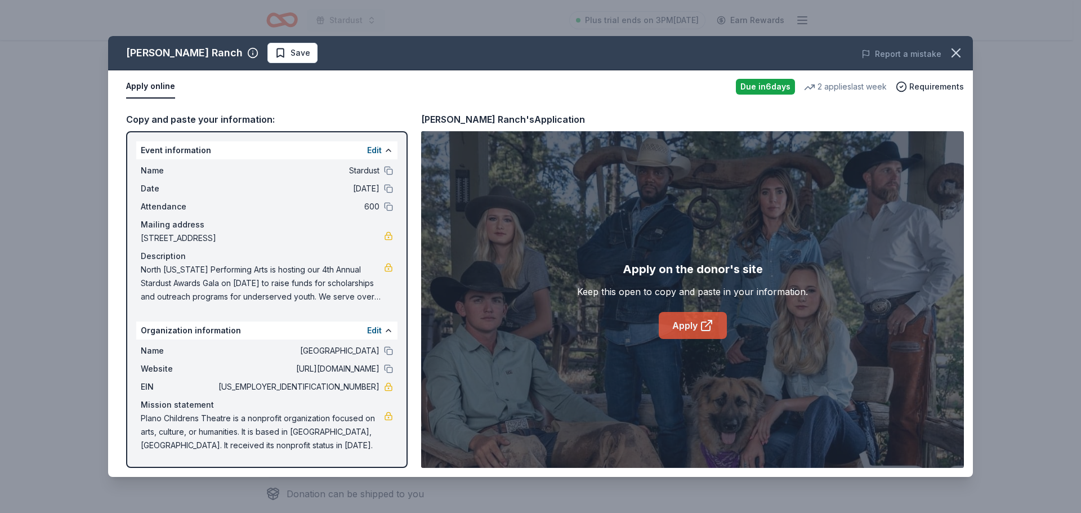
click at [700, 327] on icon at bounding box center [707, 326] width 14 height 14
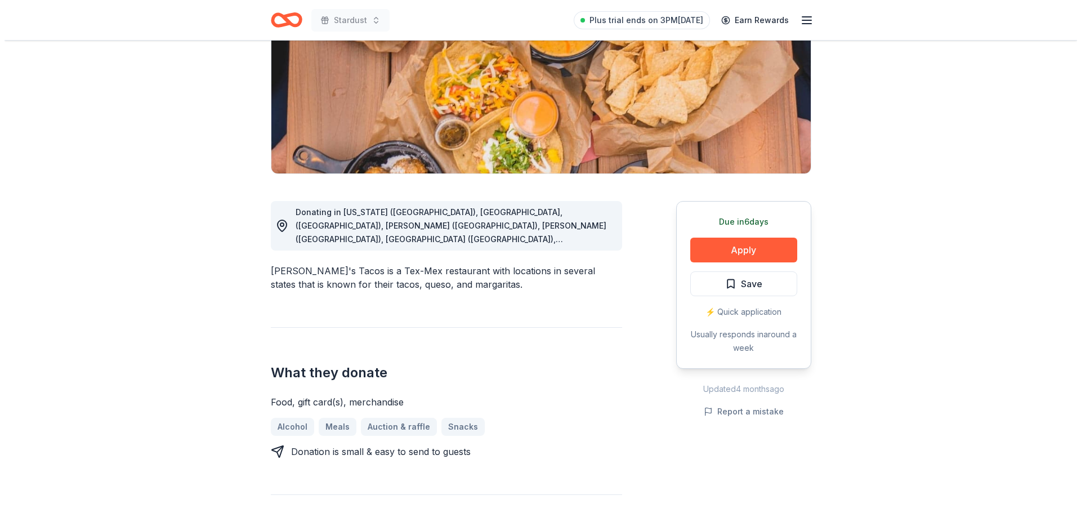
scroll to position [169, 0]
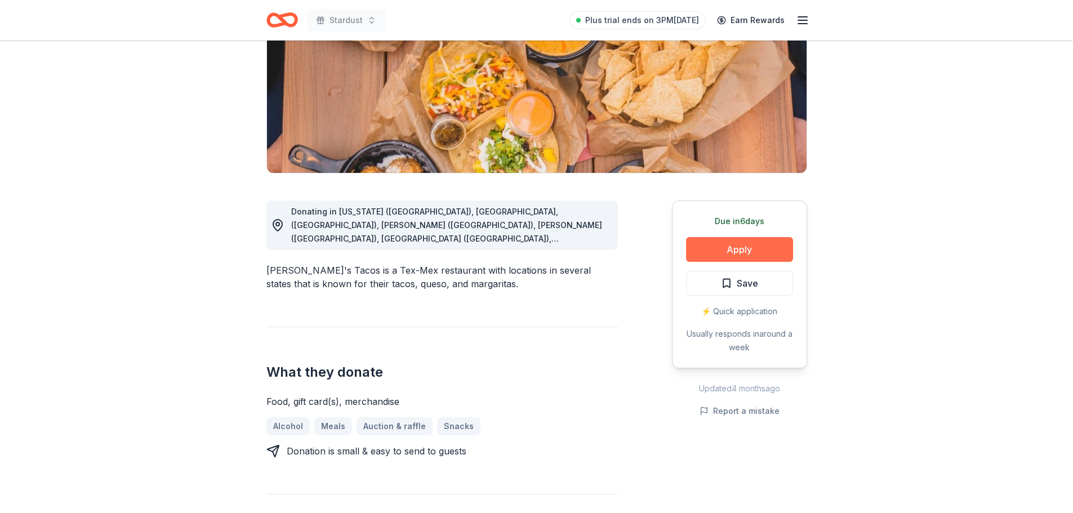
click at [756, 255] on button "Apply" at bounding box center [739, 249] width 107 height 25
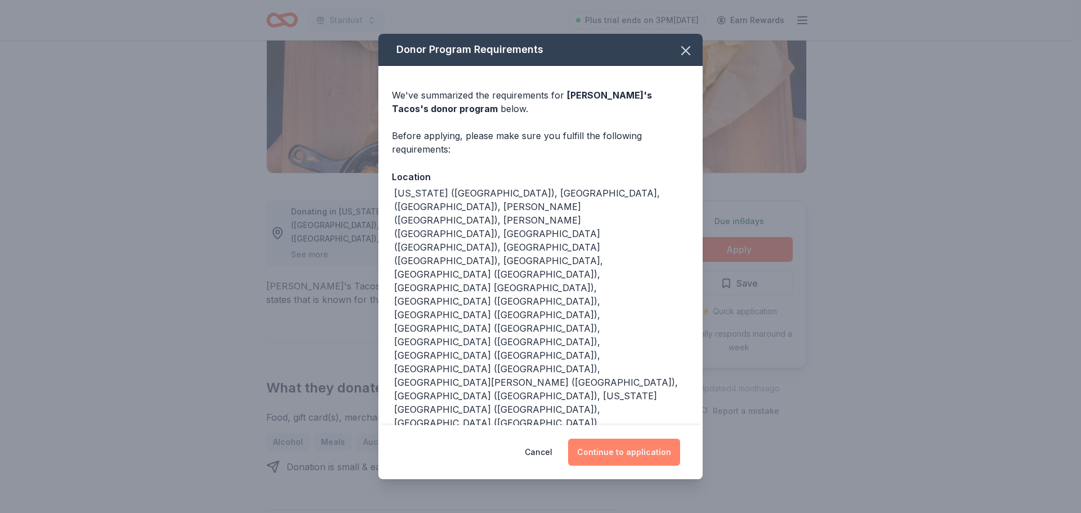
click at [649, 439] on button "Continue to application" at bounding box center [624, 452] width 112 height 27
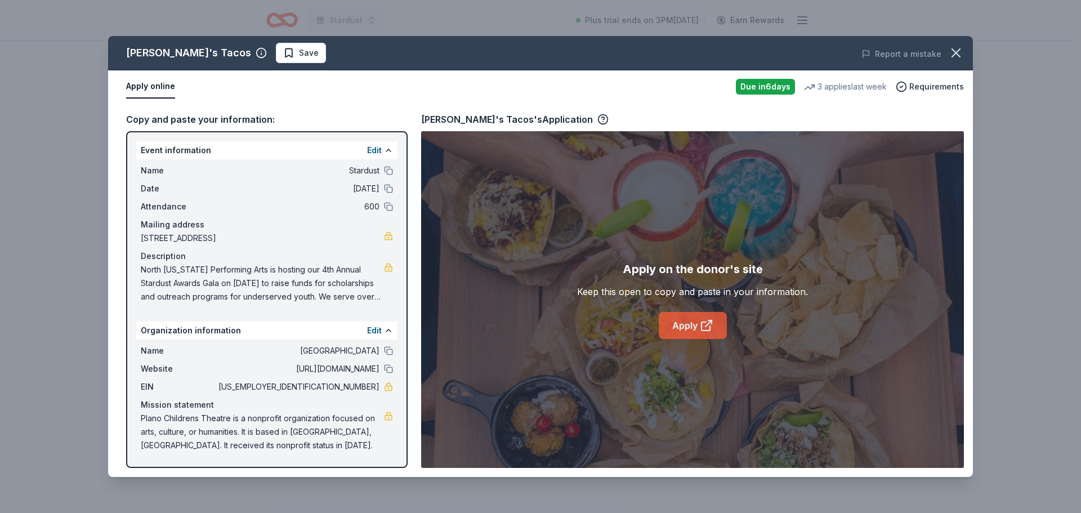
click at [712, 323] on icon at bounding box center [709, 321] width 3 height 3
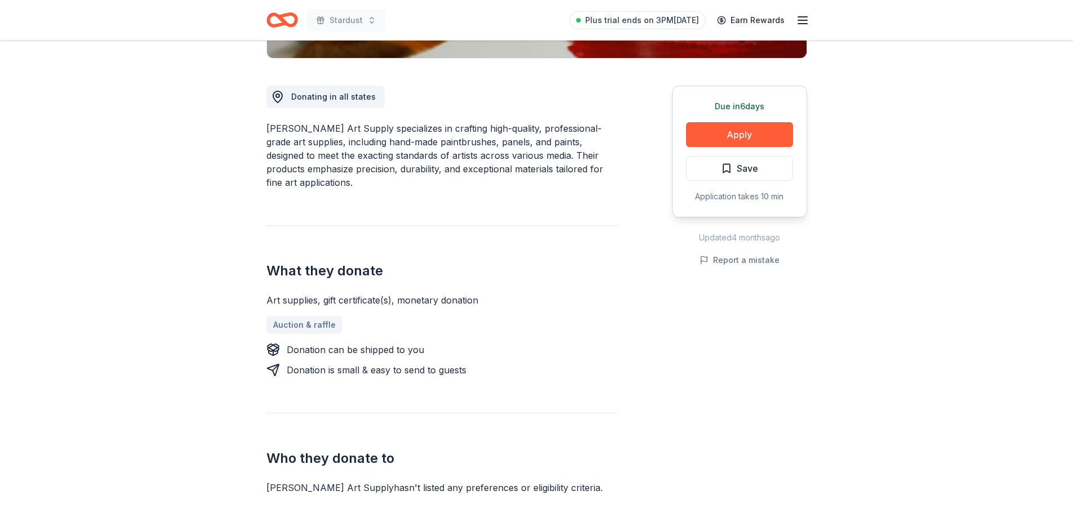
scroll to position [282, 0]
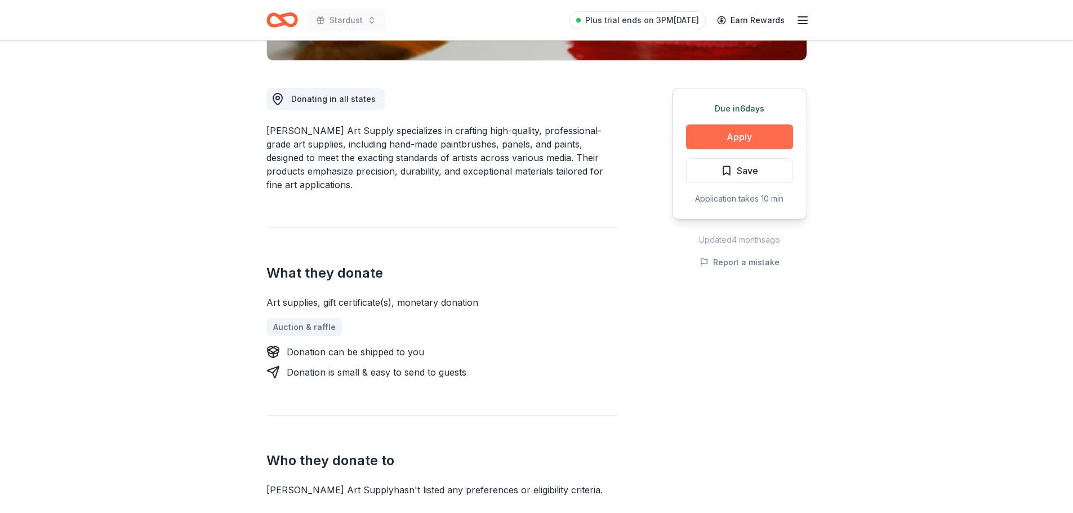
click at [743, 139] on button "Apply" at bounding box center [739, 136] width 107 height 25
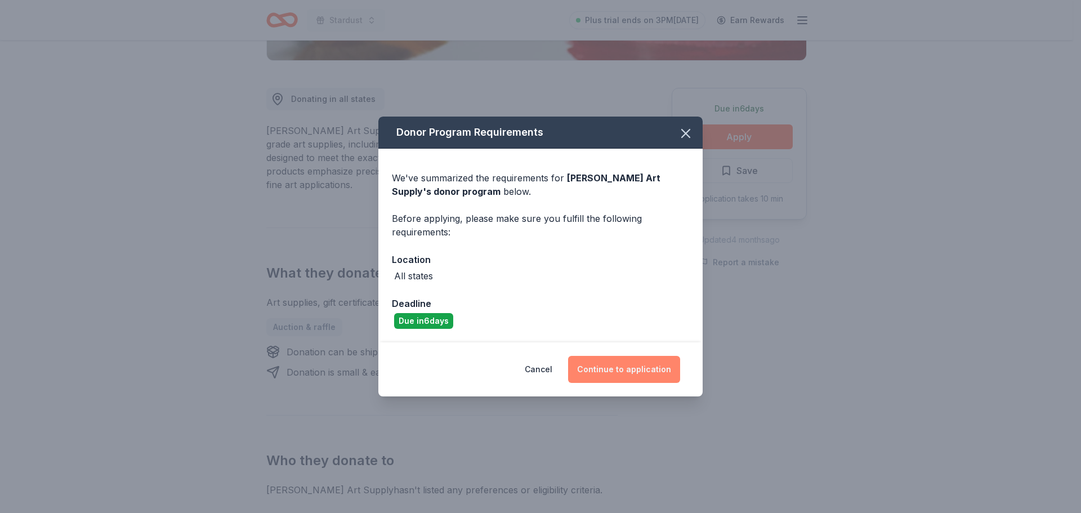
click at [633, 372] on button "Continue to application" at bounding box center [624, 369] width 112 height 27
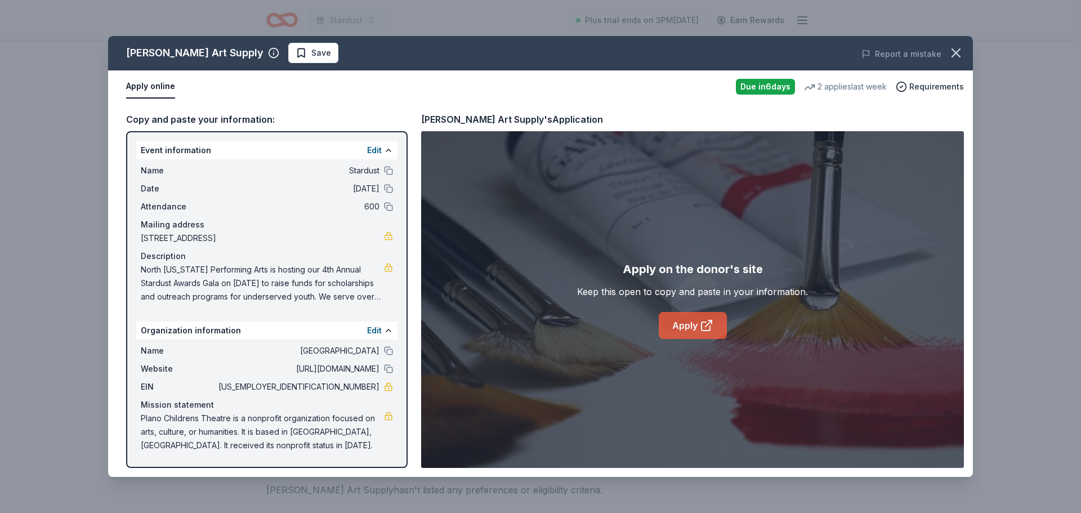
click at [707, 326] on icon at bounding box center [709, 323] width 6 height 6
click at [957, 53] on icon "button" at bounding box center [956, 53] width 16 height 16
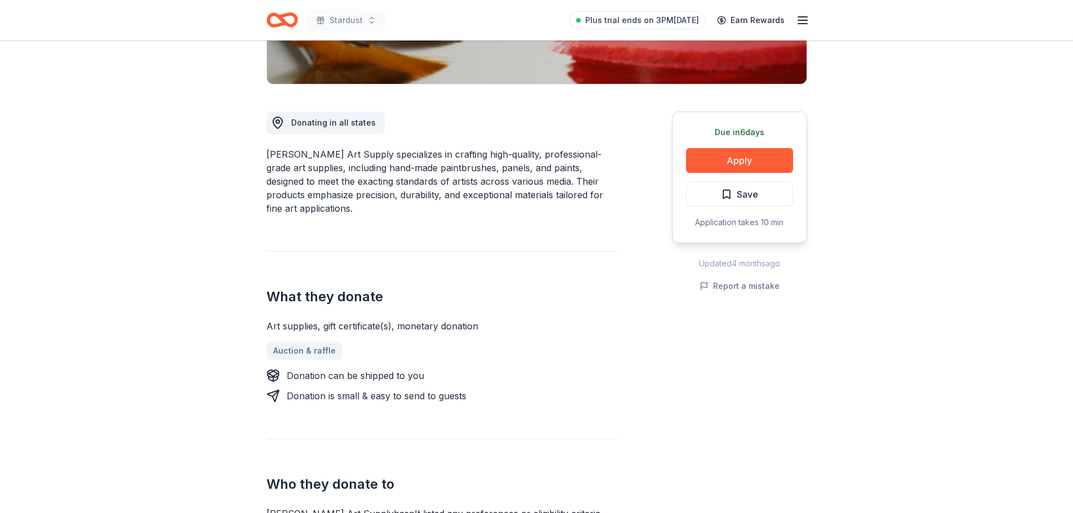
scroll to position [0, 0]
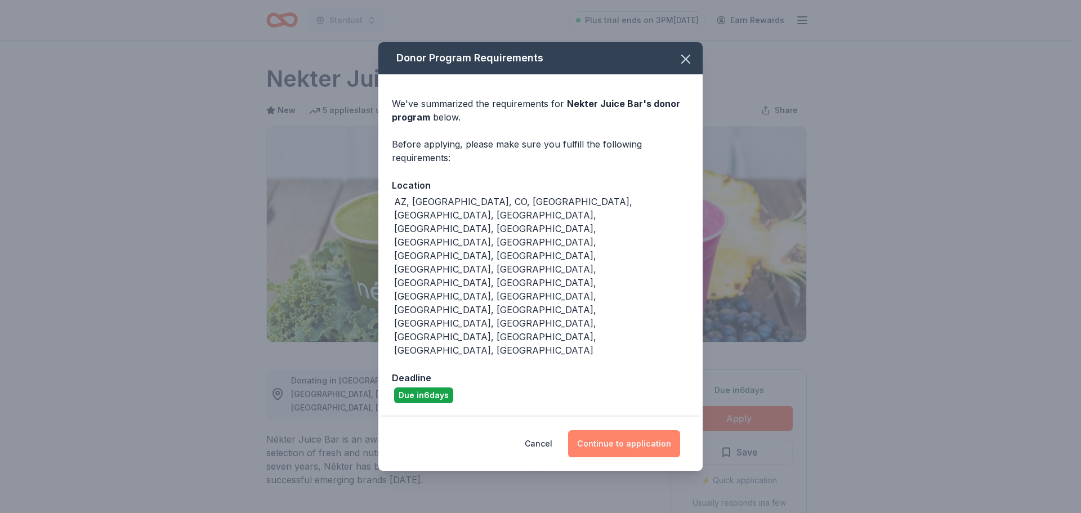
click at [611, 430] on button "Continue to application" at bounding box center [624, 443] width 112 height 27
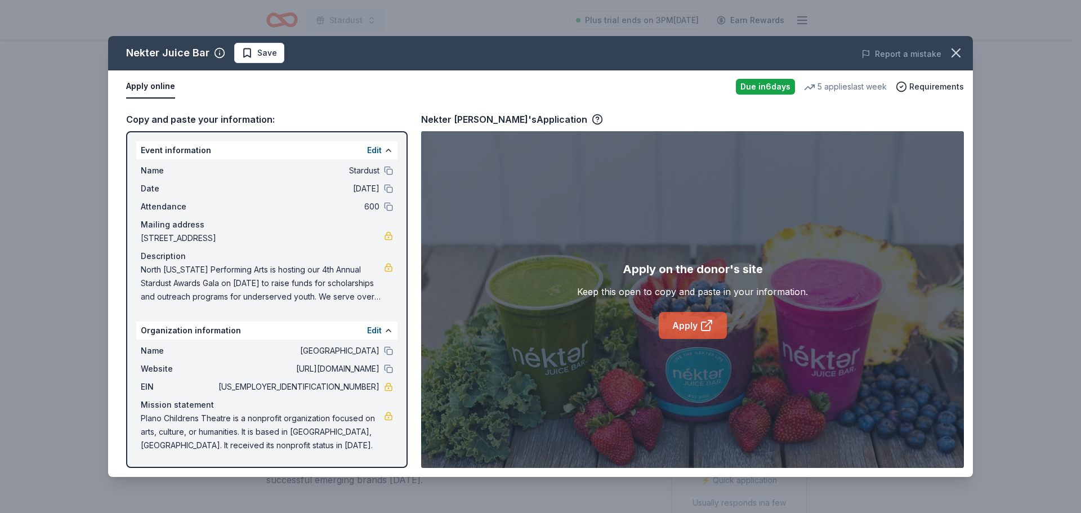
click at [683, 324] on link "Apply" at bounding box center [693, 325] width 68 height 27
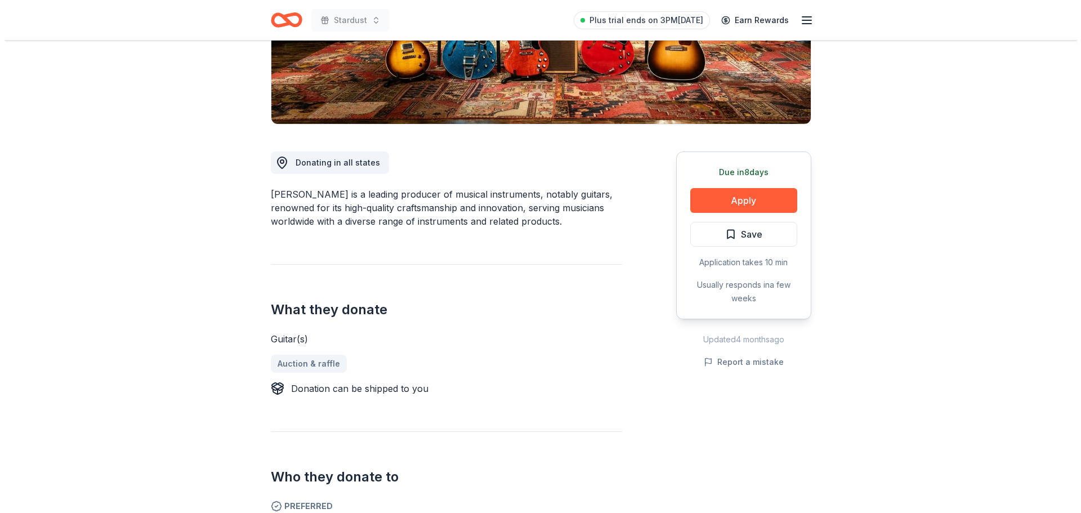
scroll to position [394, 0]
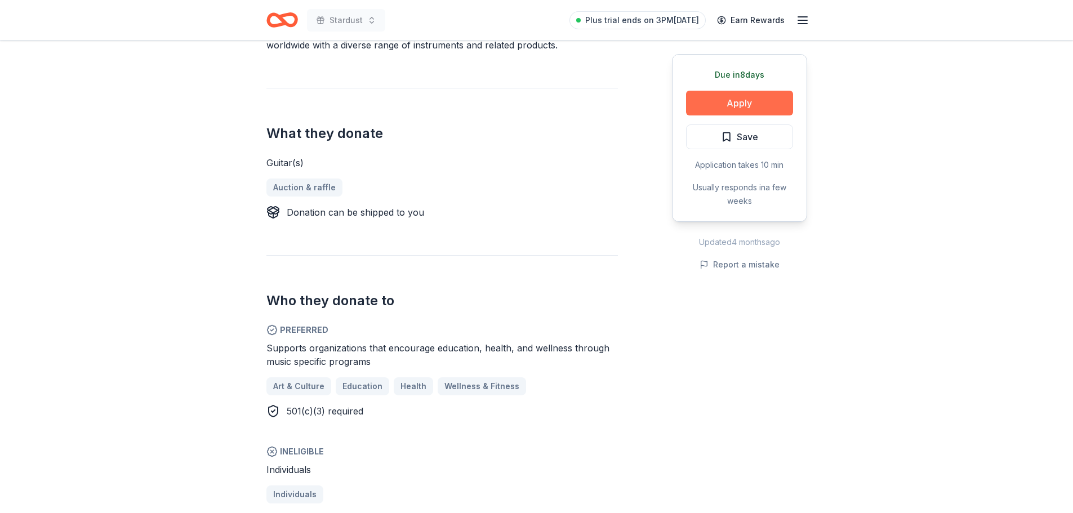
click at [760, 104] on button "Apply" at bounding box center [739, 103] width 107 height 25
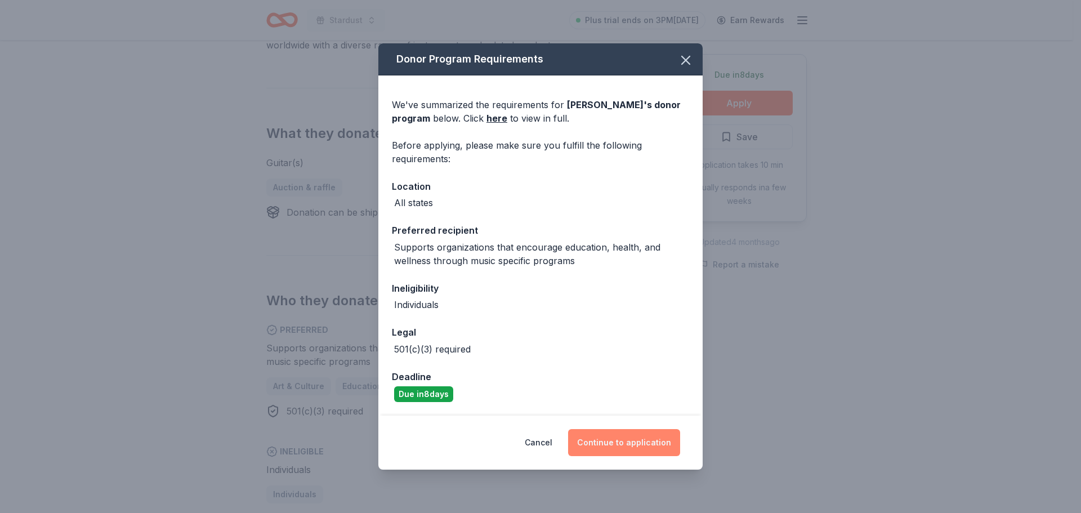
click at [627, 437] on button "Continue to application" at bounding box center [624, 442] width 112 height 27
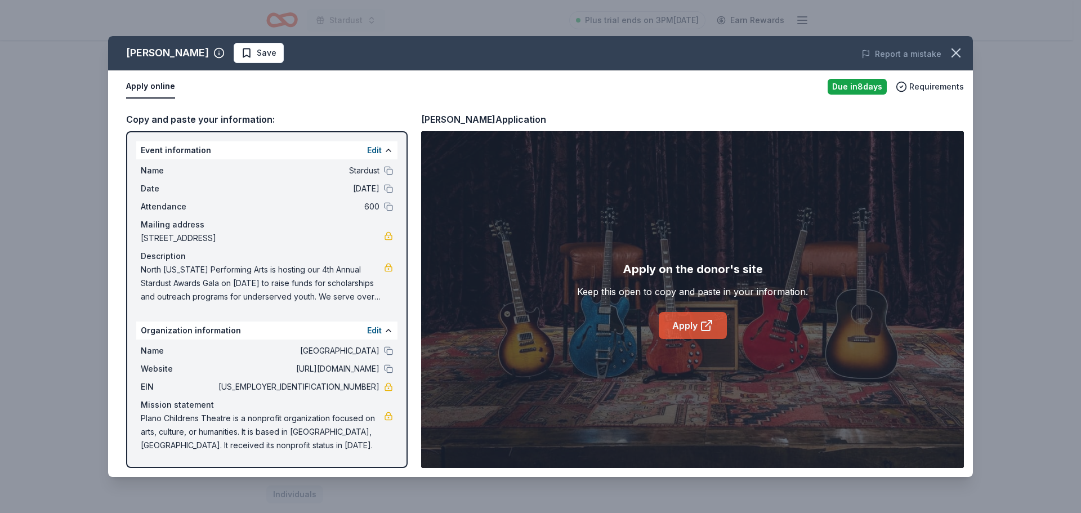
click at [683, 323] on link "Apply" at bounding box center [693, 325] width 68 height 27
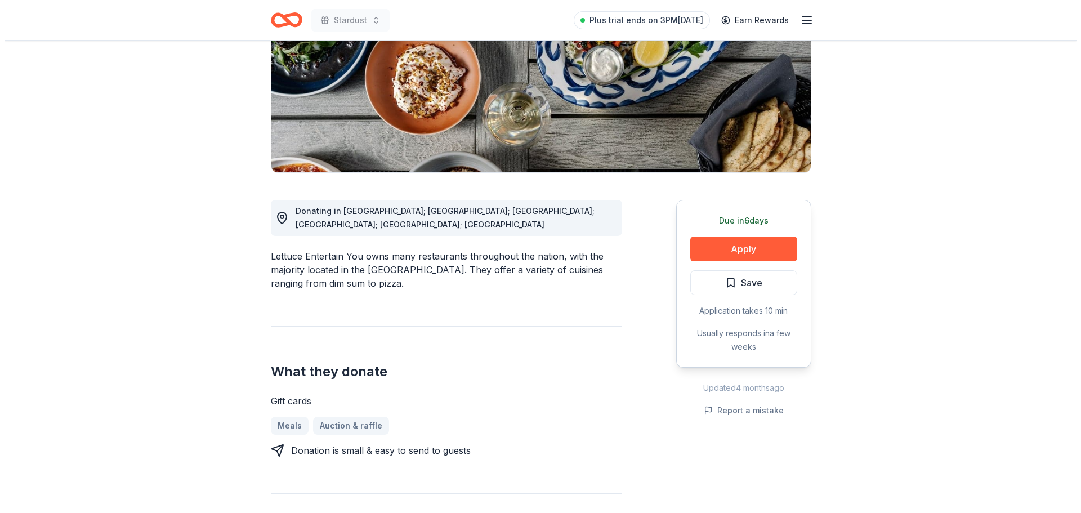
scroll to position [225, 0]
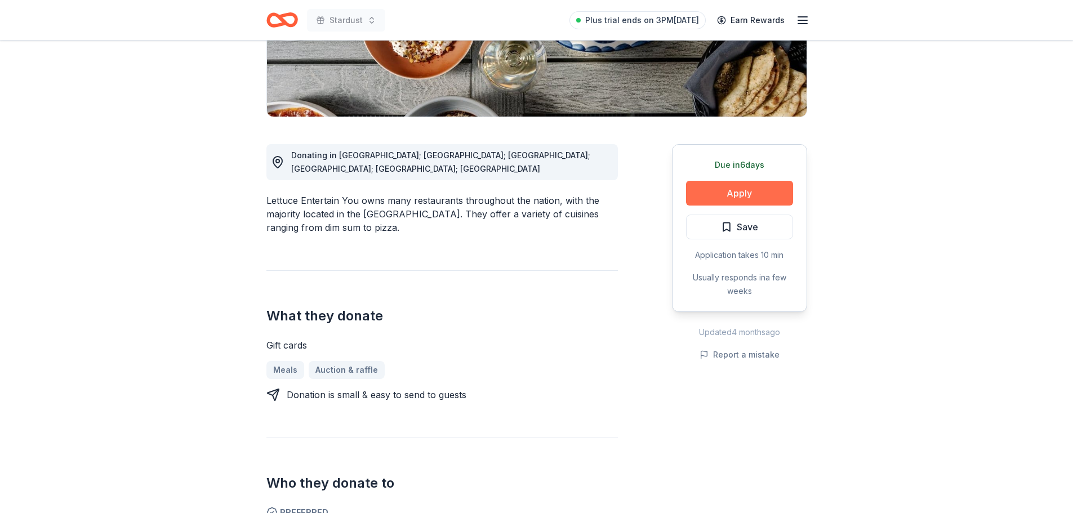
click at [770, 192] on button "Apply" at bounding box center [739, 193] width 107 height 25
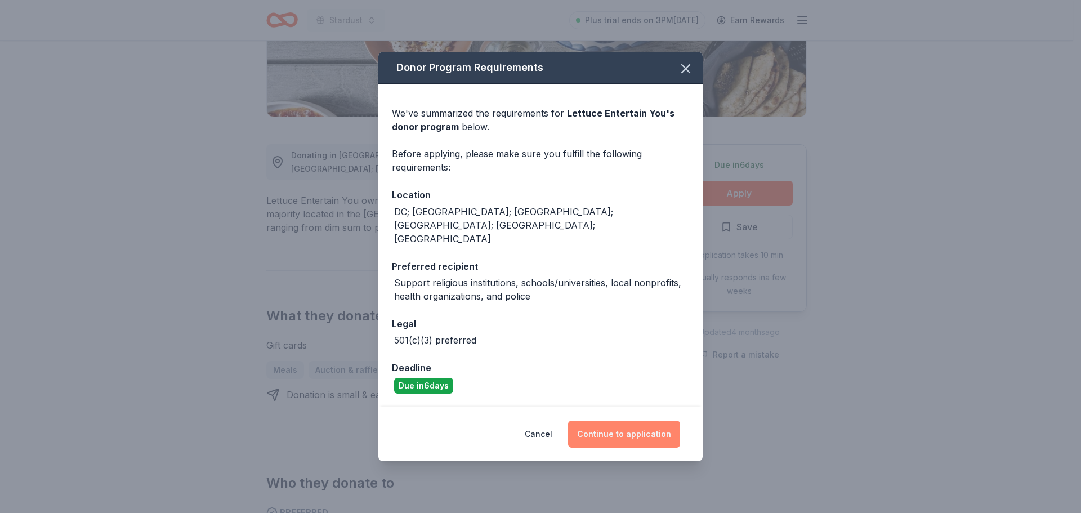
click at [628, 424] on button "Continue to application" at bounding box center [624, 434] width 112 height 27
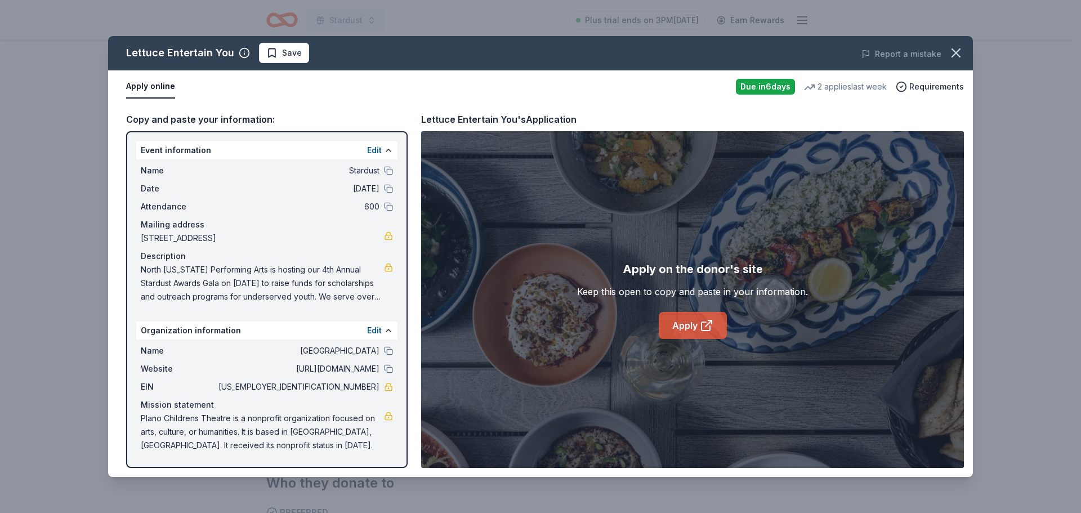
click at [707, 326] on icon at bounding box center [709, 323] width 6 height 6
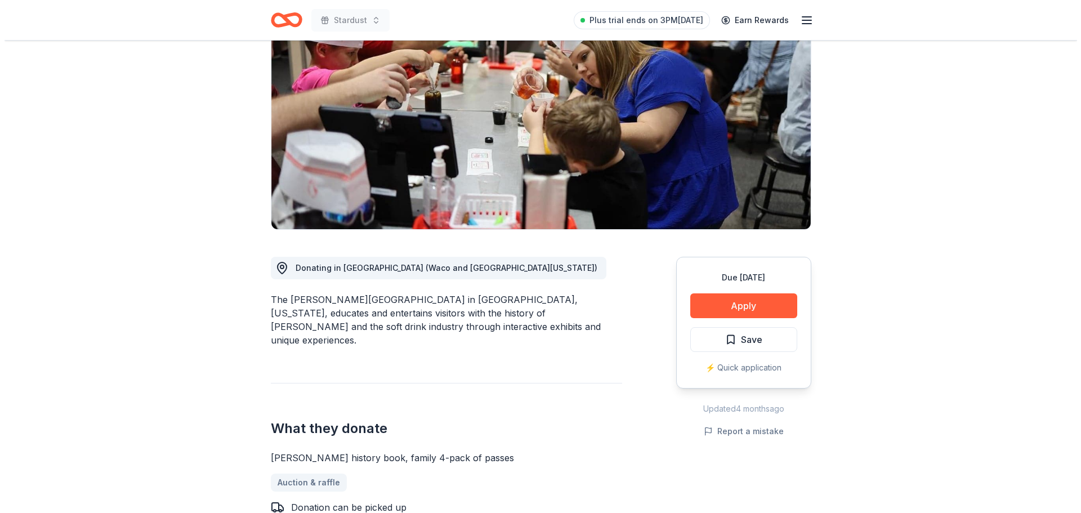
scroll to position [225, 0]
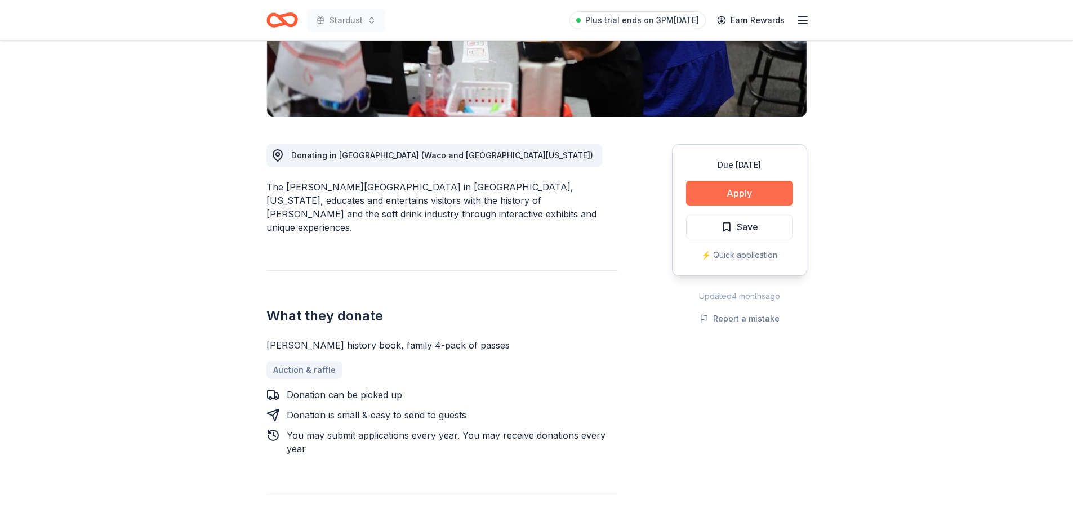
click at [759, 193] on button "Apply" at bounding box center [739, 193] width 107 height 25
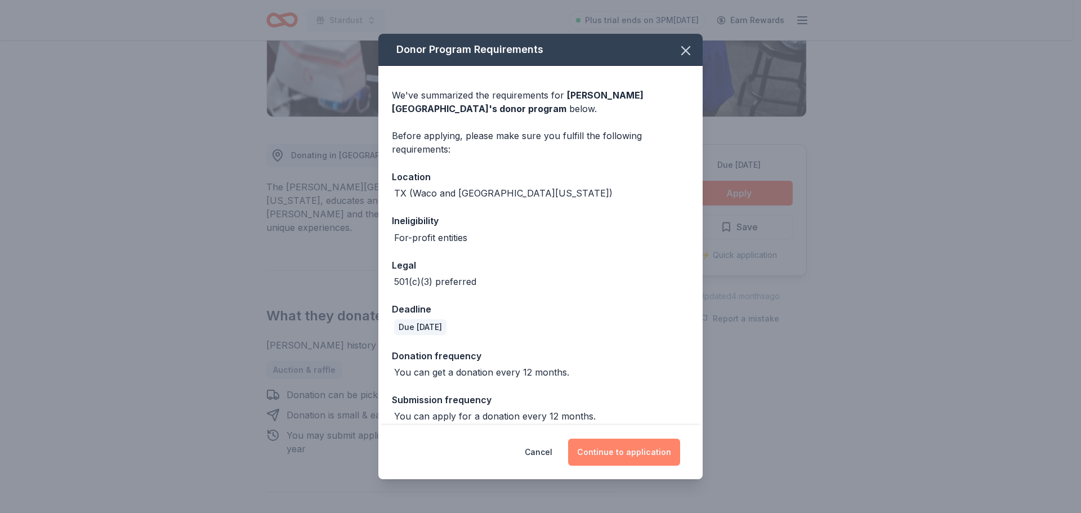
click at [627, 449] on button "Continue to application" at bounding box center [624, 452] width 112 height 27
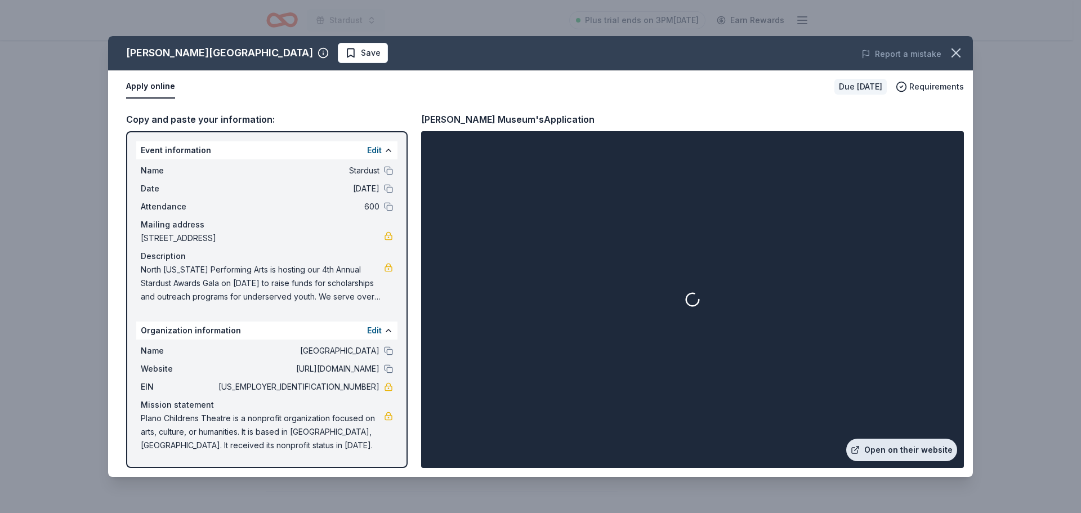
click at [902, 452] on link "Open on their website" at bounding box center [901, 450] width 111 height 23
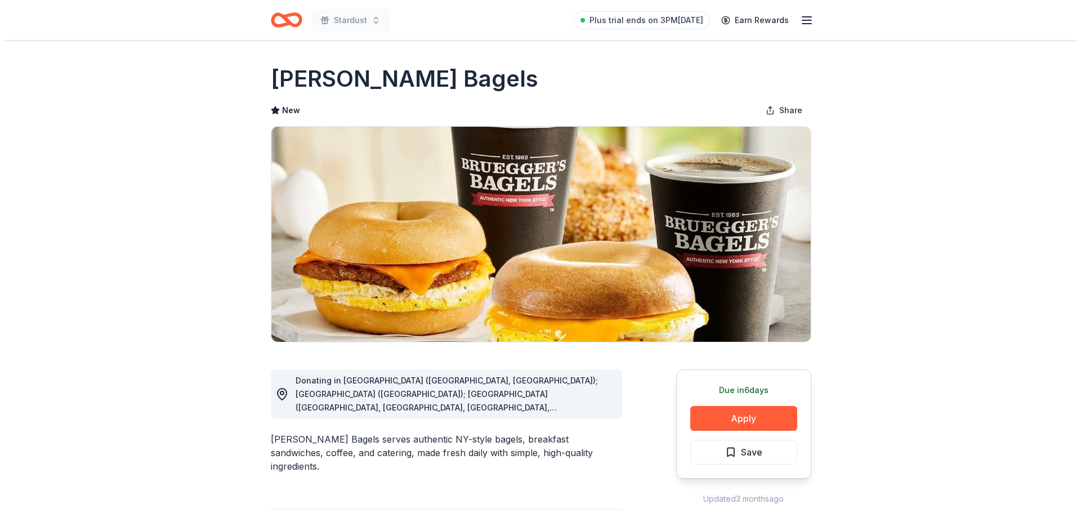
scroll to position [169, 0]
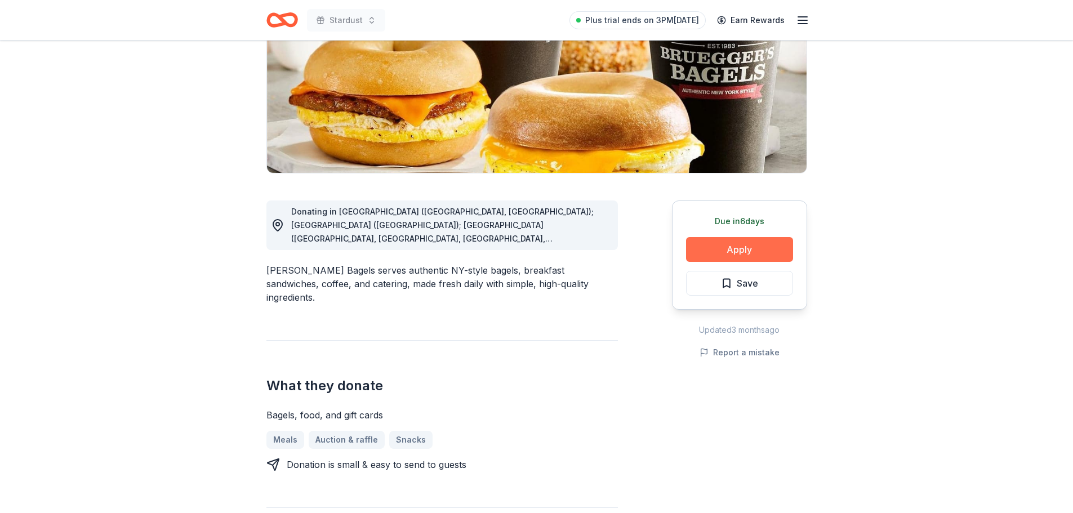
click at [738, 250] on button "Apply" at bounding box center [739, 249] width 107 height 25
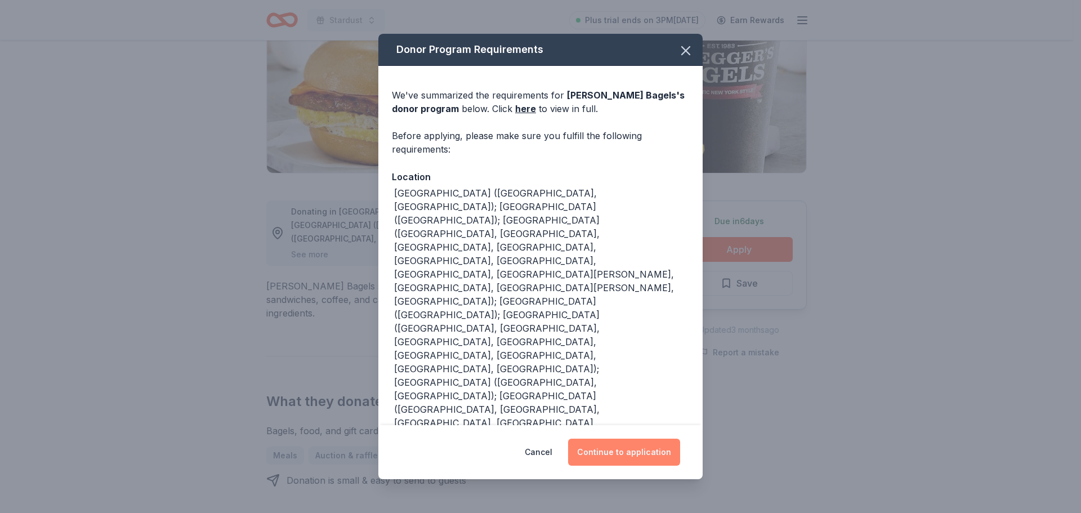
click at [609, 448] on button "Continue to application" at bounding box center [624, 452] width 112 height 27
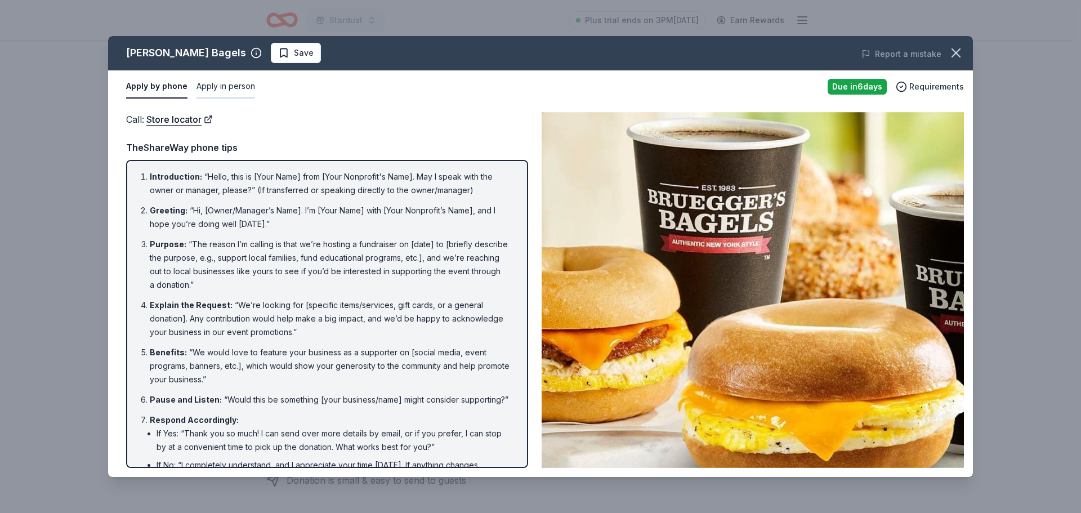
click at [235, 87] on button "Apply in person" at bounding box center [226, 87] width 59 height 24
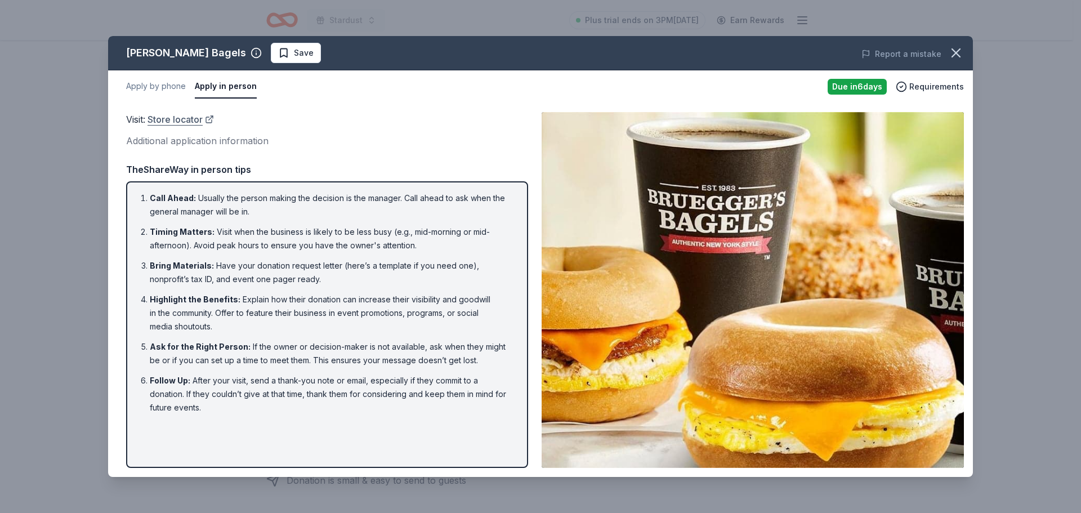
click at [172, 122] on link "Store locator" at bounding box center [181, 119] width 66 height 15
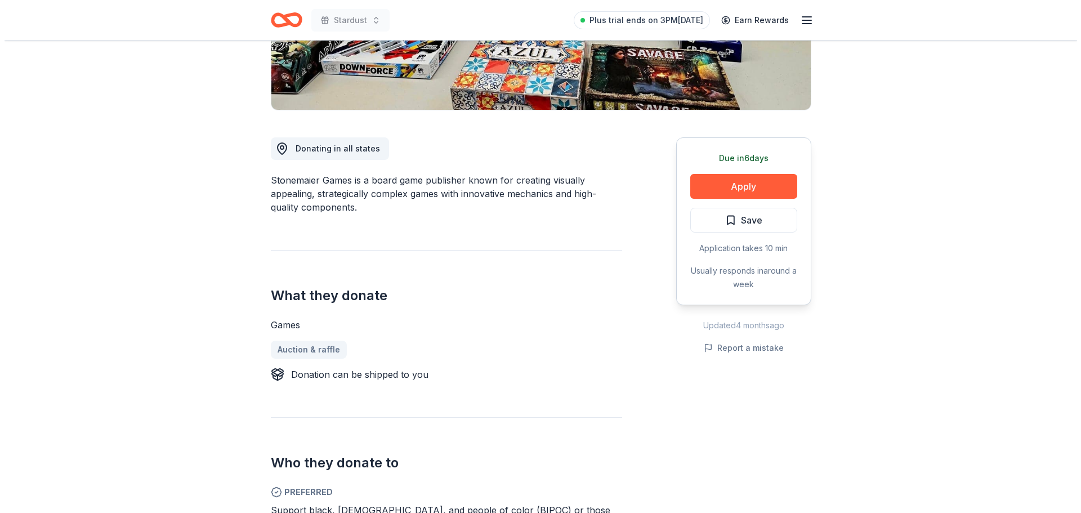
scroll to position [225, 0]
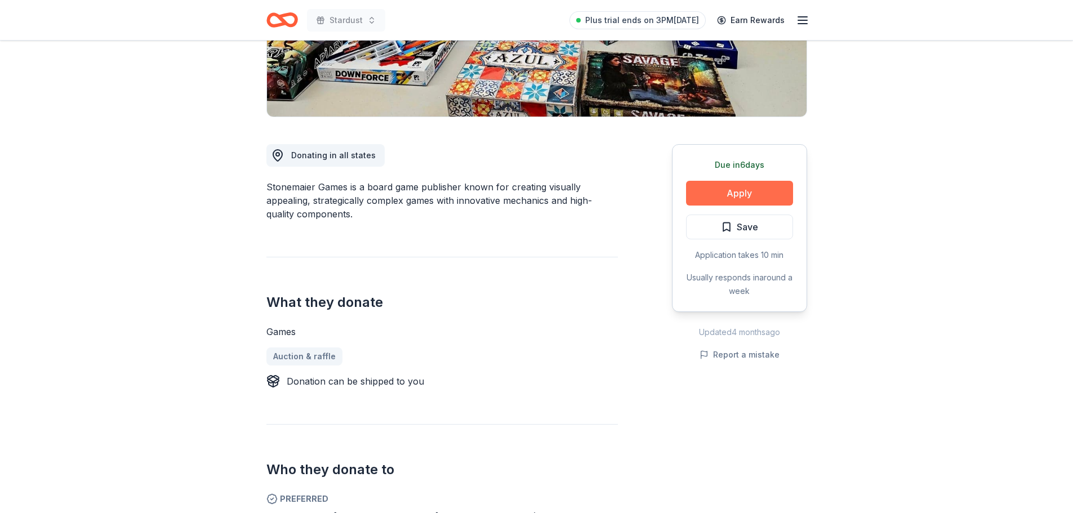
click at [737, 194] on button "Apply" at bounding box center [739, 193] width 107 height 25
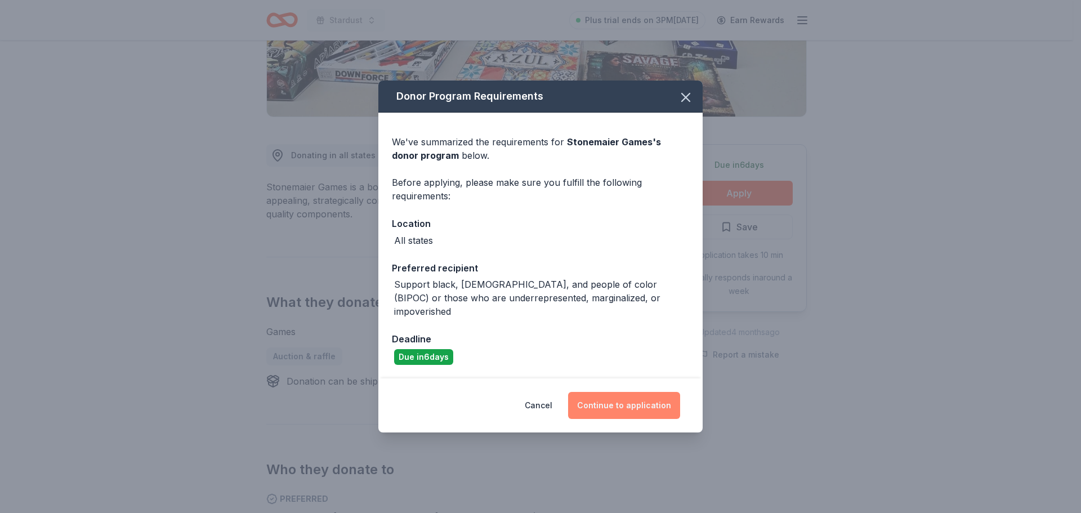
click at [620, 396] on button "Continue to application" at bounding box center [624, 405] width 112 height 27
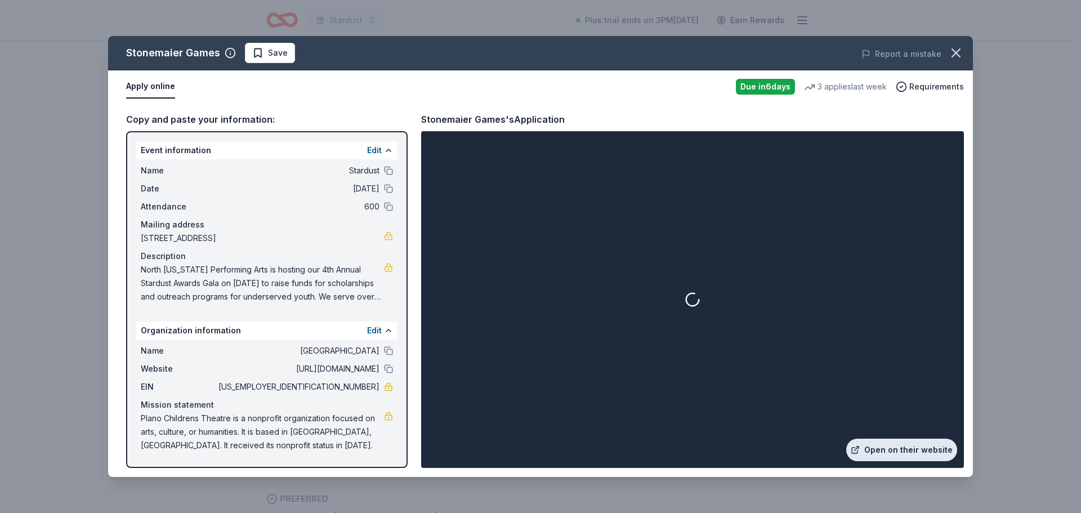
click at [911, 446] on link "Open on their website" at bounding box center [901, 450] width 111 height 23
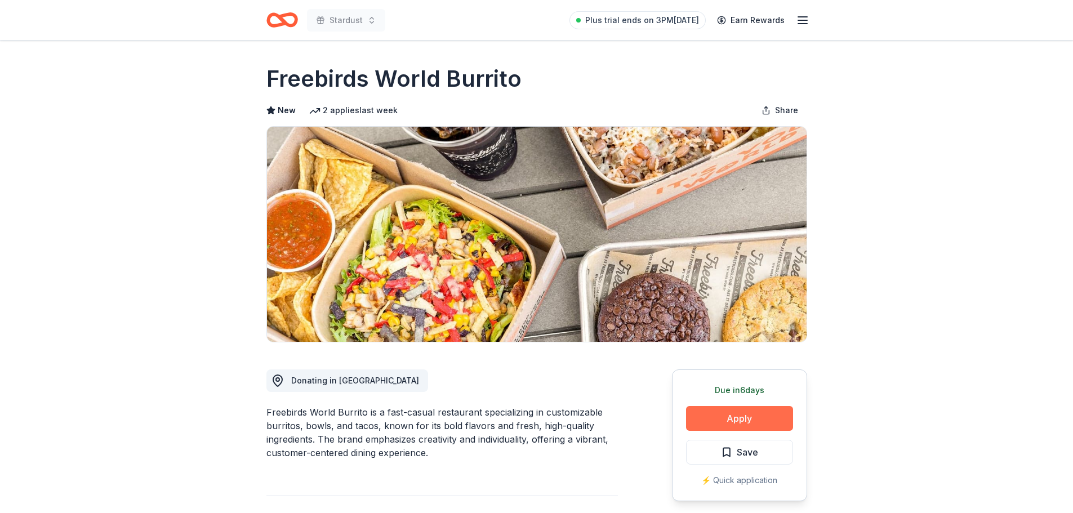
click at [742, 418] on button "Apply" at bounding box center [739, 418] width 107 height 25
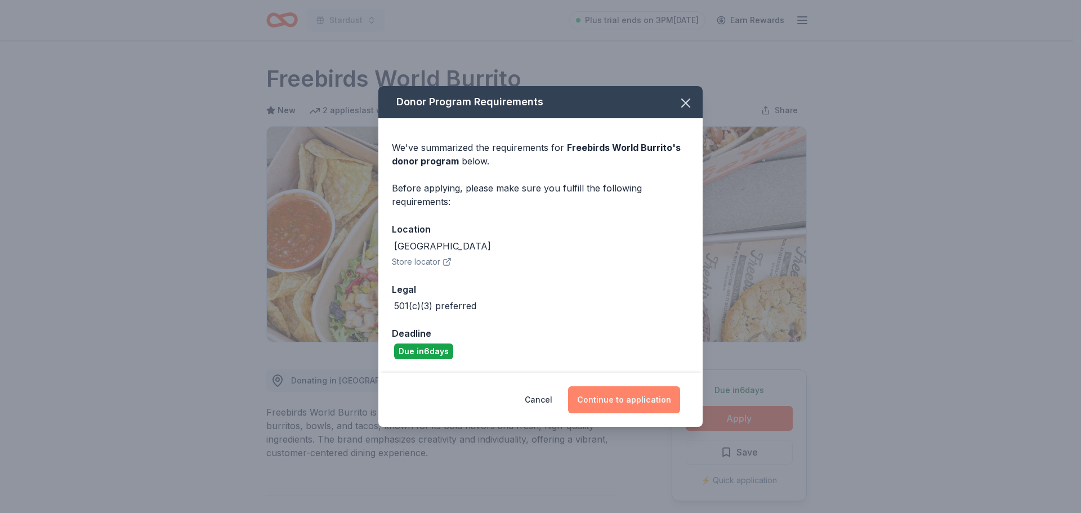
click at [631, 401] on button "Continue to application" at bounding box center [624, 399] width 112 height 27
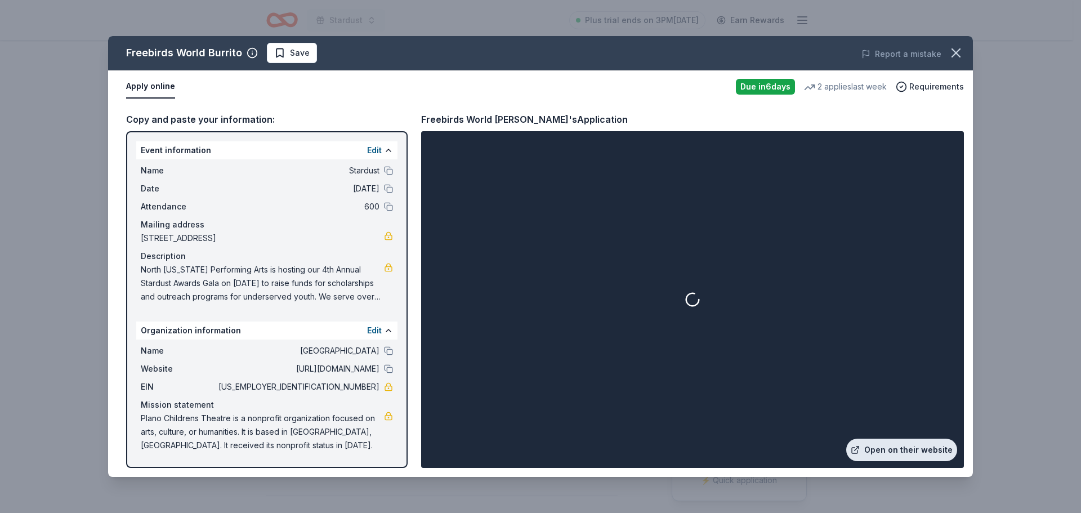
click at [903, 450] on link "Open on their website" at bounding box center [901, 450] width 111 height 23
